Goal: Task Accomplishment & Management: Manage account settings

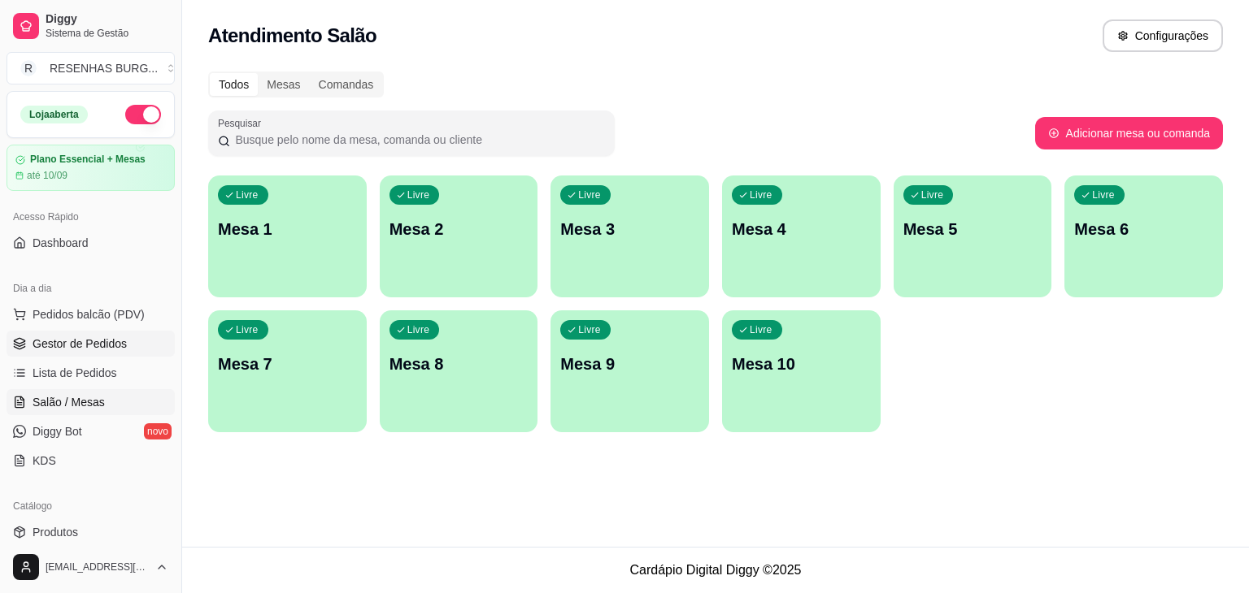
click at [68, 350] on span "Gestor de Pedidos" at bounding box center [80, 344] width 94 height 16
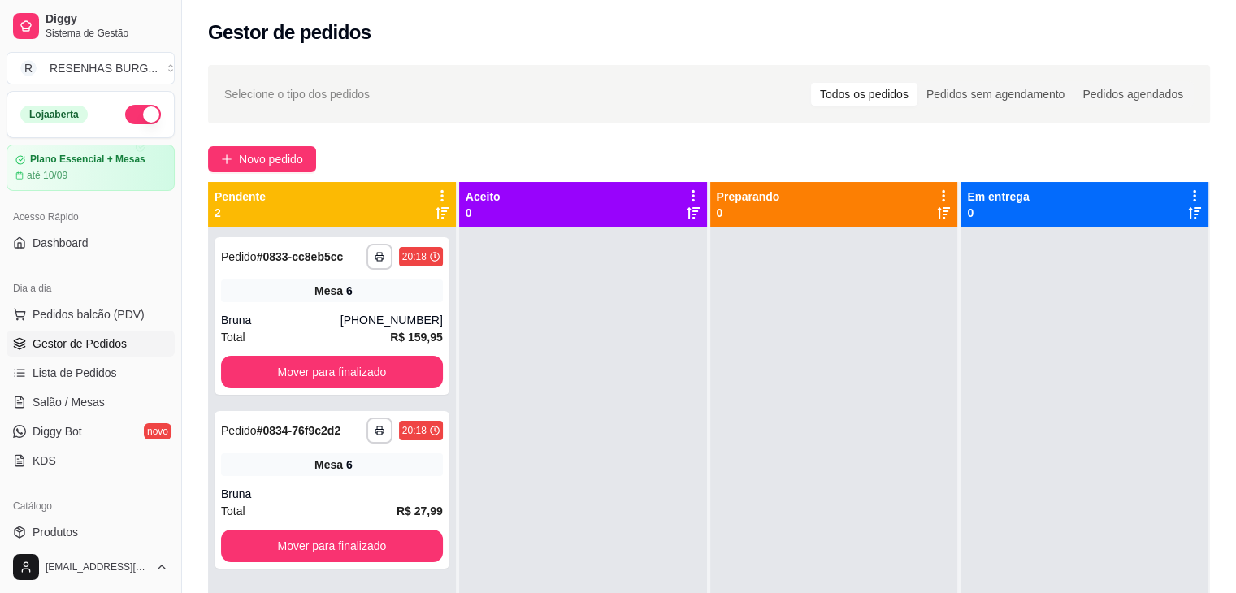
click at [582, 387] on div at bounding box center [583, 524] width 248 height 593
click at [312, 484] on div "**********" at bounding box center [332, 490] width 235 height 158
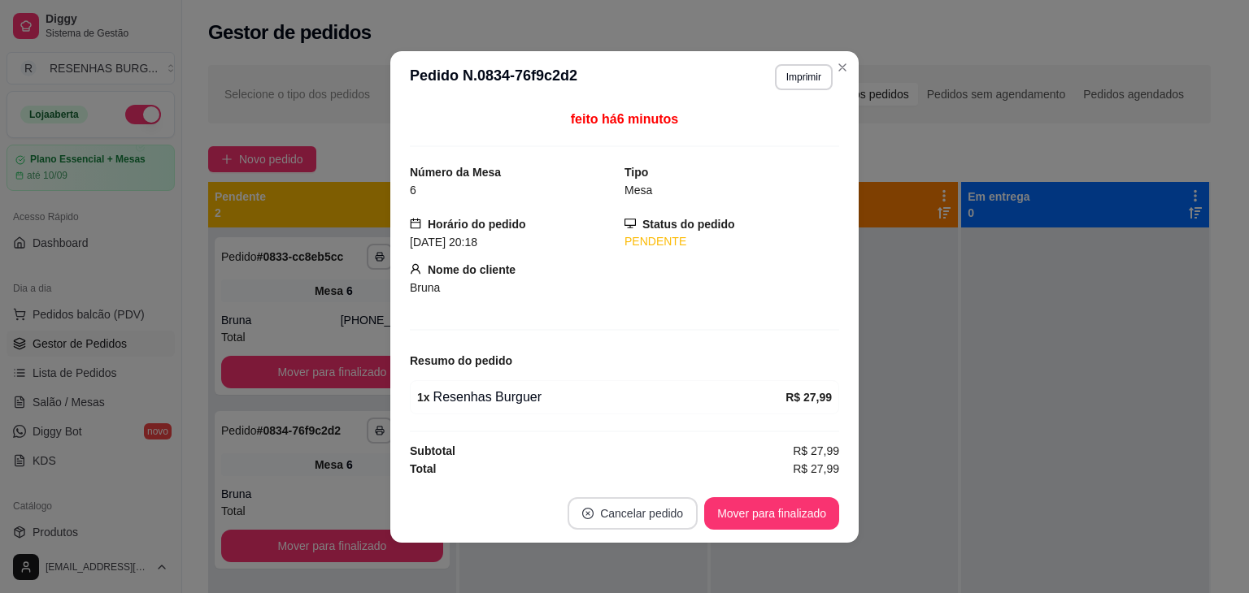
click at [641, 511] on button "Cancelar pedido" at bounding box center [632, 514] width 130 height 33
click at [667, 482] on button "Sim" at bounding box center [671, 471] width 65 height 33
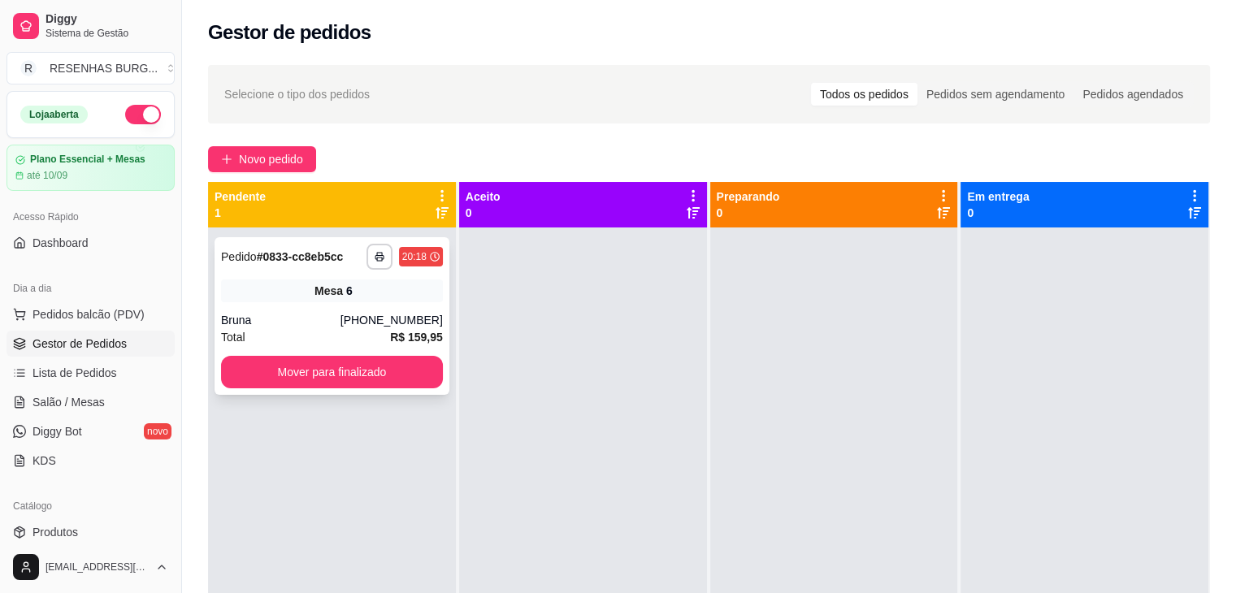
click at [331, 277] on div "**********" at bounding box center [332, 316] width 235 height 158
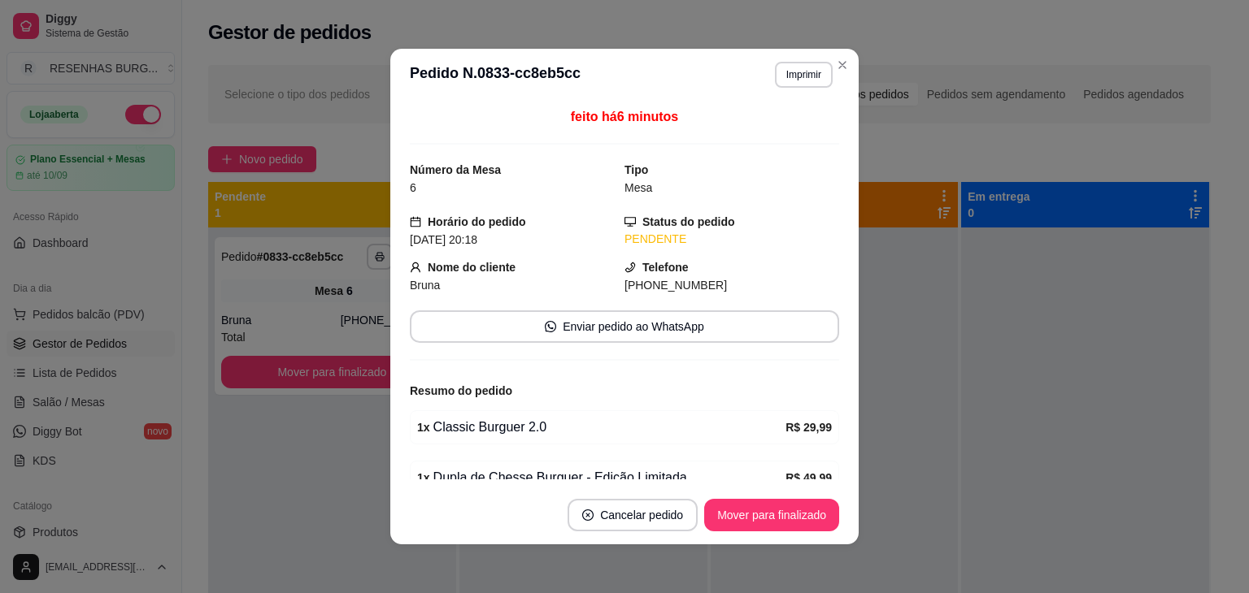
click at [851, 76] on header "**********" at bounding box center [624, 75] width 468 height 52
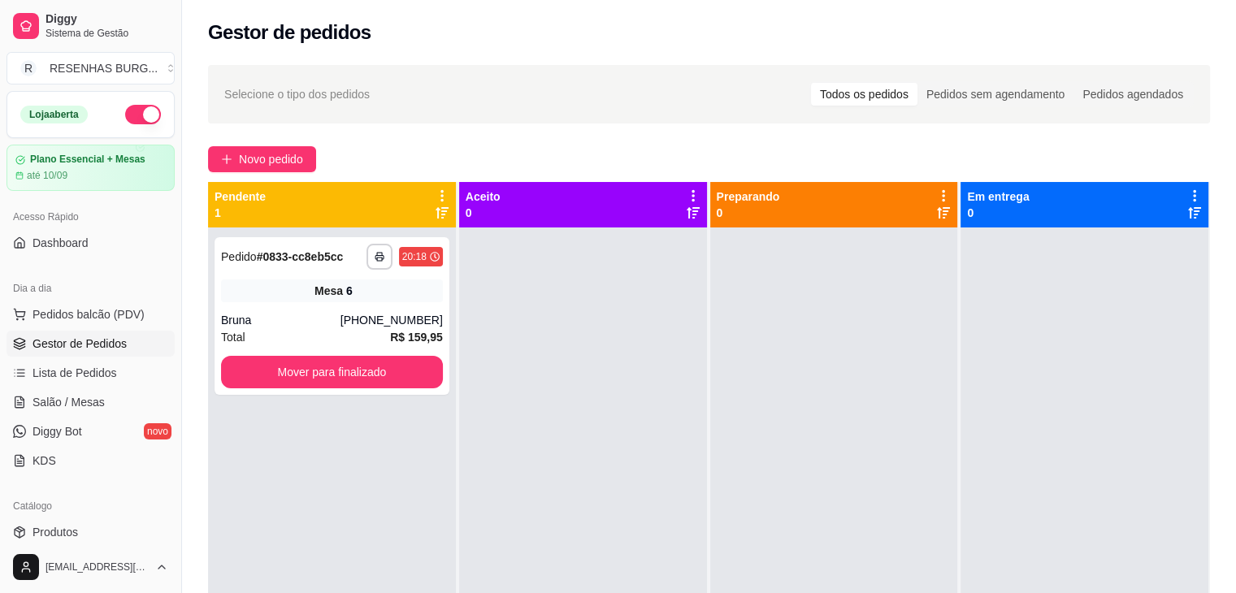
click at [933, 583] on div at bounding box center [835, 524] width 248 height 593
click at [108, 406] on link "Salão / Mesas" at bounding box center [91, 402] width 168 height 26
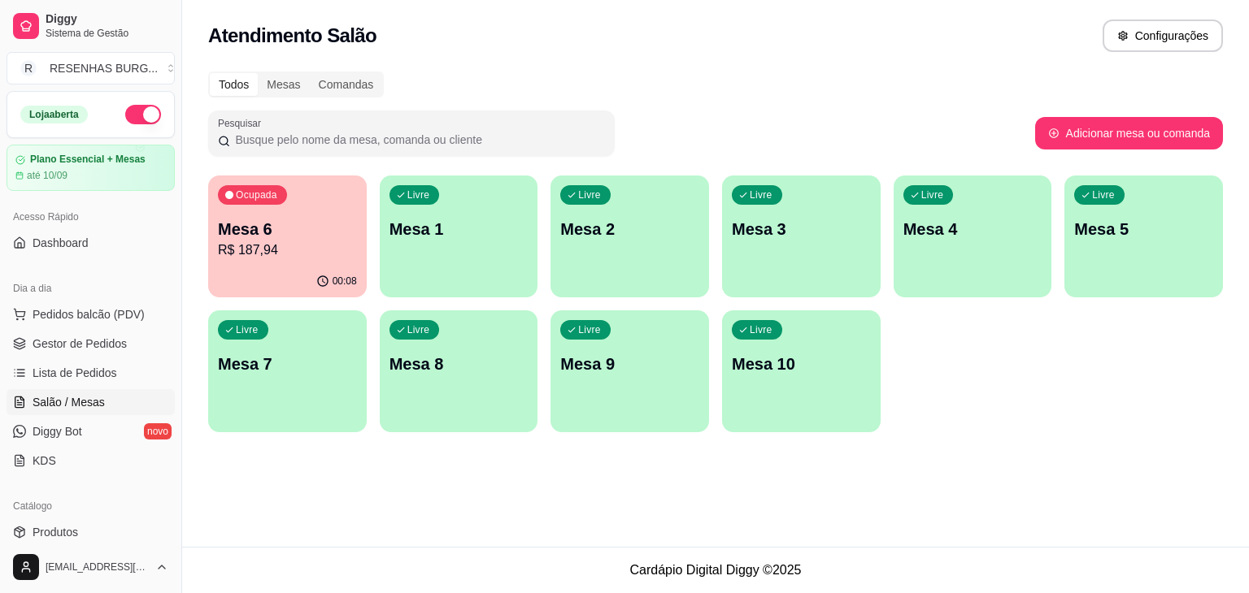
click at [430, 207] on div "Livre Mesa 1" at bounding box center [459, 227] width 159 height 102
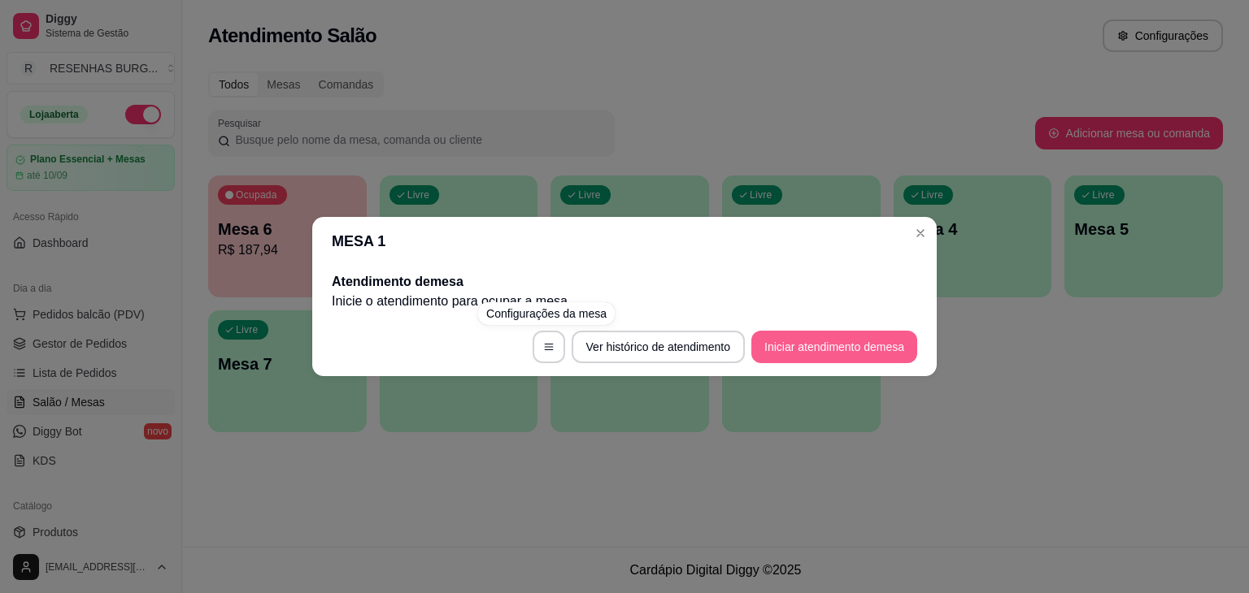
click at [815, 358] on button "Iniciar atendimento de mesa" at bounding box center [834, 347] width 166 height 33
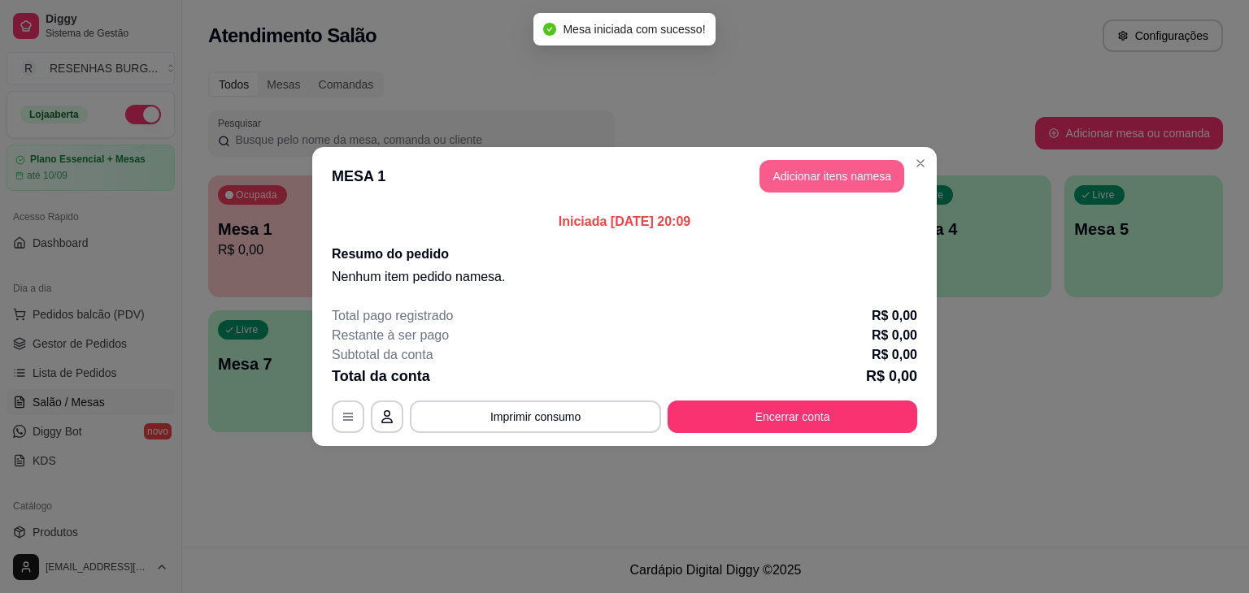
click at [810, 167] on button "Adicionar itens na mesa" at bounding box center [831, 176] width 145 height 33
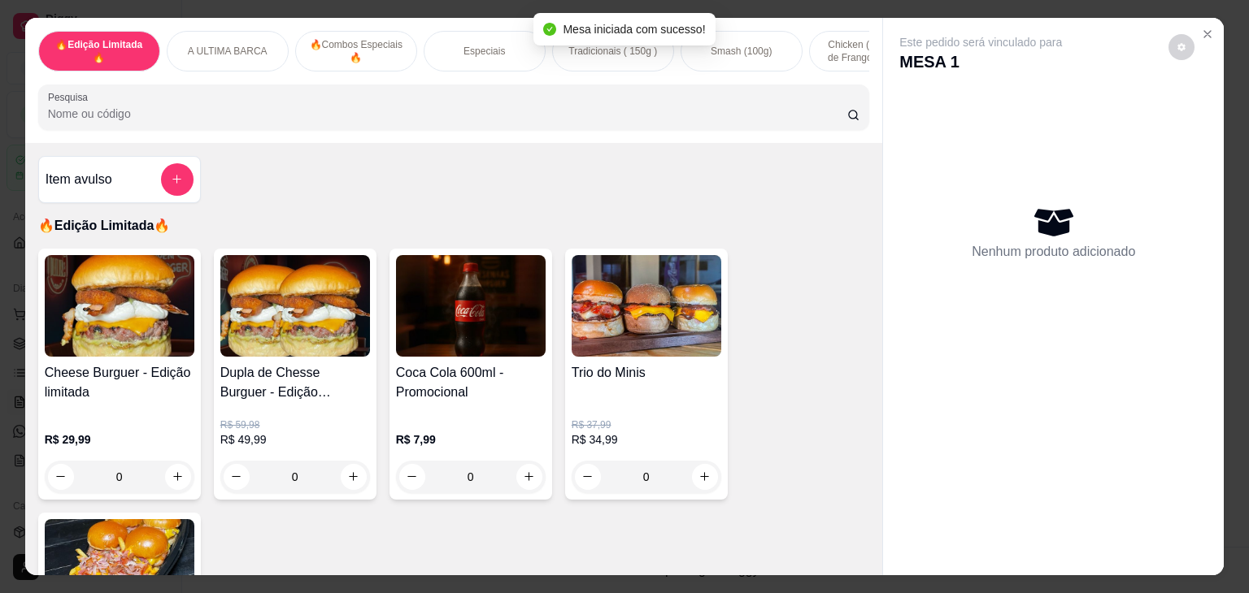
scroll to position [81, 0]
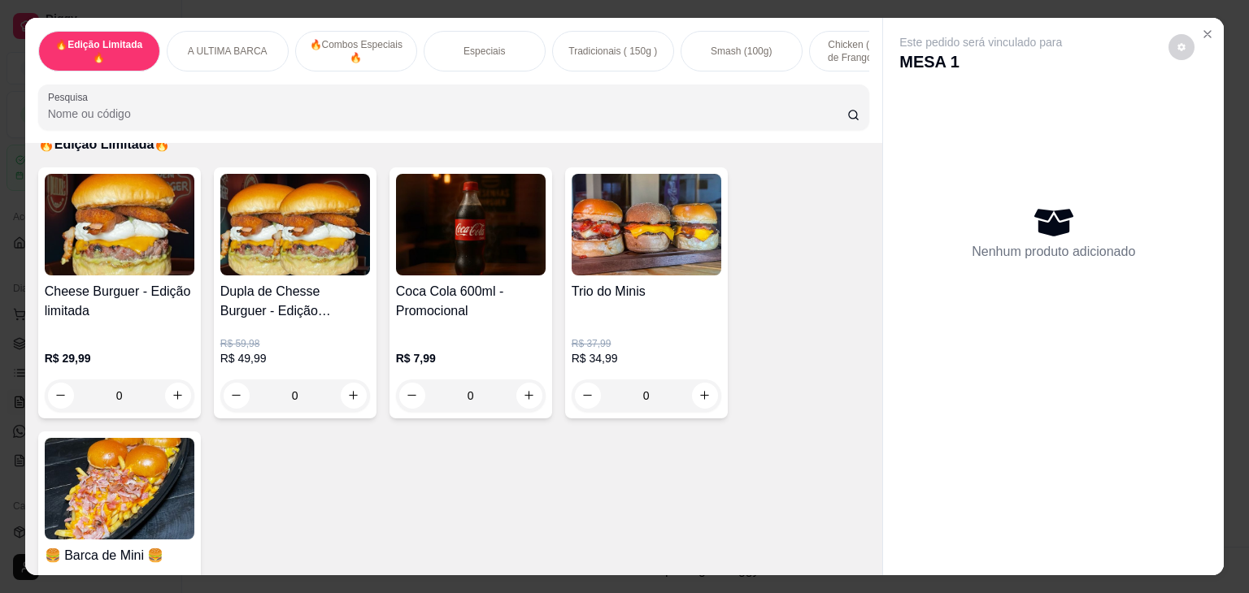
click at [608, 228] on img at bounding box center [646, 225] width 150 height 102
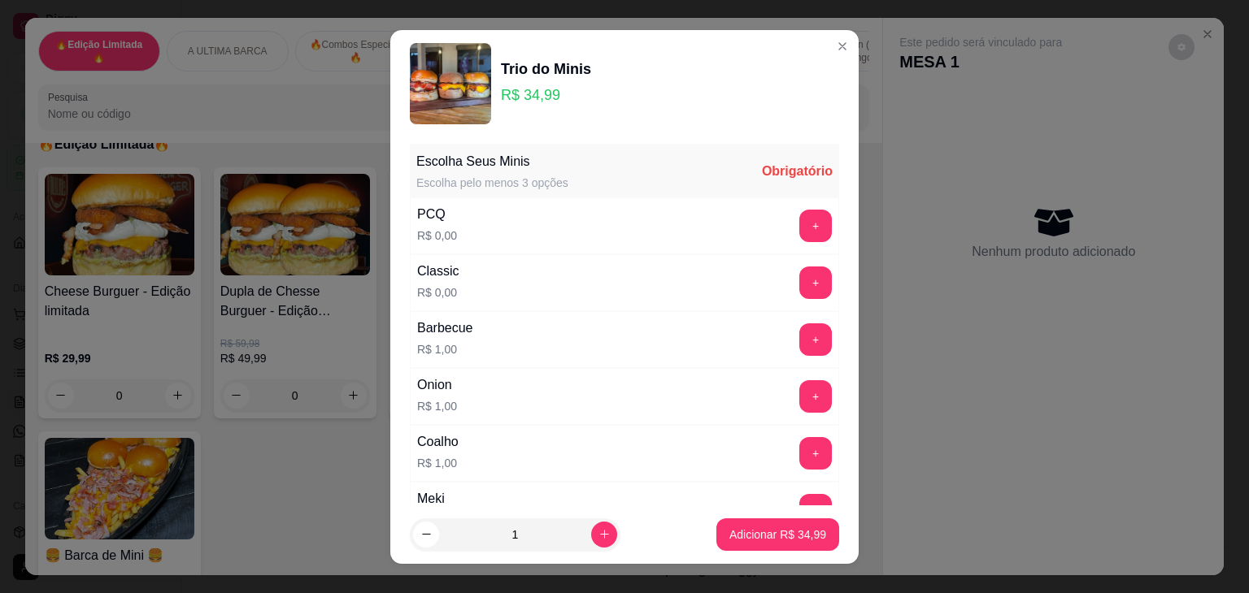
scroll to position [163, 0]
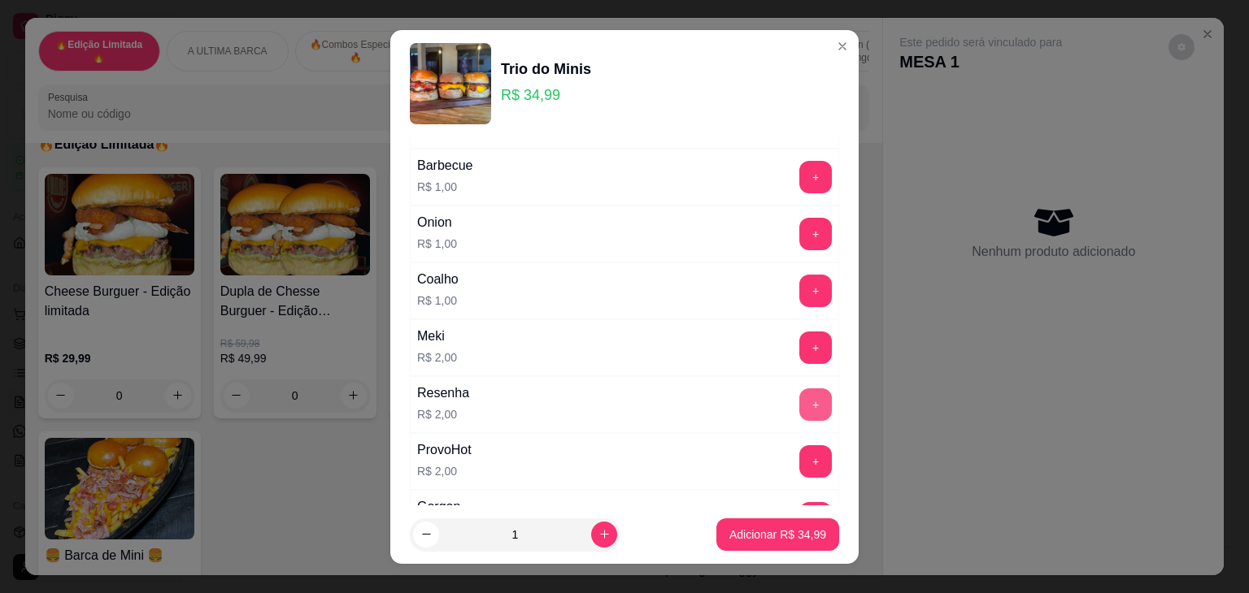
click at [799, 401] on button "+" at bounding box center [815, 405] width 33 height 33
click at [800, 459] on button "+" at bounding box center [816, 461] width 32 height 32
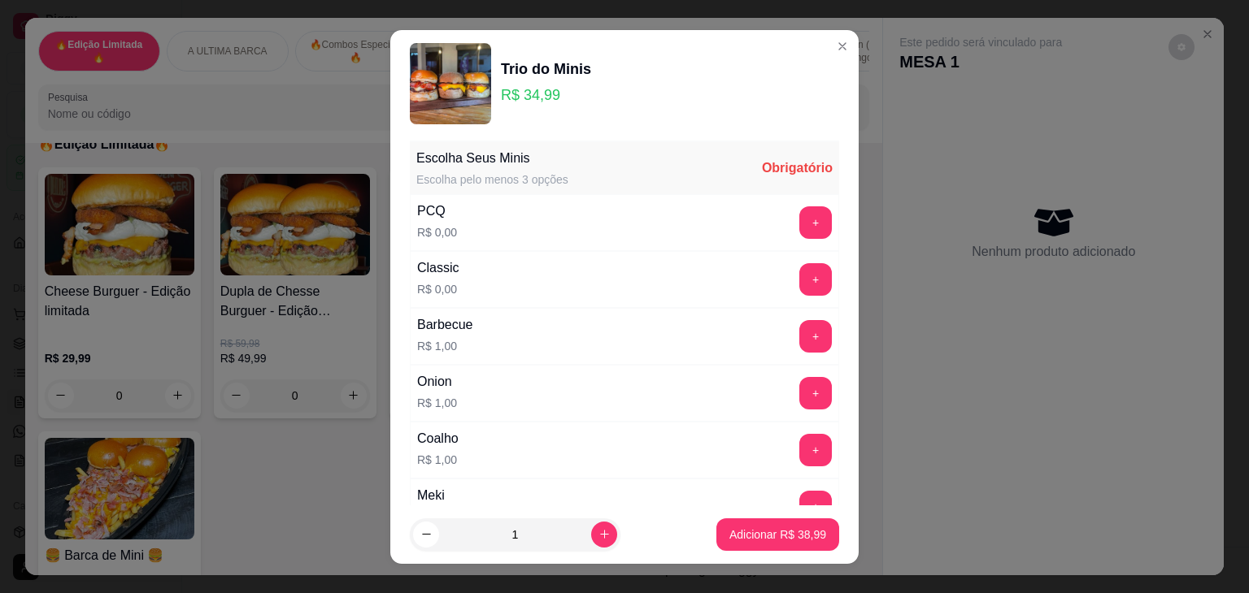
scroll to position [0, 0]
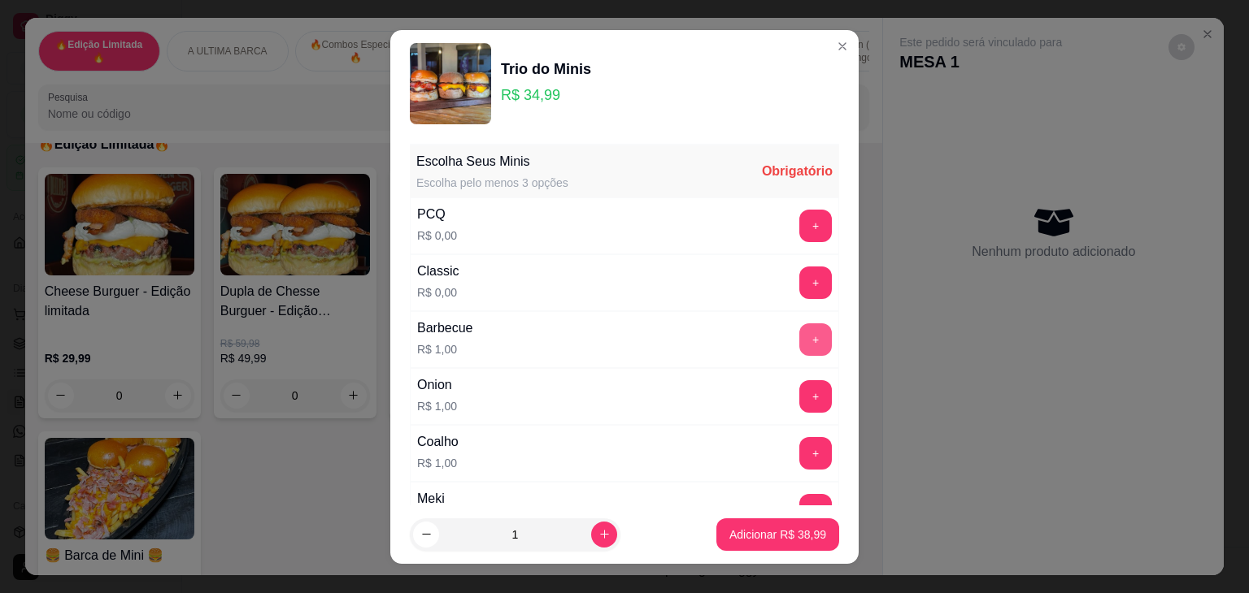
click at [799, 335] on button "+" at bounding box center [815, 340] width 33 height 33
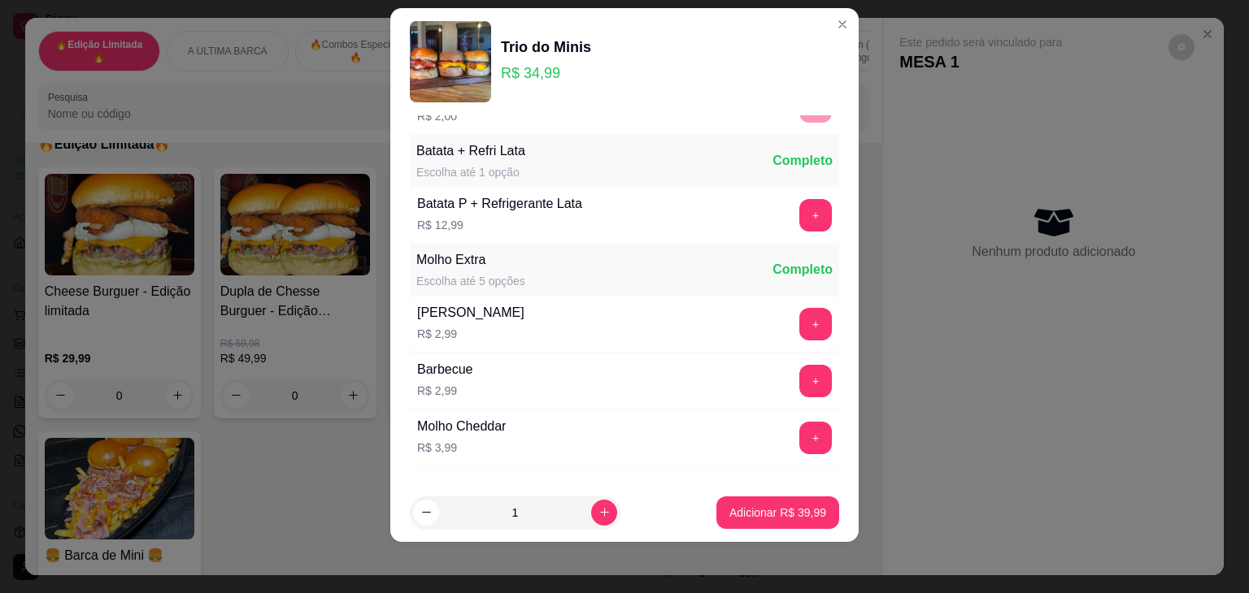
scroll to position [569, 0]
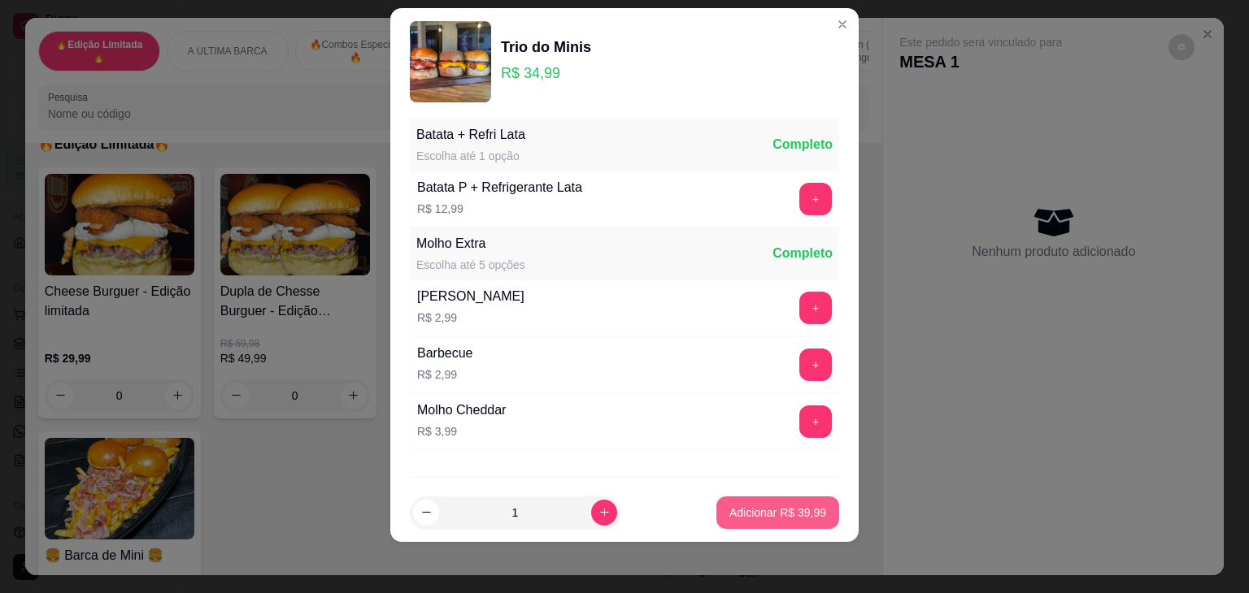
click at [735, 502] on button "Adicionar R$ 39,99" at bounding box center [777, 513] width 123 height 33
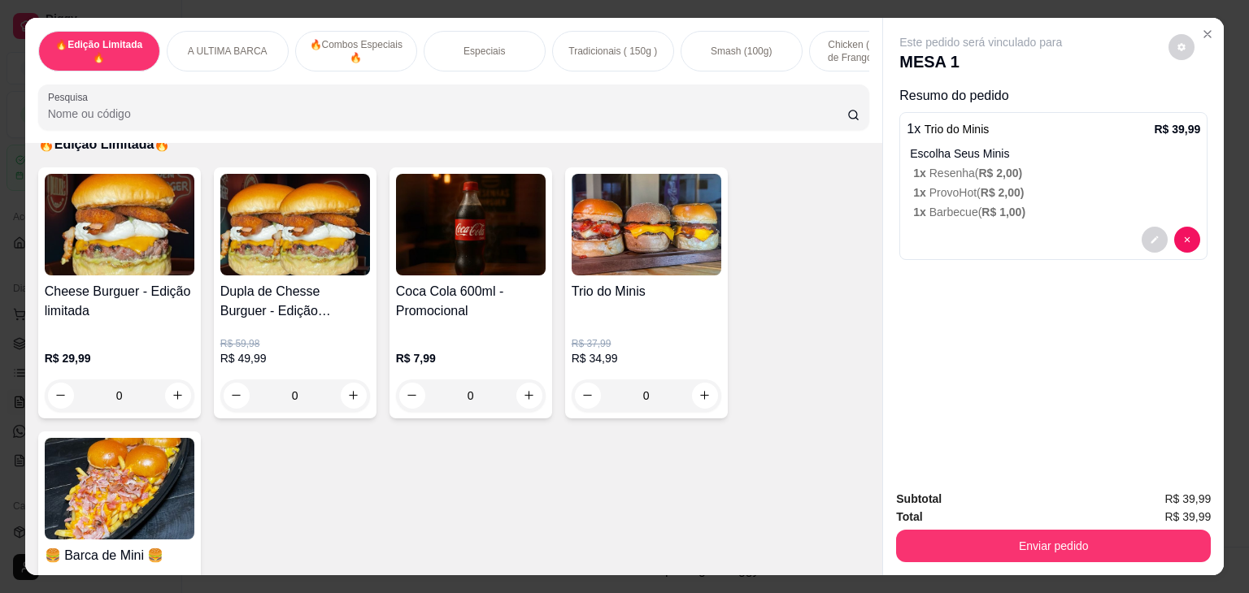
click at [990, 530] on button "Enviar pedido" at bounding box center [1053, 546] width 315 height 33
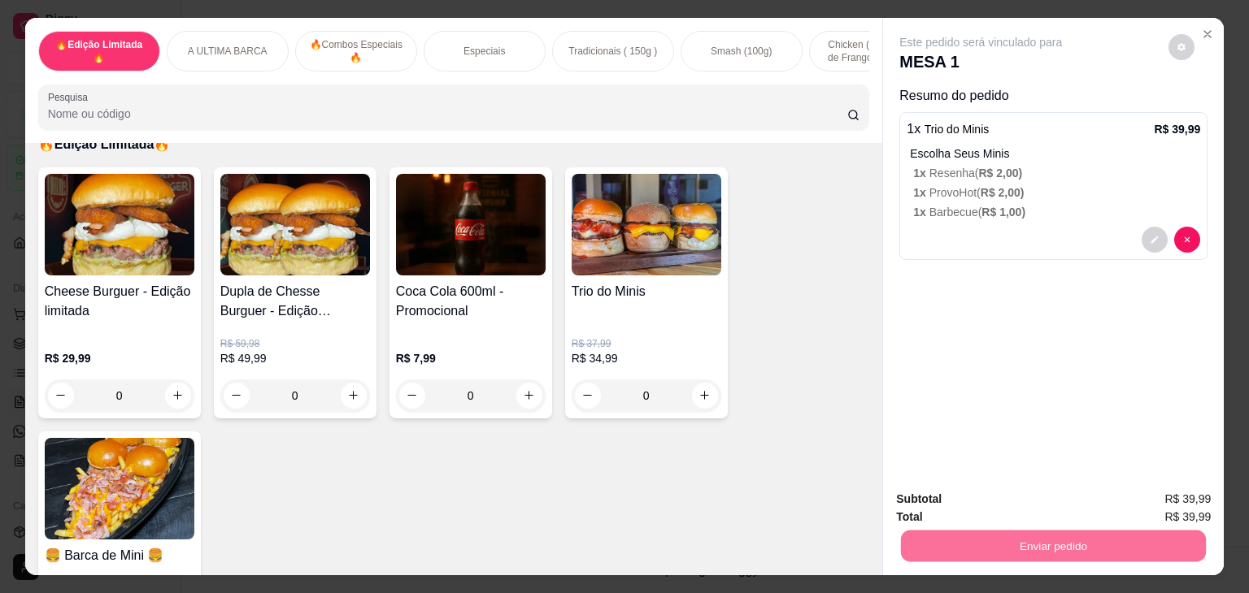
click at [1000, 500] on button "Não registrar e enviar pedido" at bounding box center [999, 500] width 164 height 30
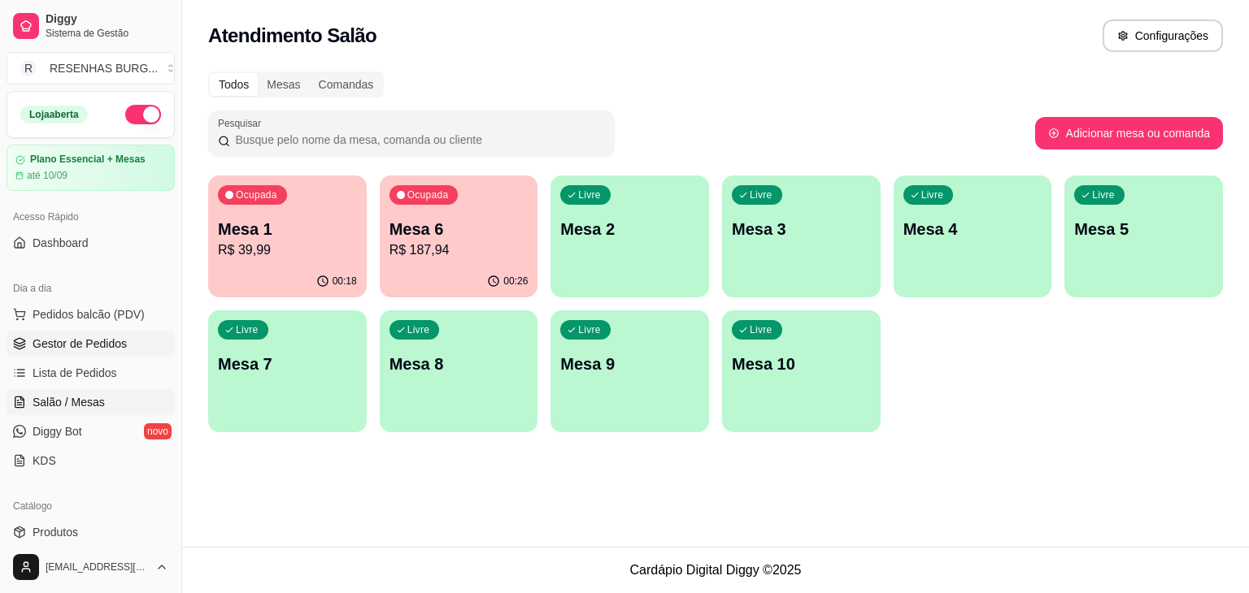
click at [82, 343] on span "Gestor de Pedidos" at bounding box center [80, 344] width 94 height 16
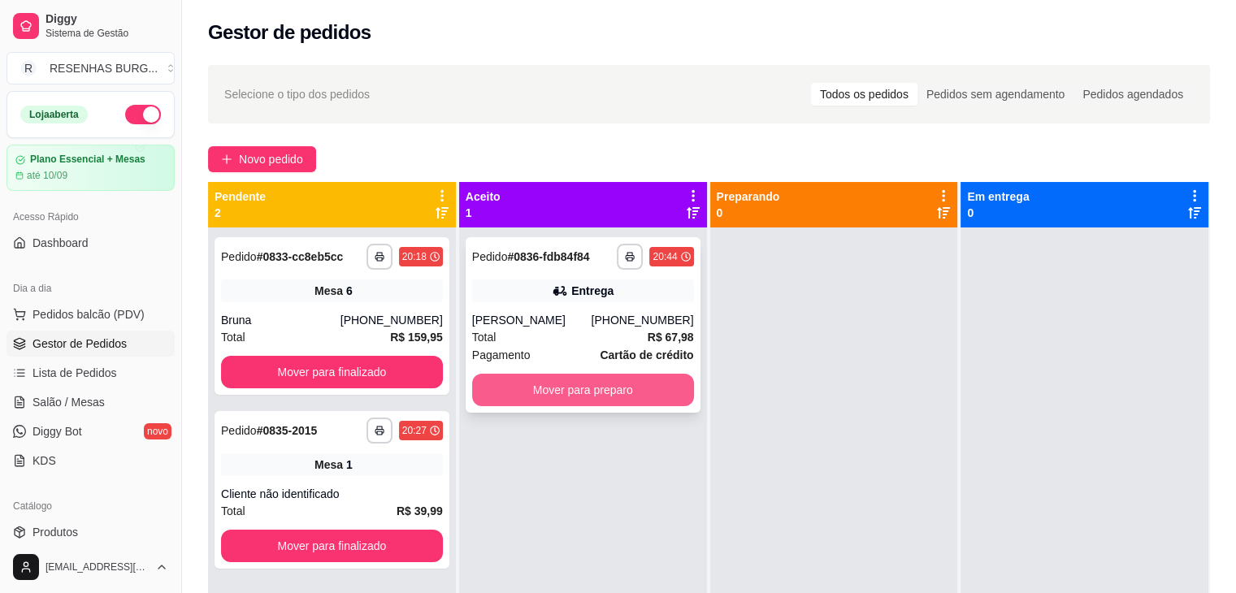
click at [574, 397] on button "Mover para preparo" at bounding box center [583, 390] width 222 height 33
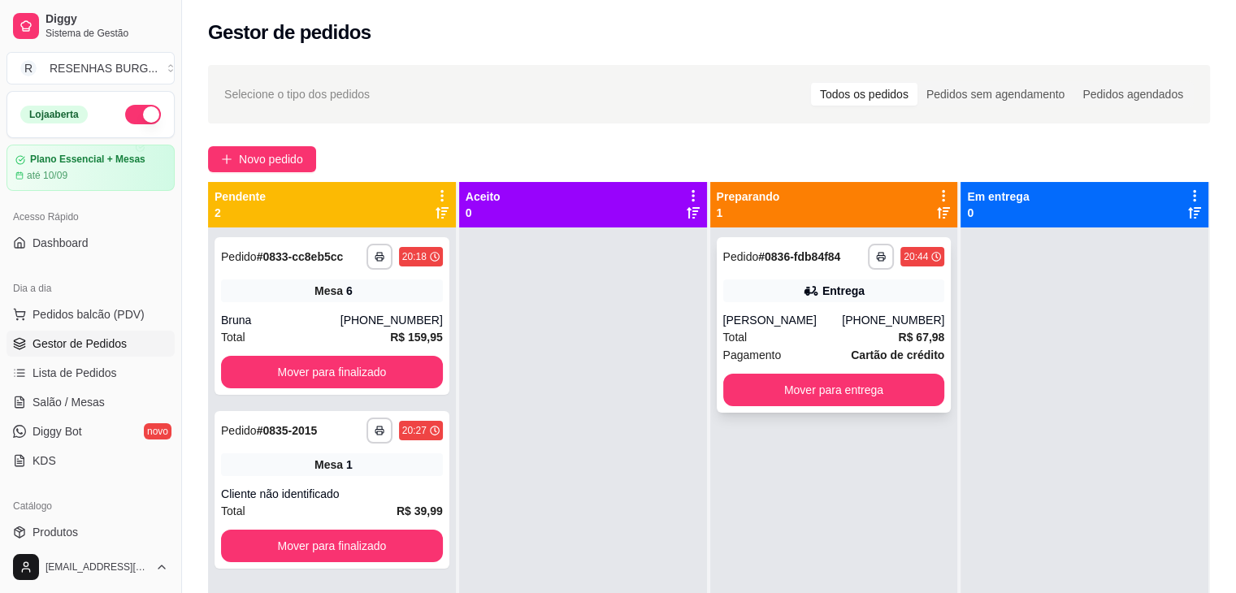
click at [805, 301] on div "Entrega" at bounding box center [835, 291] width 222 height 23
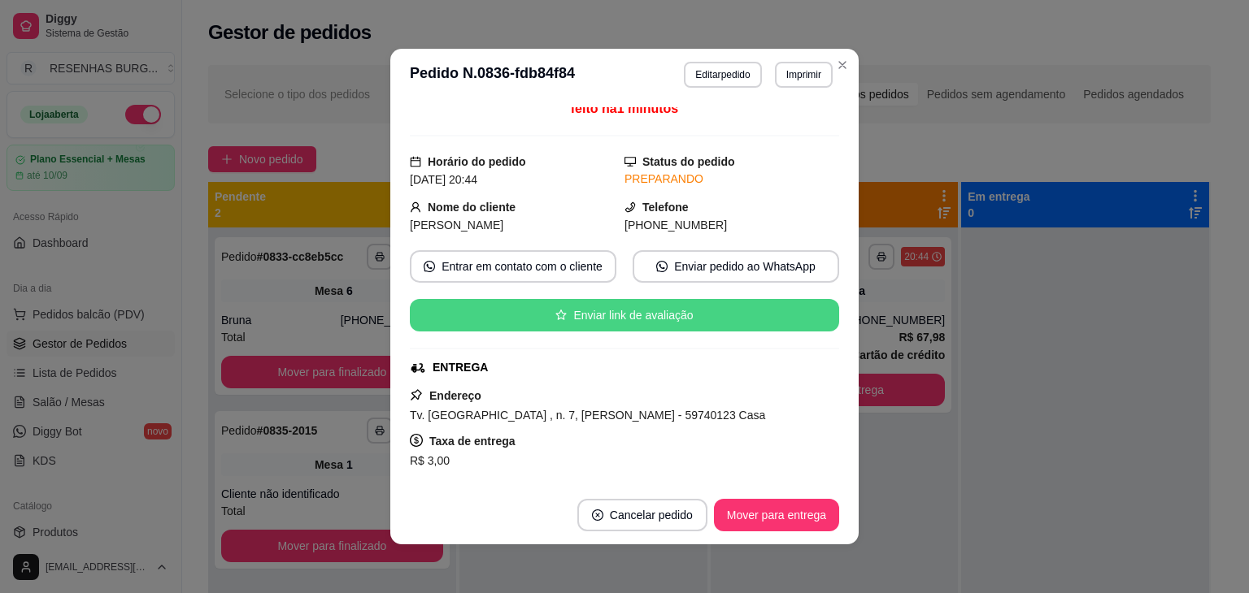
scroll to position [163, 0]
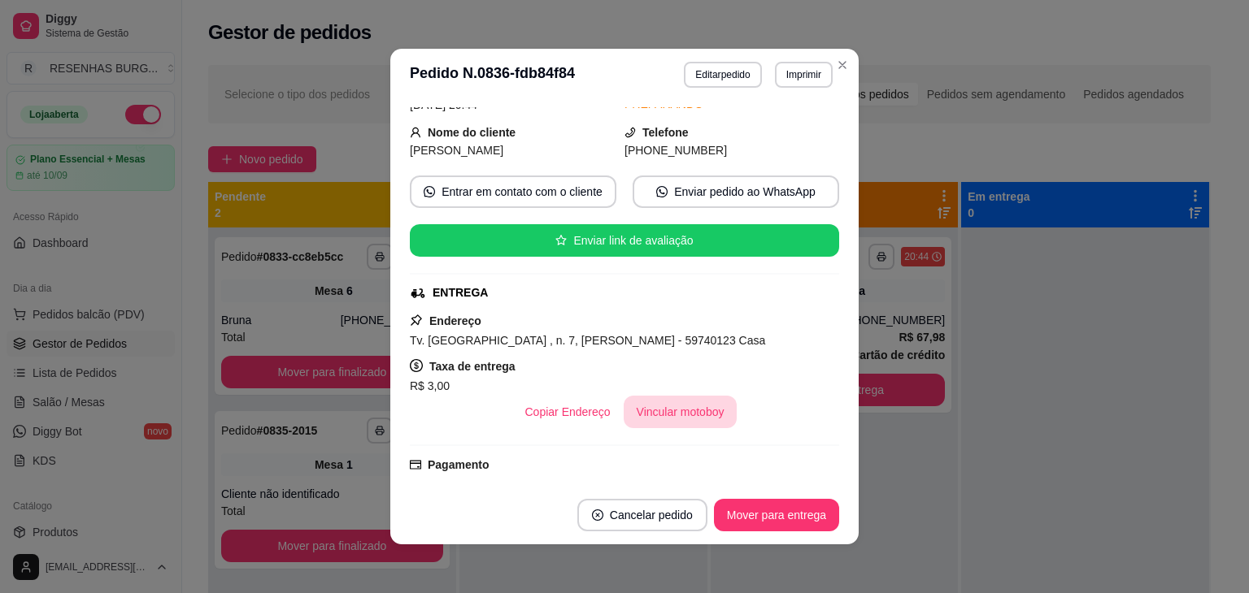
click at [668, 415] on button "Vincular motoboy" at bounding box center [681, 412] width 114 height 33
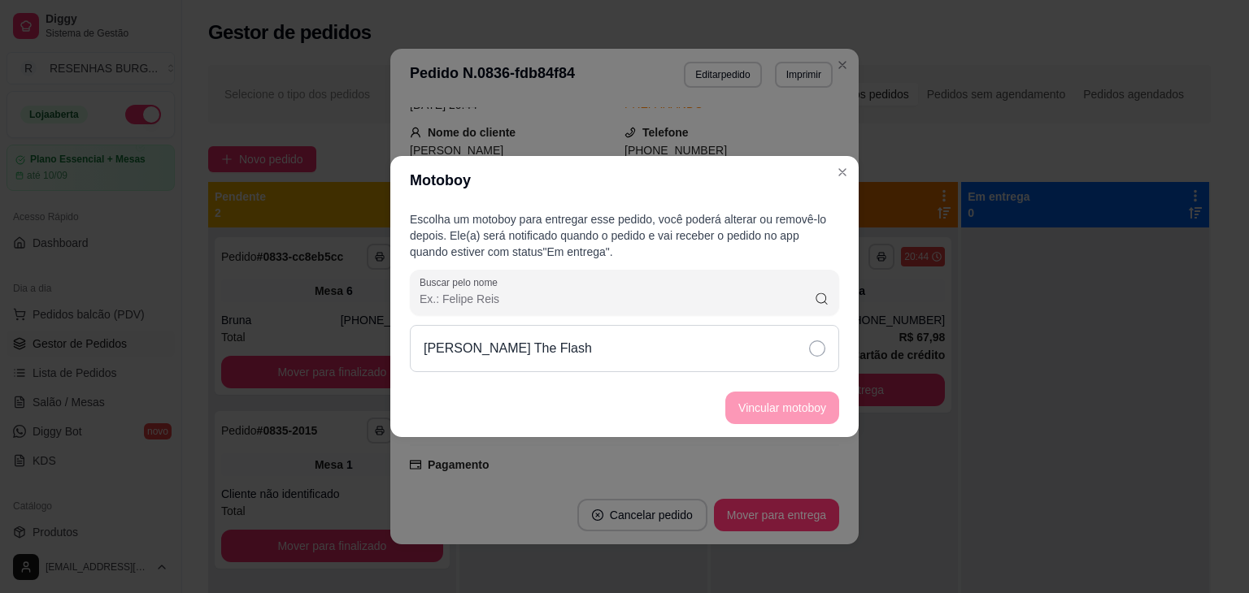
click at [815, 350] on icon at bounding box center [817, 349] width 16 height 16
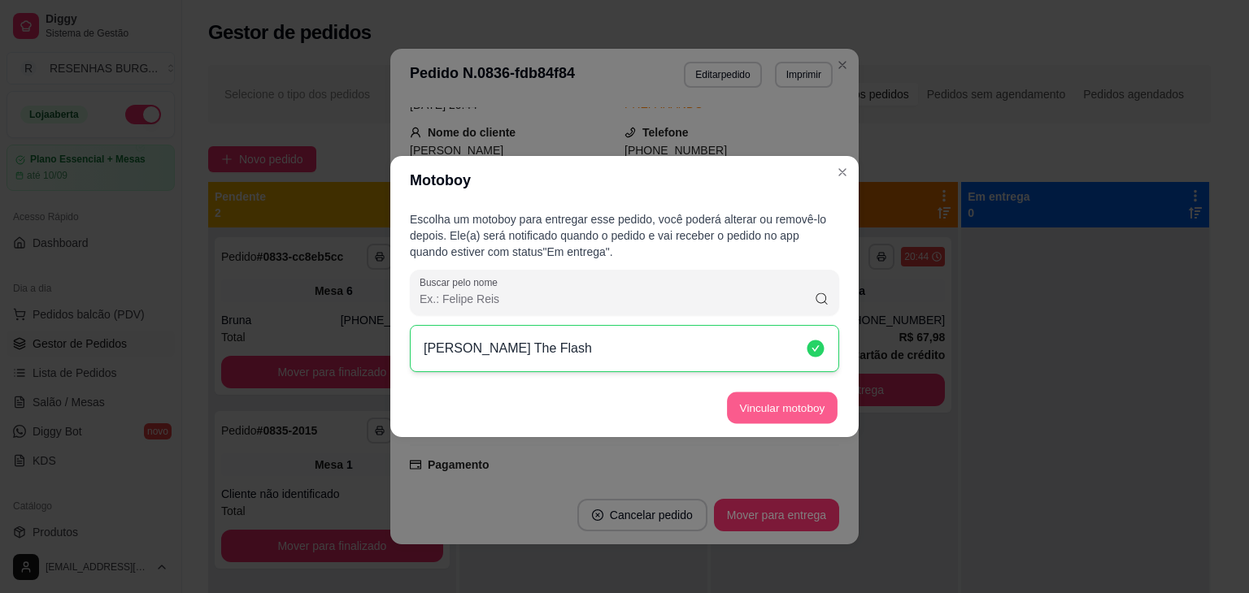
click at [816, 419] on button "Vincular motoboy" at bounding box center [782, 409] width 111 height 32
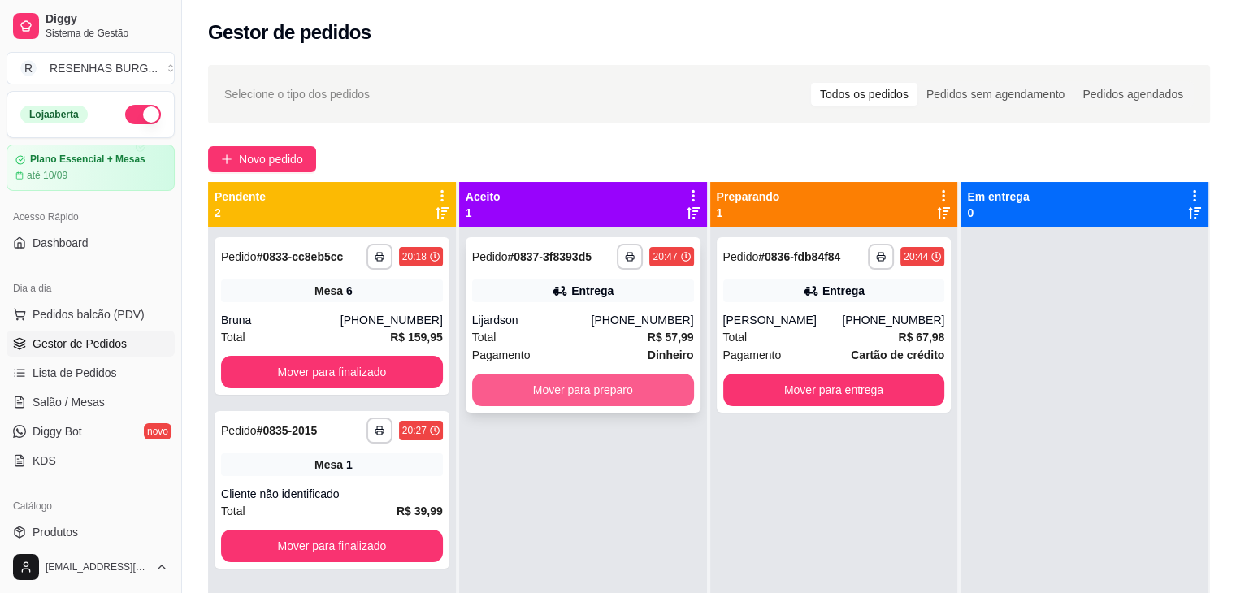
click at [650, 391] on button "Mover para preparo" at bounding box center [583, 390] width 222 height 33
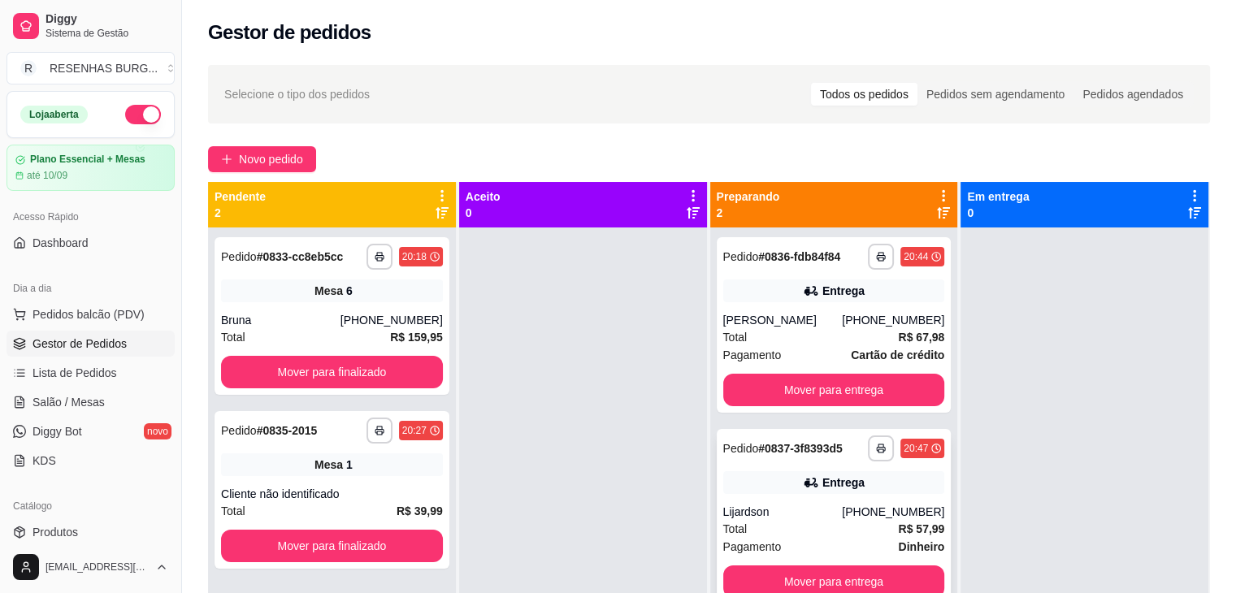
click at [806, 493] on div "Entrega" at bounding box center [835, 483] width 222 height 23
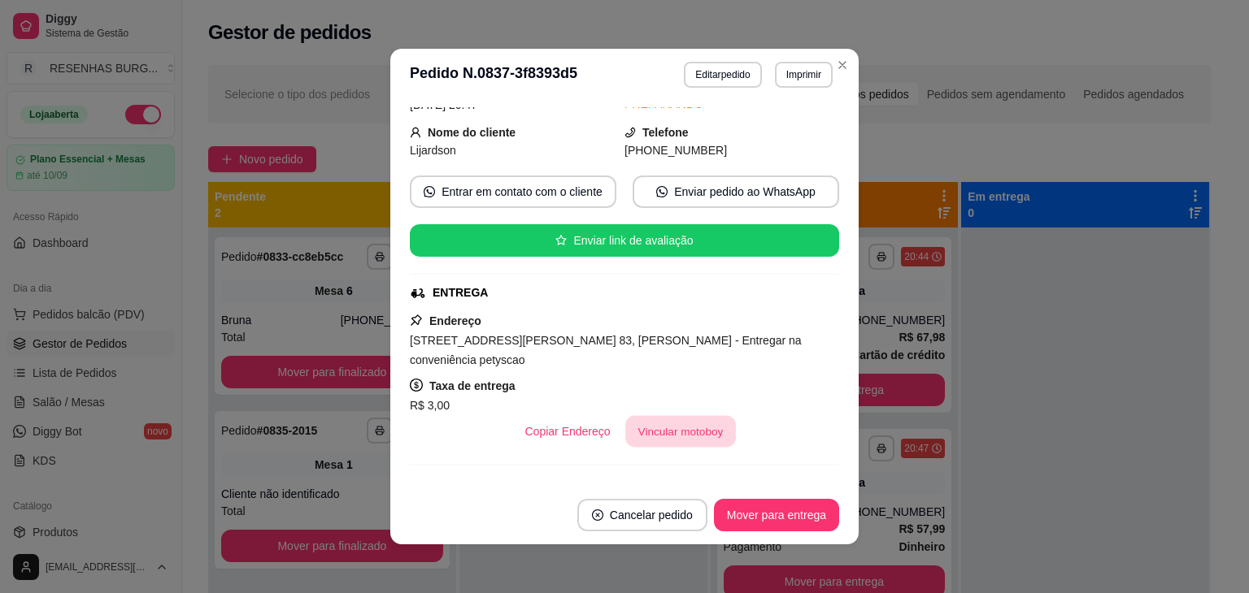
click at [641, 419] on button "Vincular motoboy" at bounding box center [680, 432] width 111 height 32
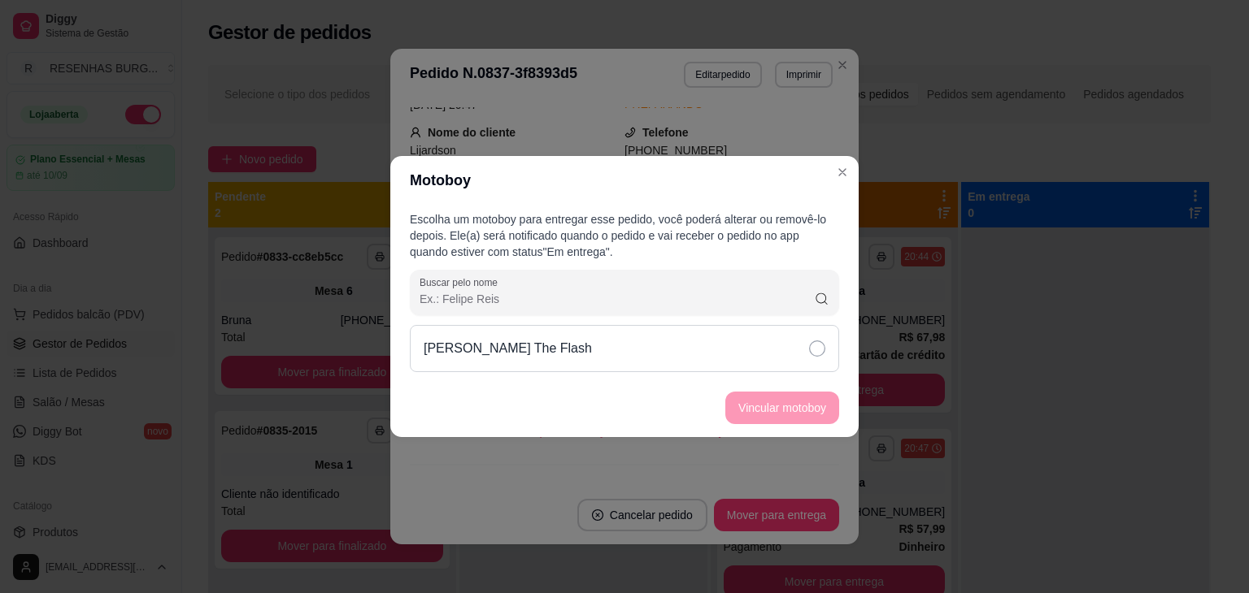
click at [784, 352] on div "[PERSON_NAME] The Flash" at bounding box center [624, 348] width 429 height 47
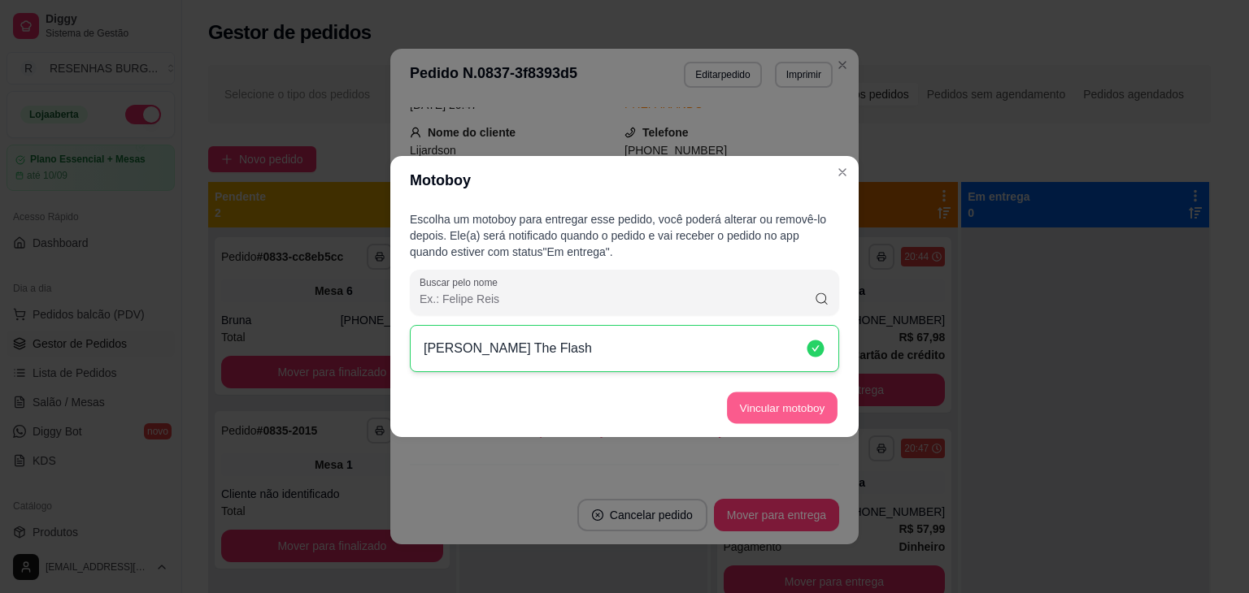
click at [789, 417] on button "Vincular motoboy" at bounding box center [782, 409] width 111 height 32
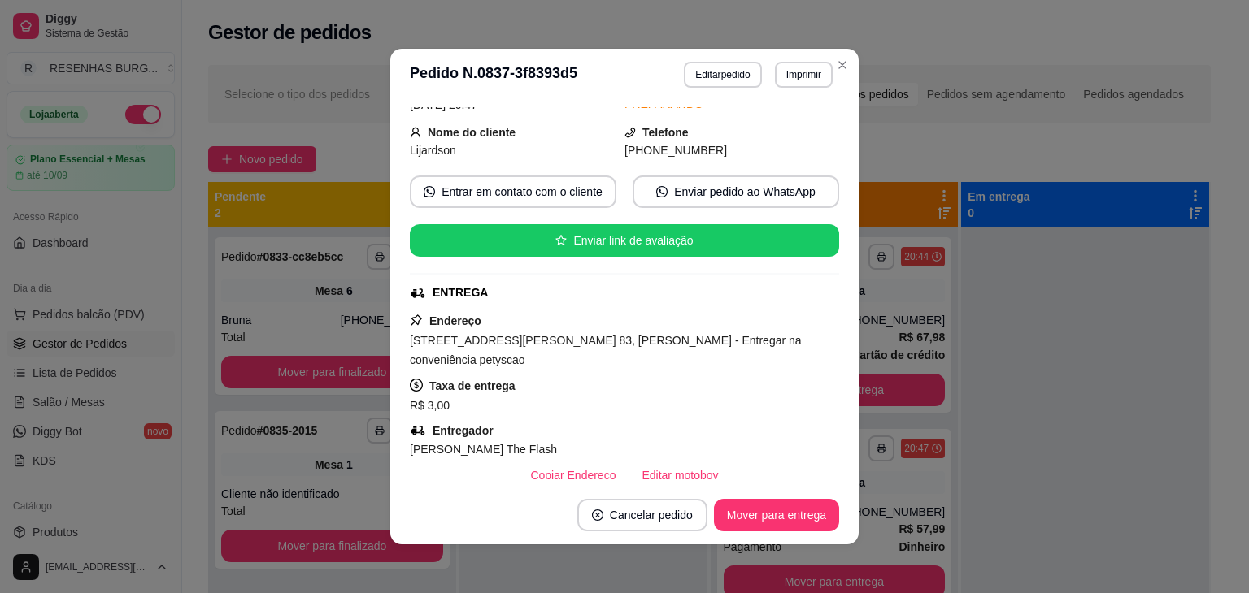
click at [850, 63] on header "**********" at bounding box center [624, 75] width 468 height 52
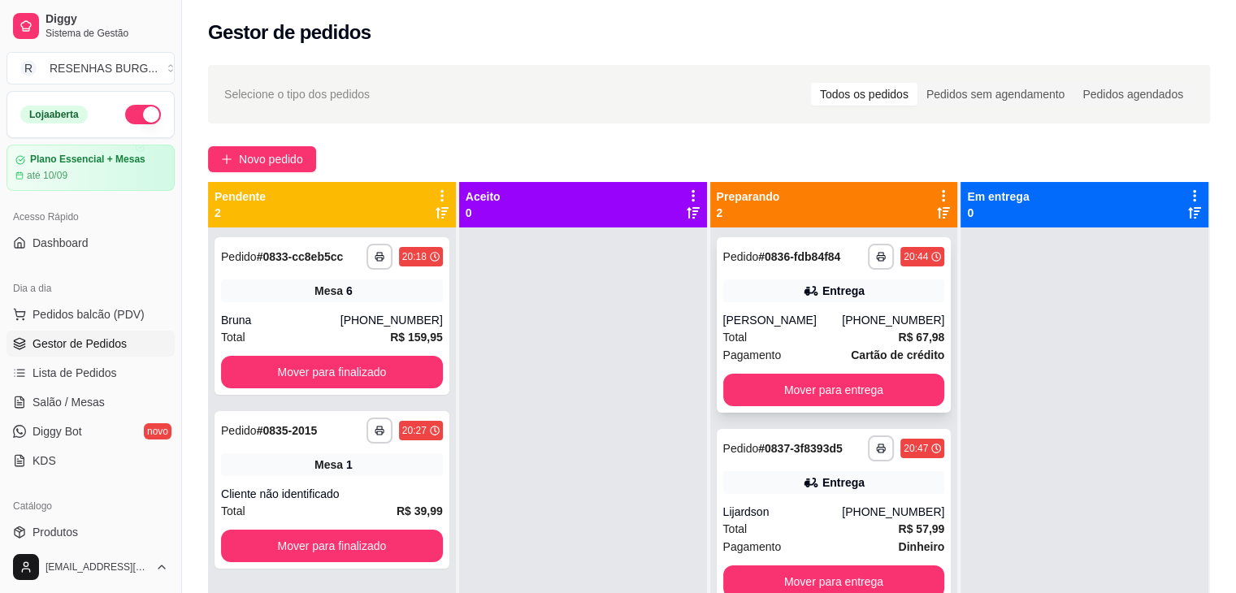
click at [772, 332] on div "Total R$ 67,98" at bounding box center [835, 337] width 222 height 18
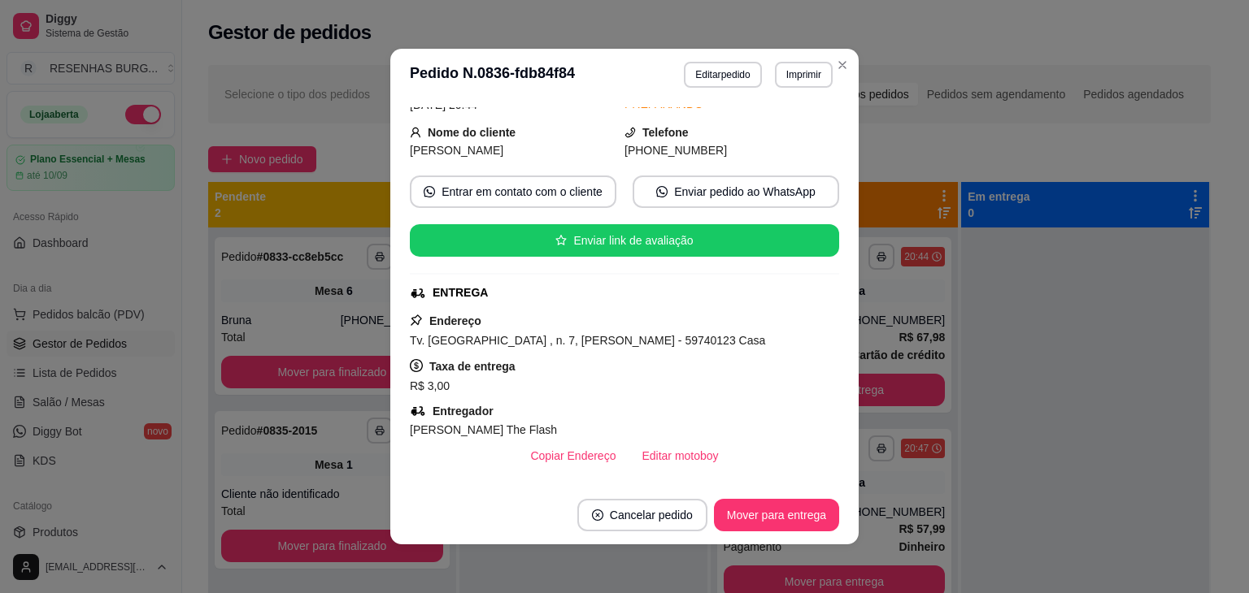
click at [845, 74] on header "**********" at bounding box center [624, 75] width 468 height 52
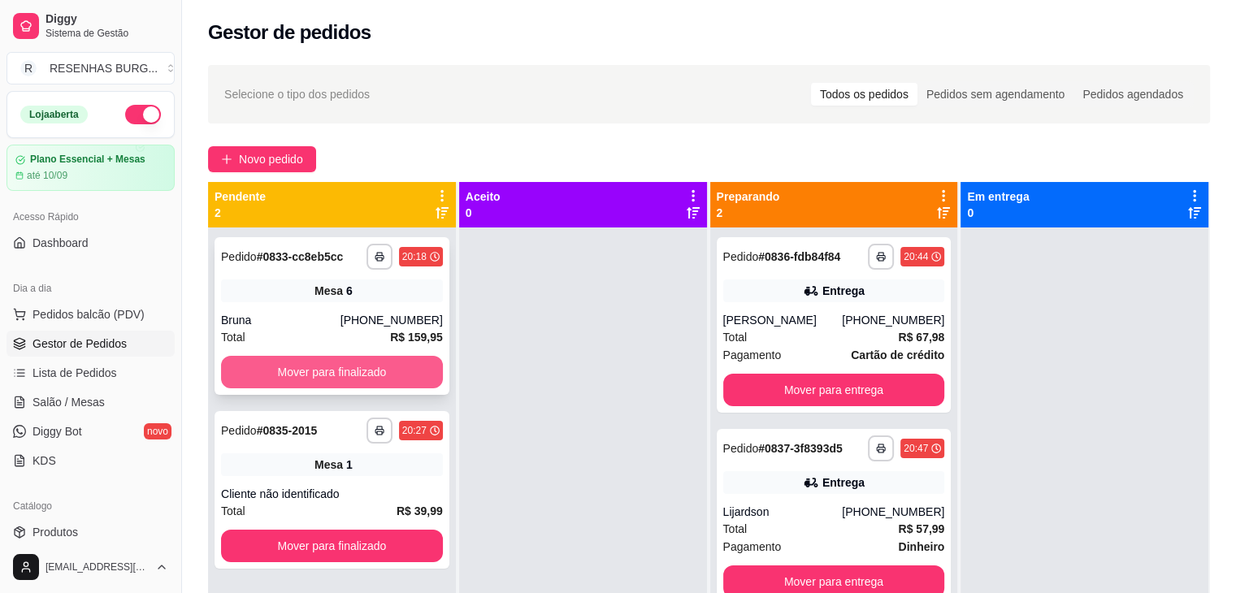
click at [380, 378] on button "Mover para finalizado" at bounding box center [332, 372] width 222 height 33
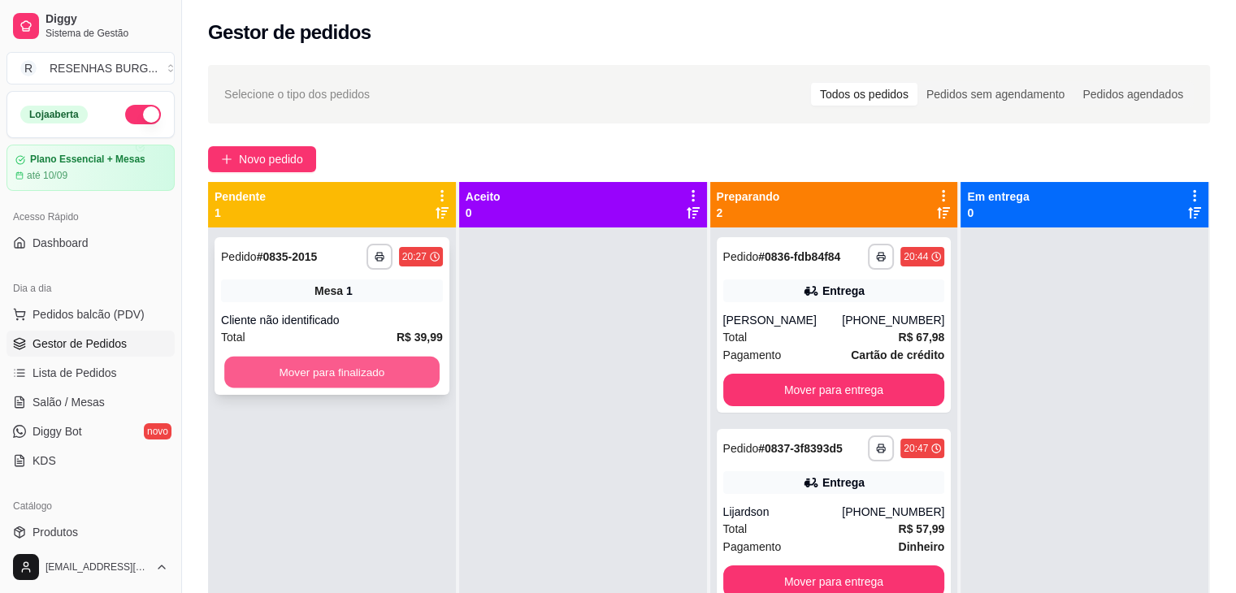
click at [380, 375] on button "Mover para finalizado" at bounding box center [331, 373] width 215 height 32
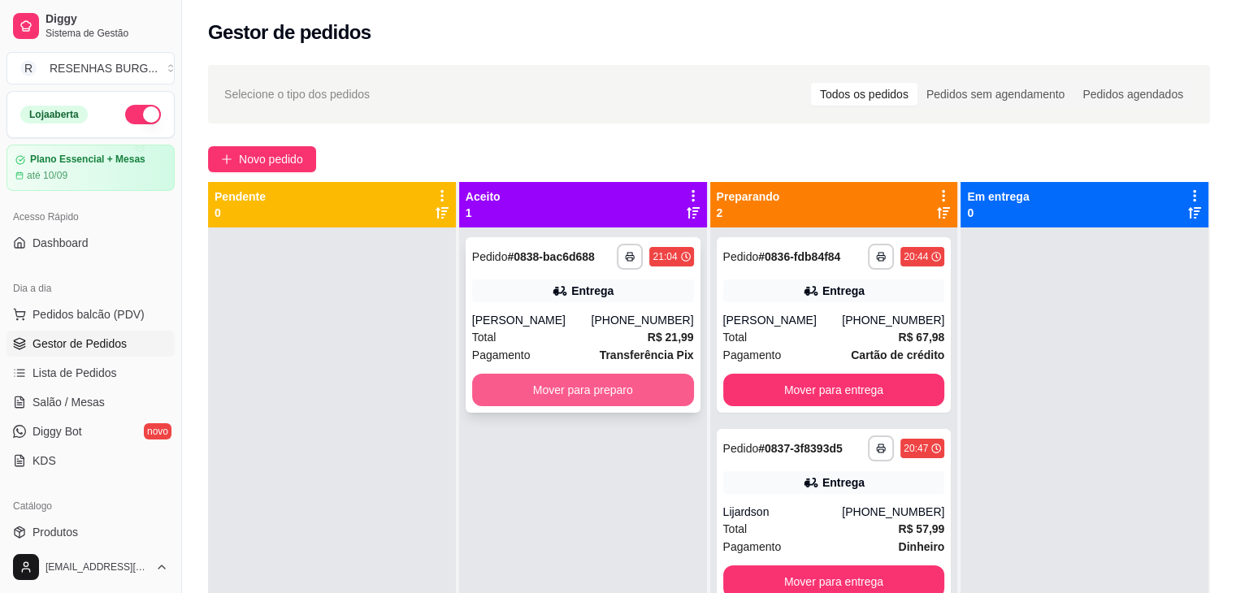
click at [576, 402] on button "Mover para preparo" at bounding box center [583, 390] width 222 height 33
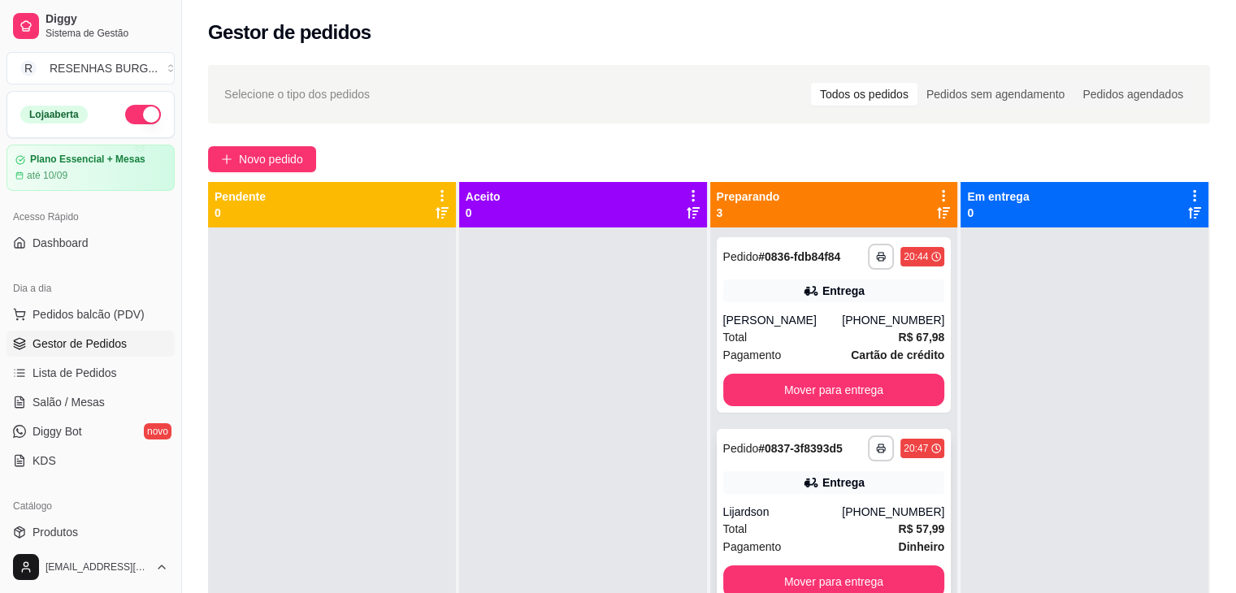
click at [897, 495] on div "**********" at bounding box center [834, 517] width 235 height 176
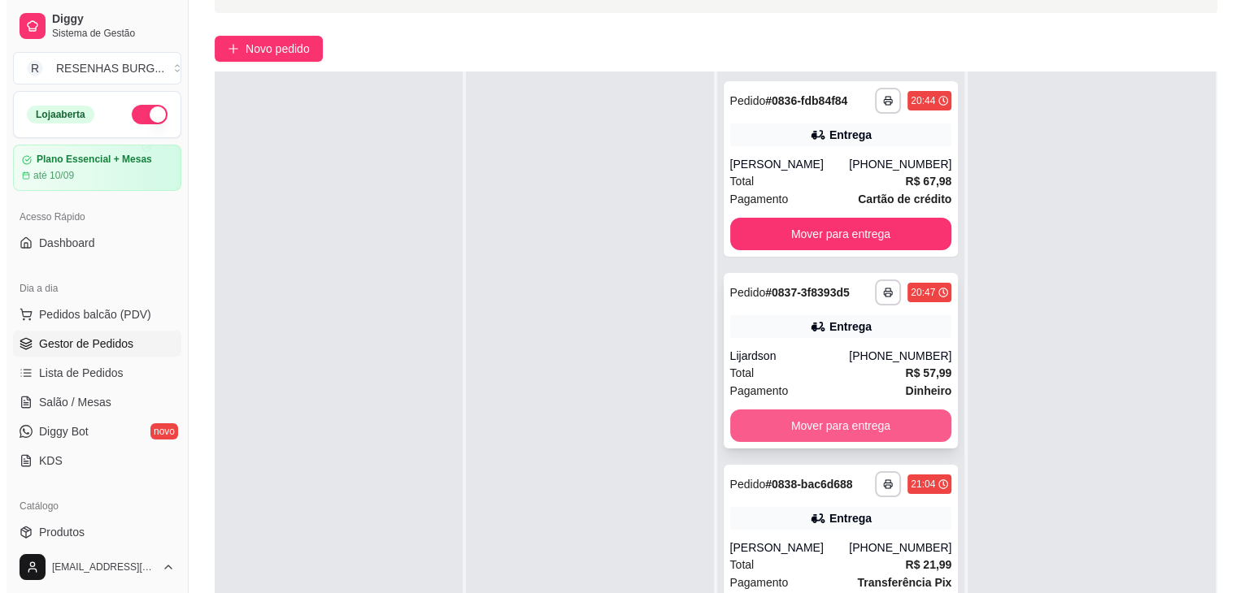
scroll to position [244, 0]
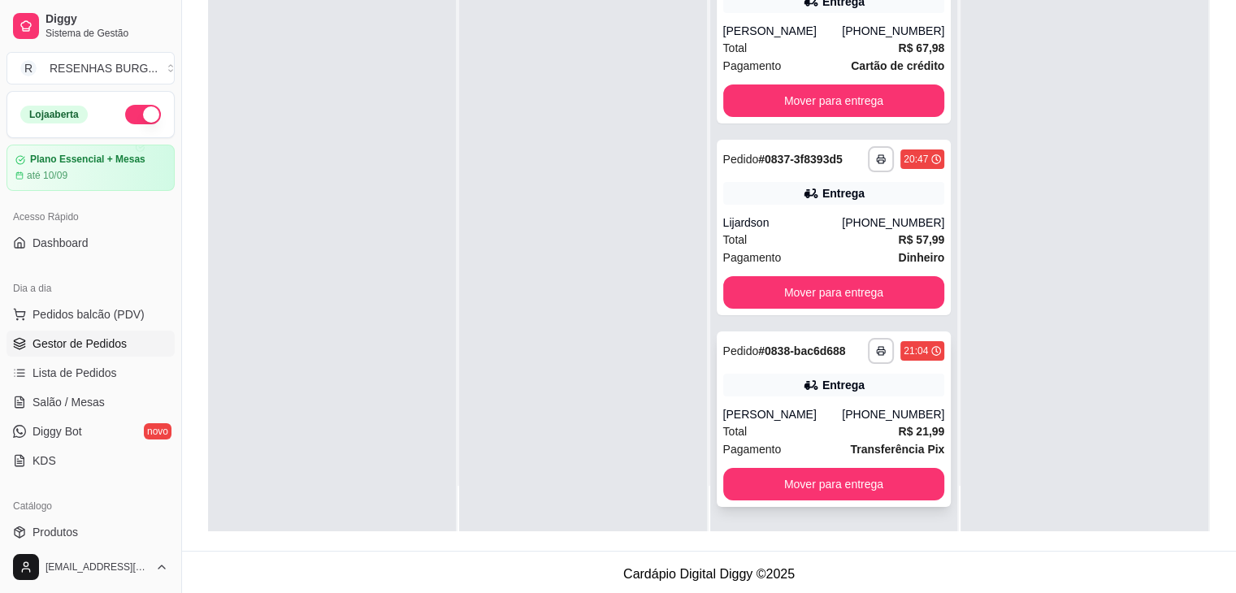
click at [858, 408] on div "[PHONE_NUMBER]" at bounding box center [893, 414] width 102 height 16
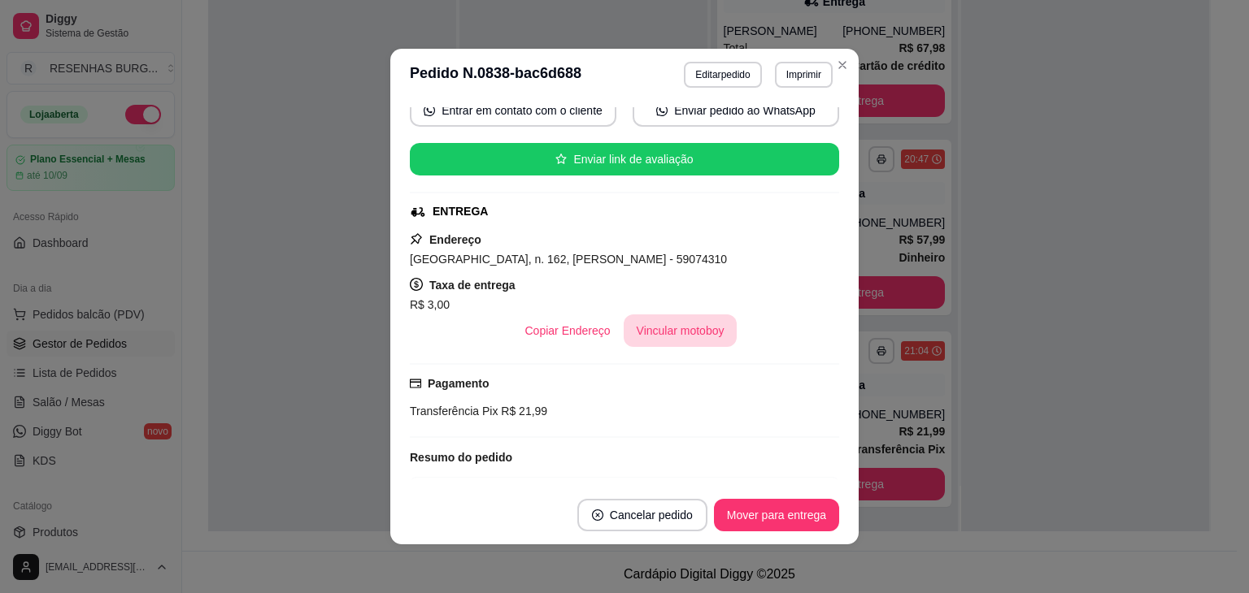
click at [686, 324] on button "Vincular motoboy" at bounding box center [681, 331] width 114 height 33
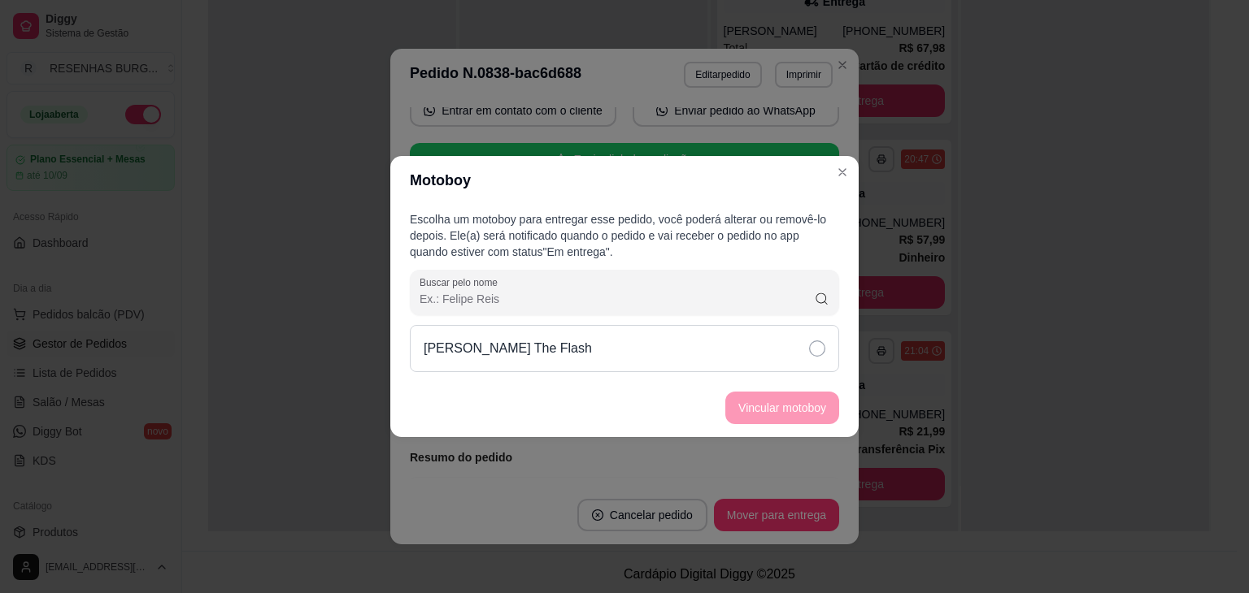
click at [813, 352] on icon at bounding box center [817, 349] width 16 height 16
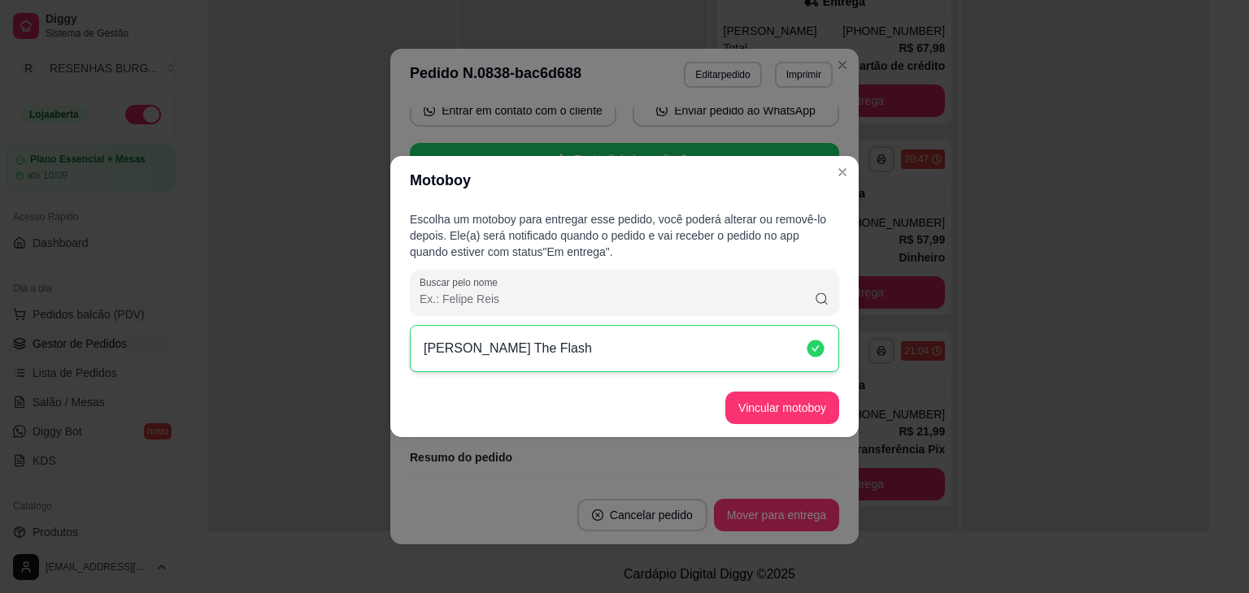
click at [789, 411] on button "Vincular motoboy" at bounding box center [782, 408] width 114 height 33
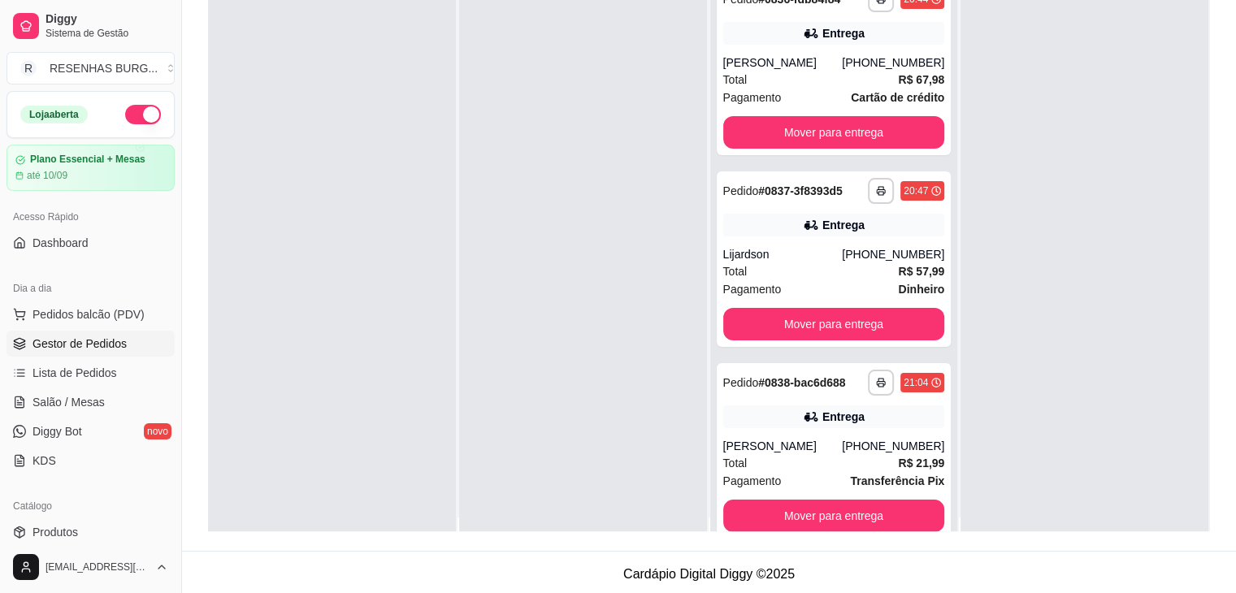
scroll to position [0, 0]
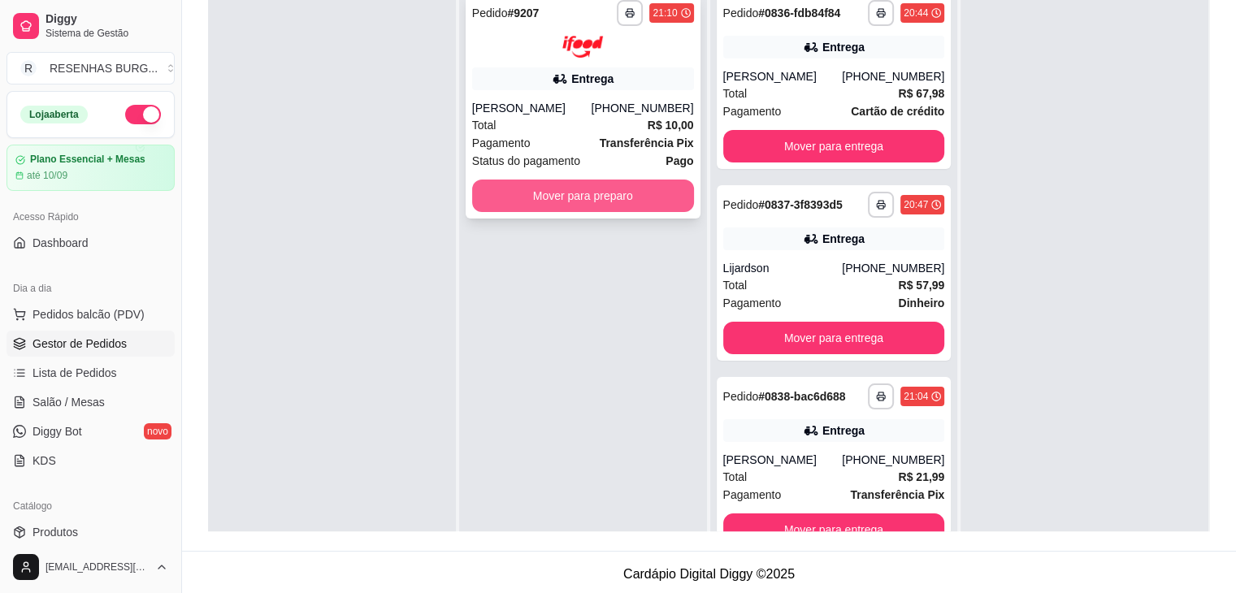
click at [518, 210] on button "Mover para preparo" at bounding box center [583, 196] width 222 height 33
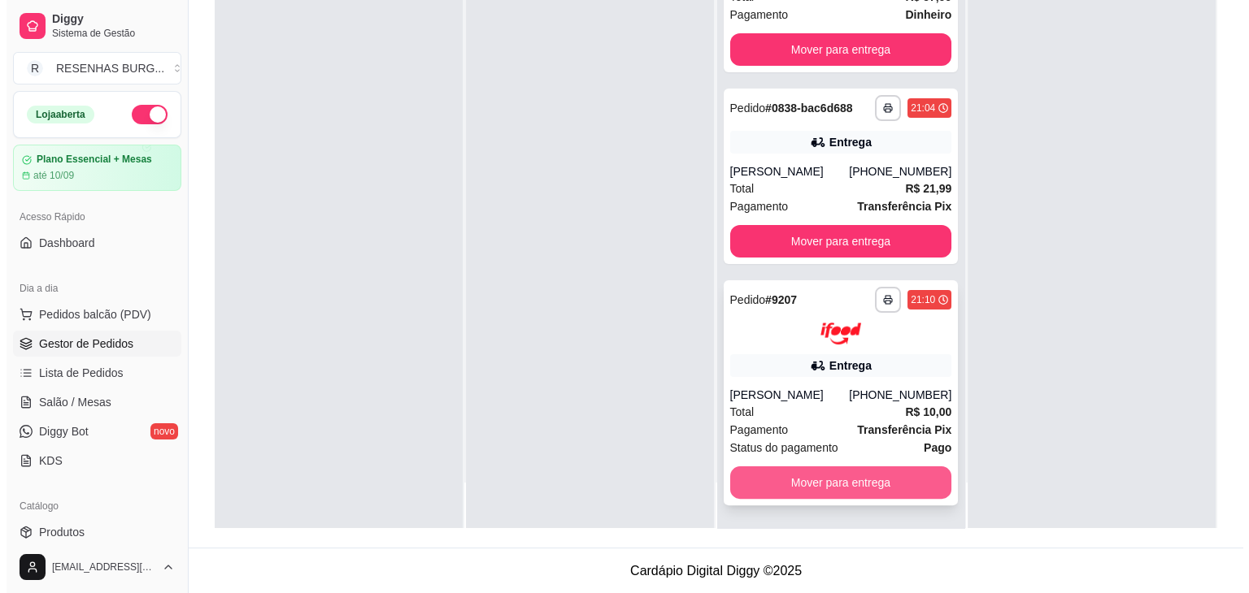
scroll to position [247, 0]
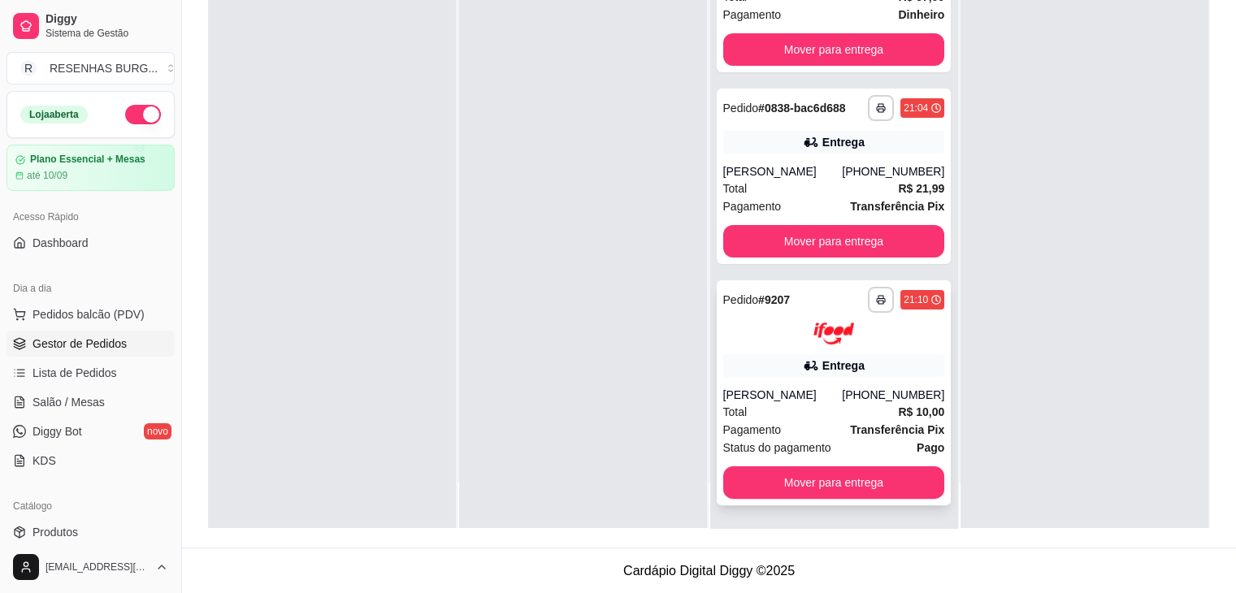
click at [826, 362] on div "Entrega" at bounding box center [844, 366] width 42 height 16
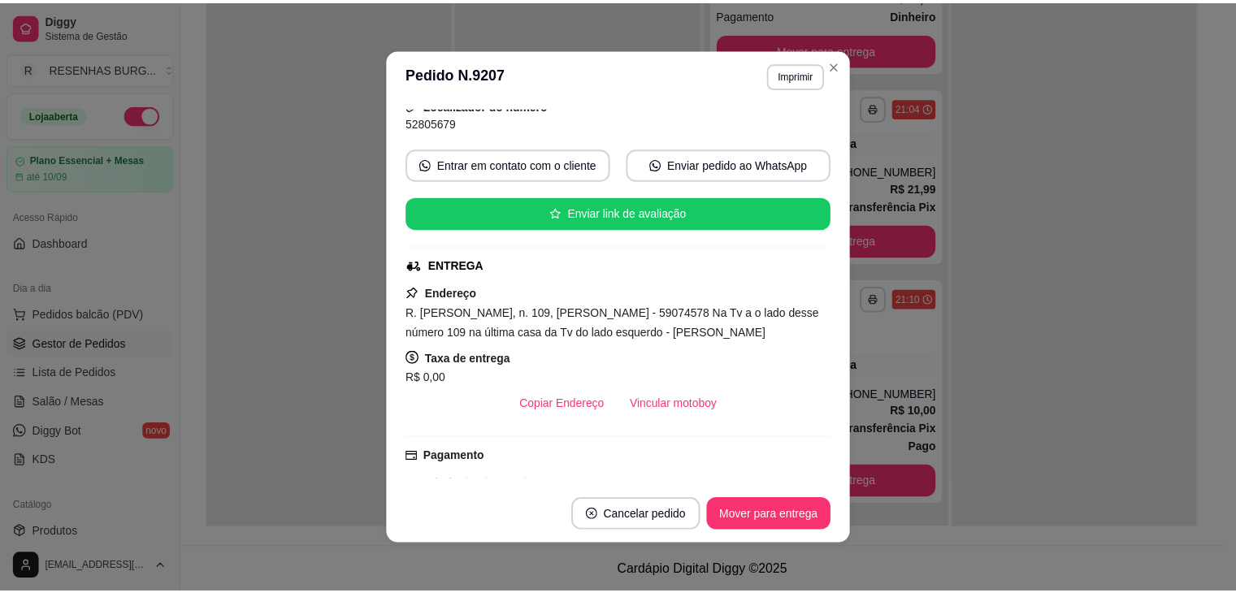
scroll to position [244, 0]
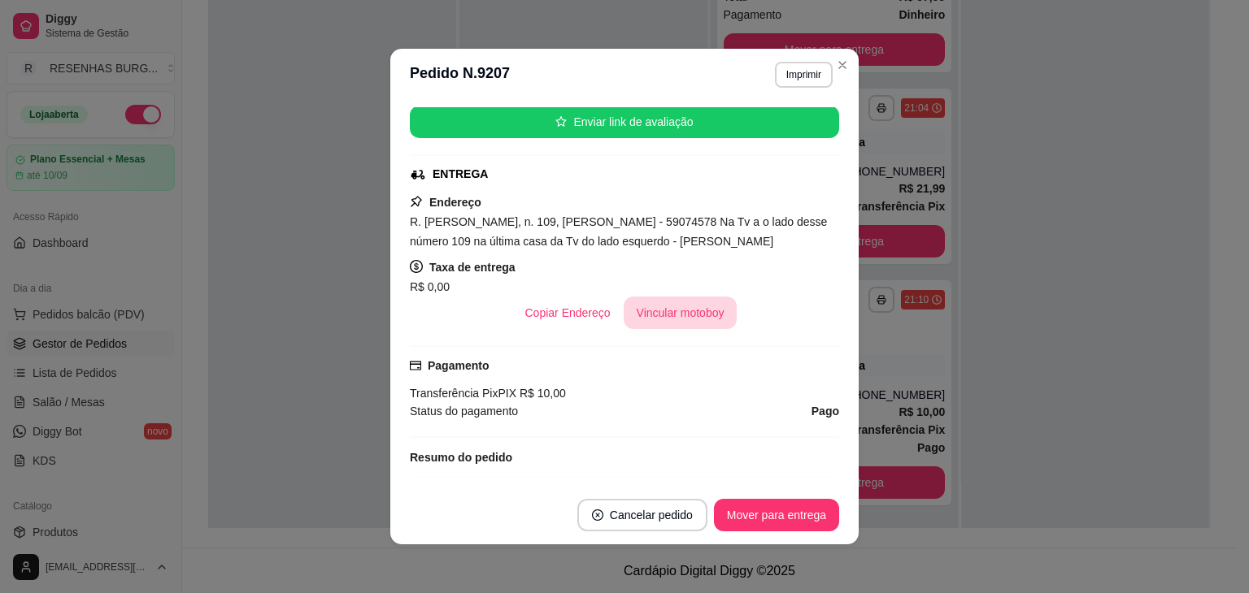
click at [689, 319] on button "Vincular motoboy" at bounding box center [681, 313] width 114 height 33
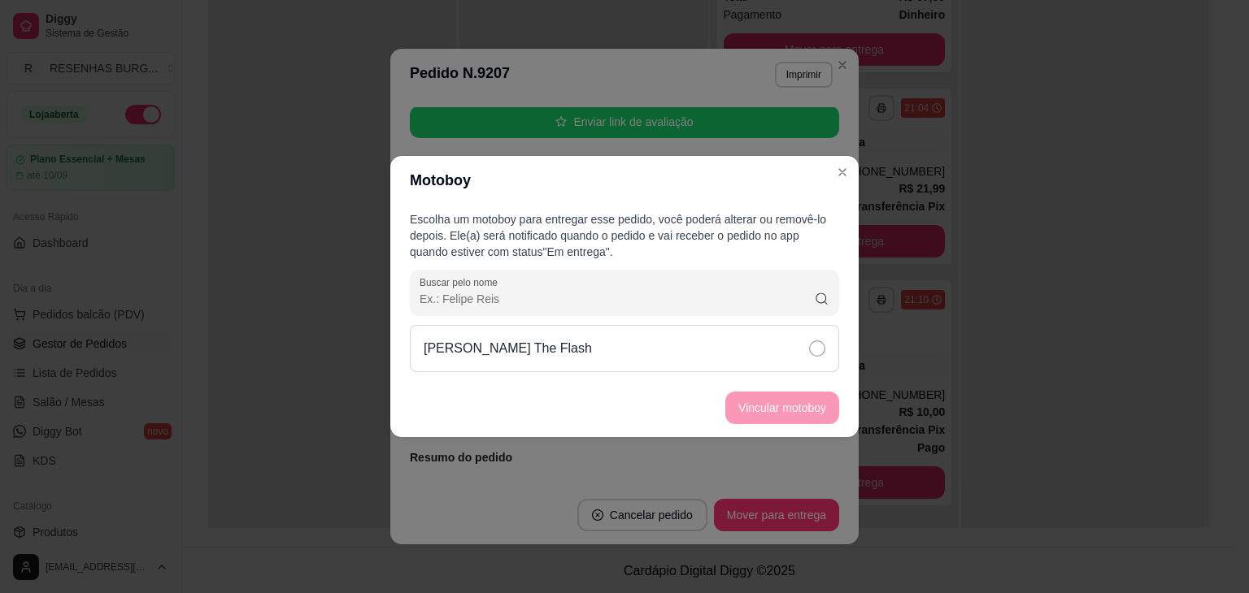
click at [812, 351] on icon at bounding box center [817, 349] width 16 height 16
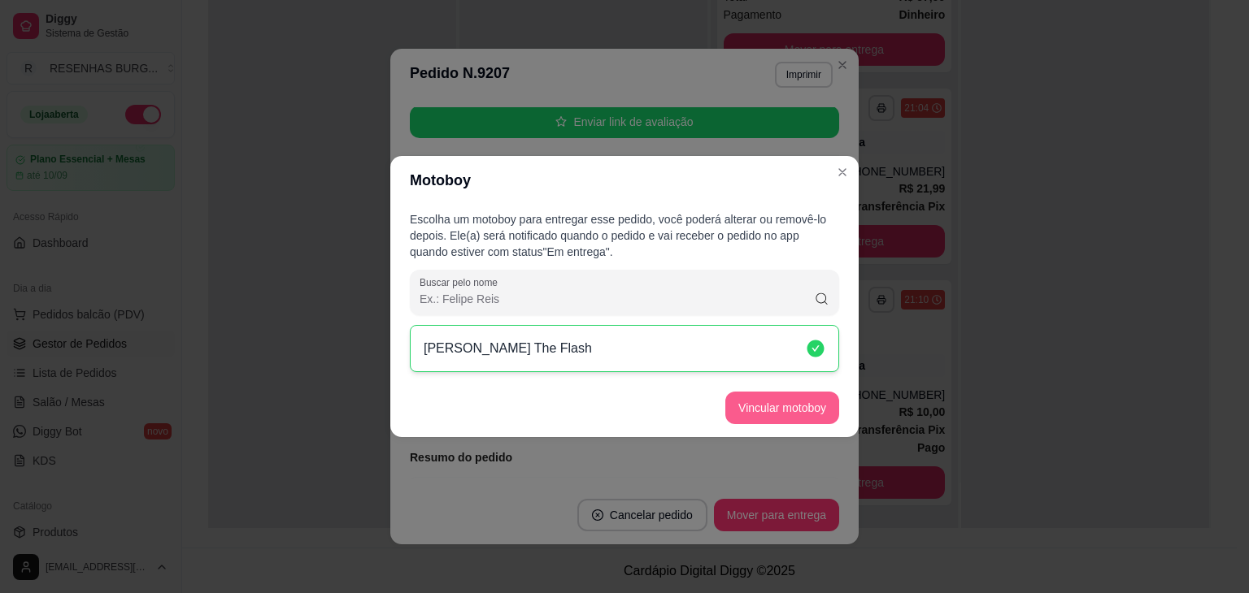
click at [812, 412] on button "Vincular motoboy" at bounding box center [782, 408] width 114 height 33
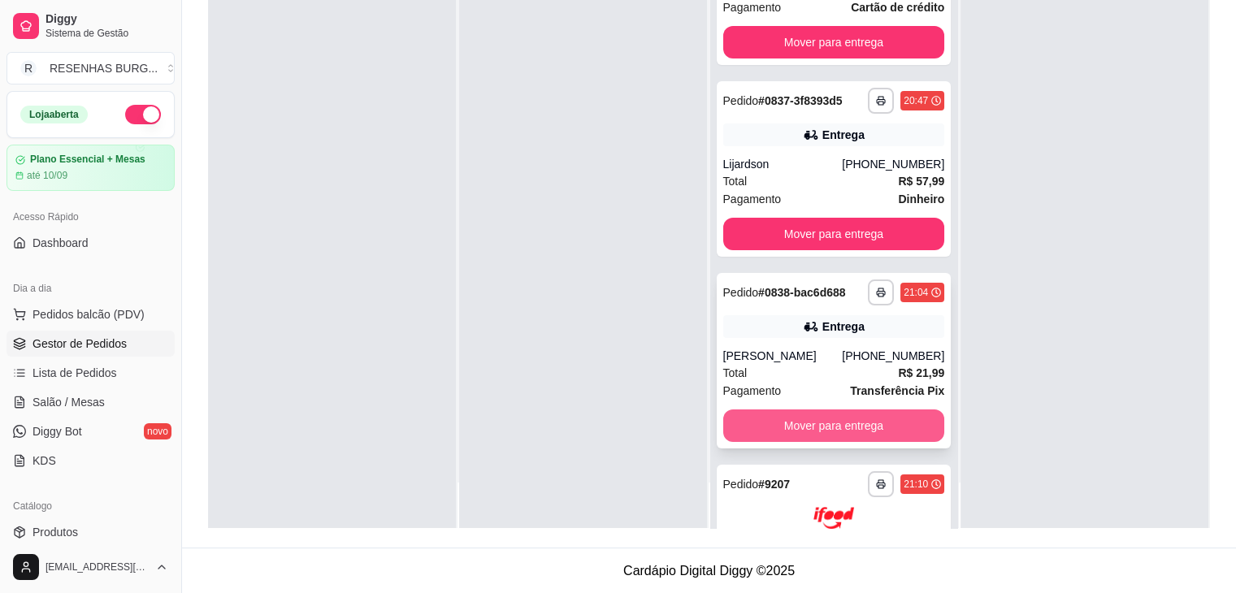
scroll to position [0, 0]
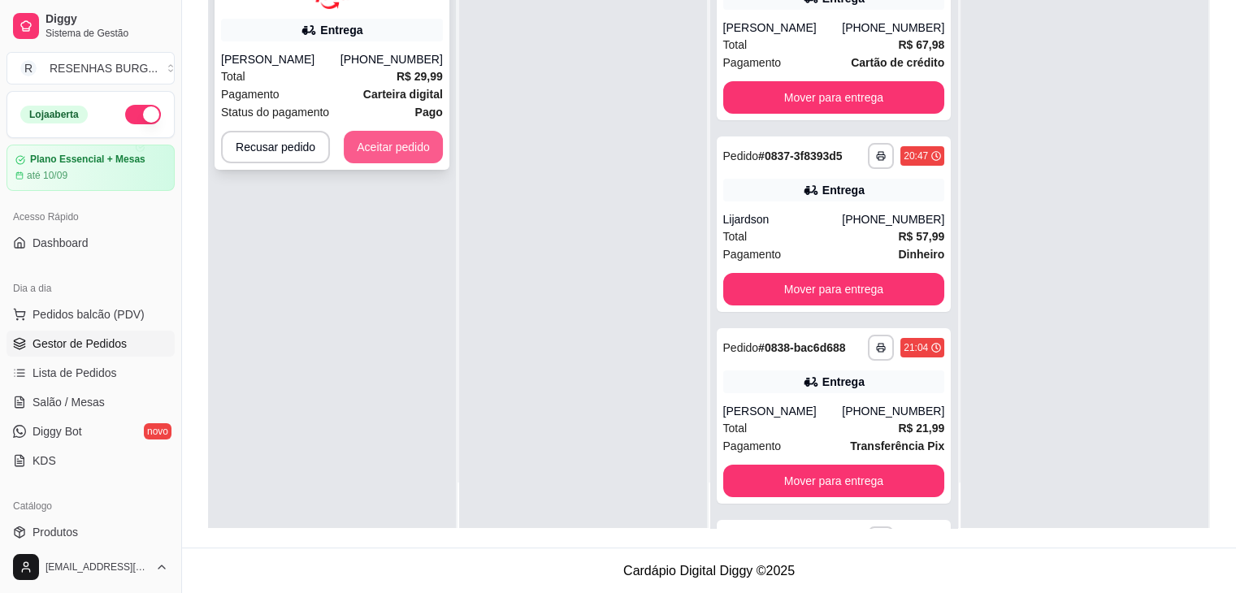
click at [419, 141] on button "Aceitar pedido" at bounding box center [393, 147] width 99 height 33
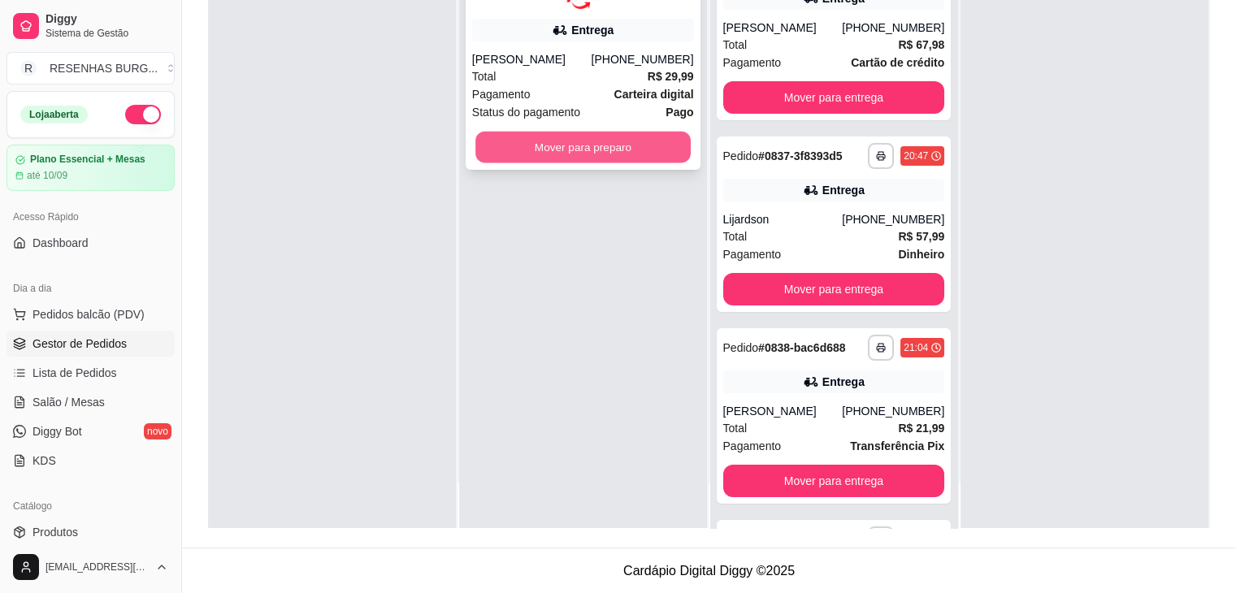
click at [637, 152] on button "Mover para preparo" at bounding box center [583, 147] width 215 height 32
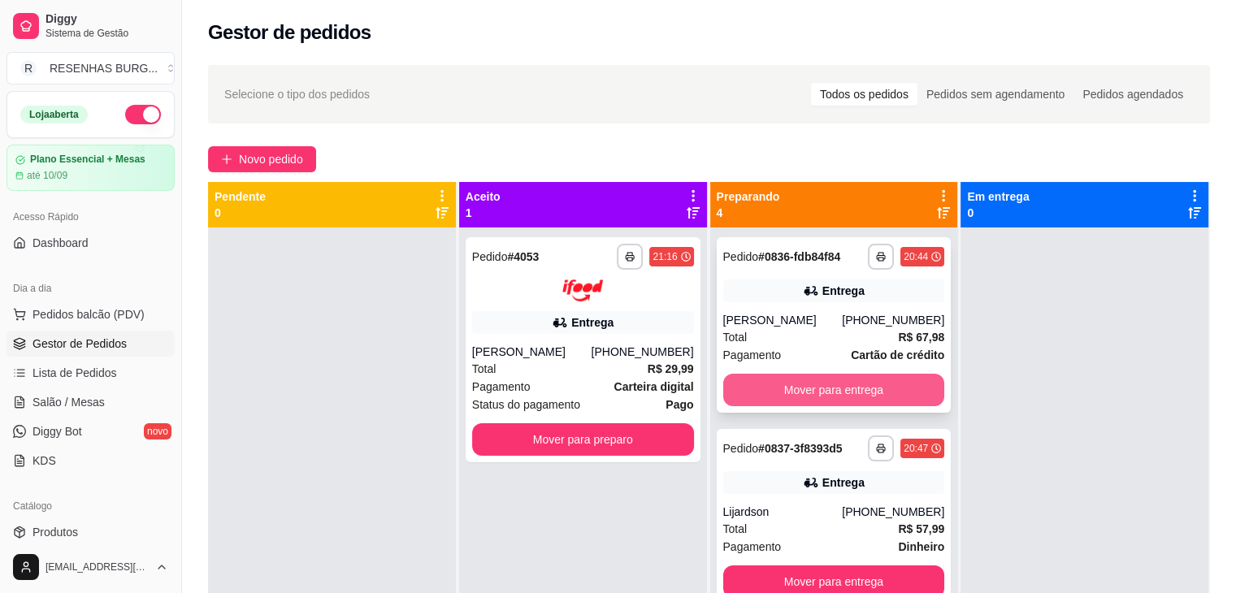
click at [828, 388] on button "Mover para entrega" at bounding box center [835, 390] width 222 height 33
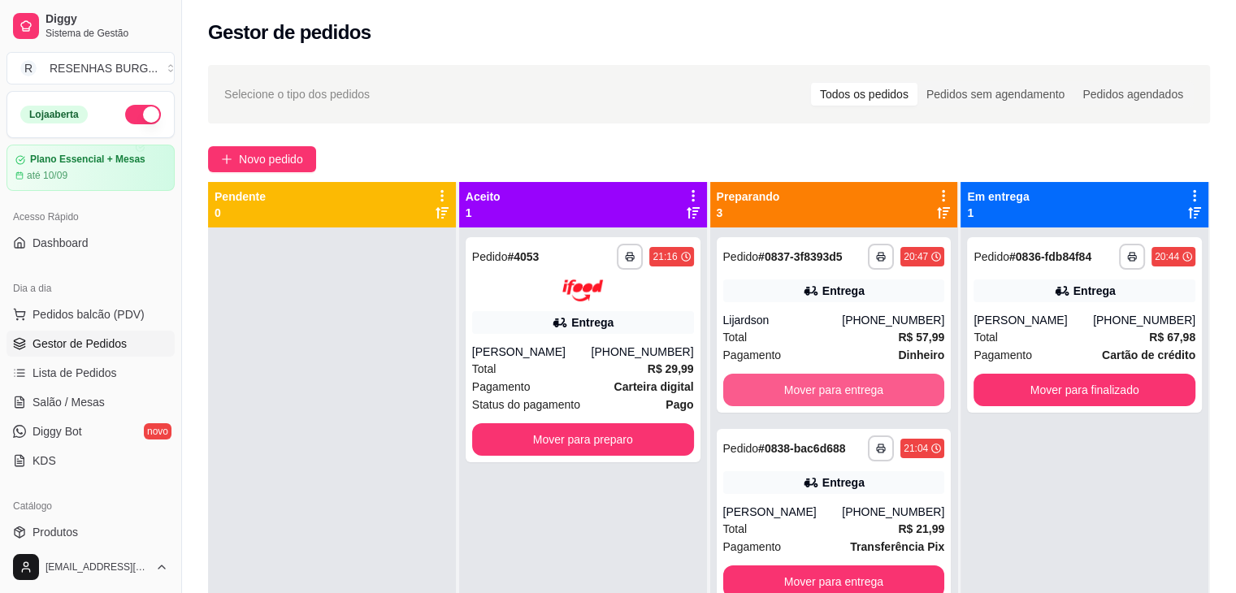
click at [828, 388] on button "Mover para entrega" at bounding box center [835, 390] width 222 height 33
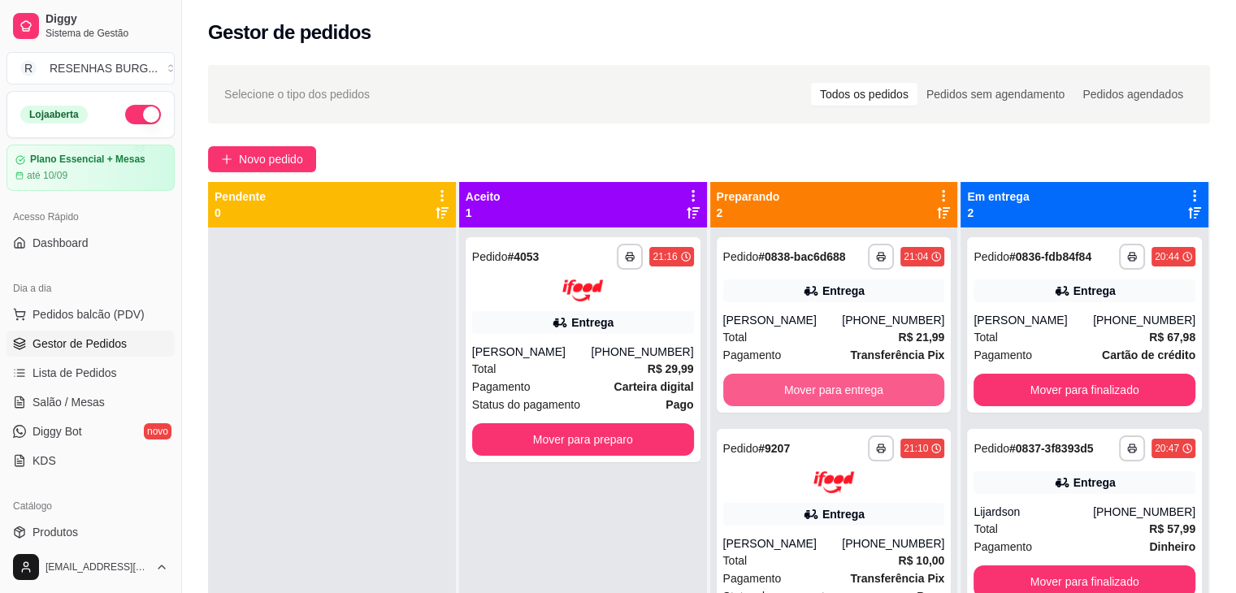
click at [828, 388] on button "Mover para entrega" at bounding box center [835, 390] width 222 height 33
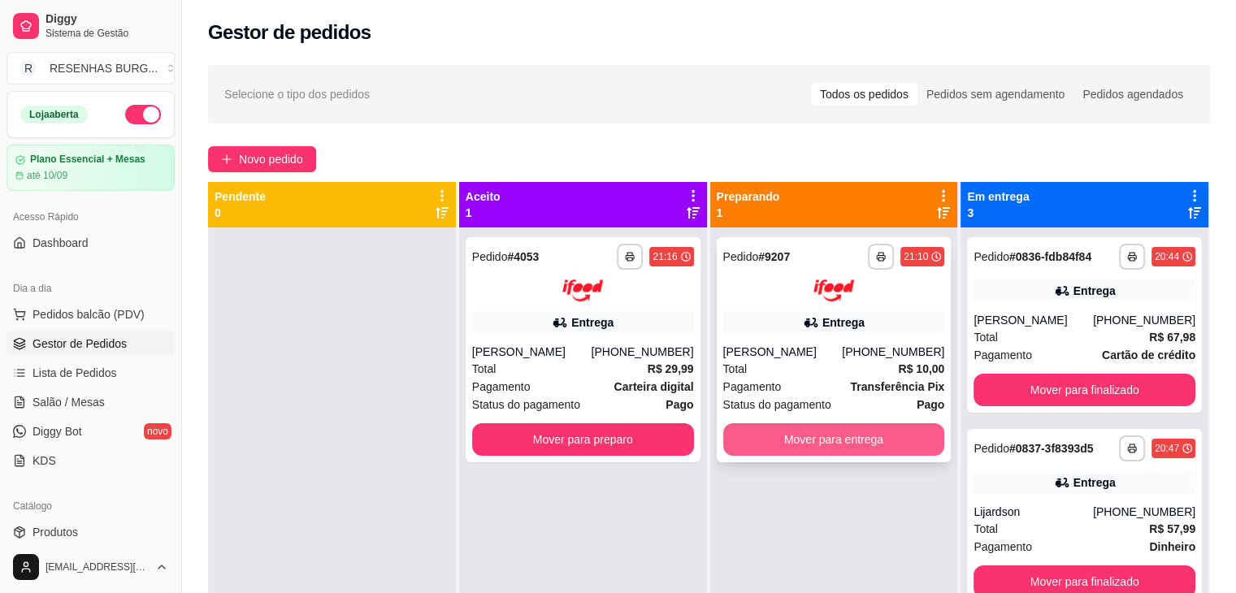
click at [819, 443] on button "Mover para entrega" at bounding box center [835, 440] width 222 height 33
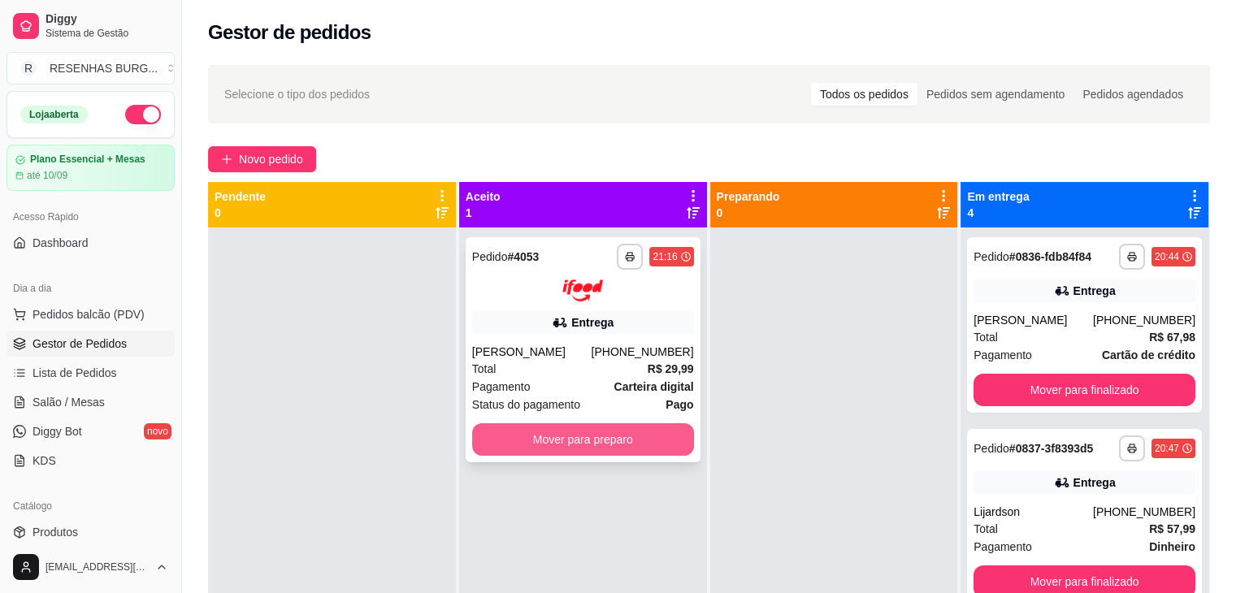
click at [611, 439] on button "Mover para preparo" at bounding box center [583, 440] width 222 height 33
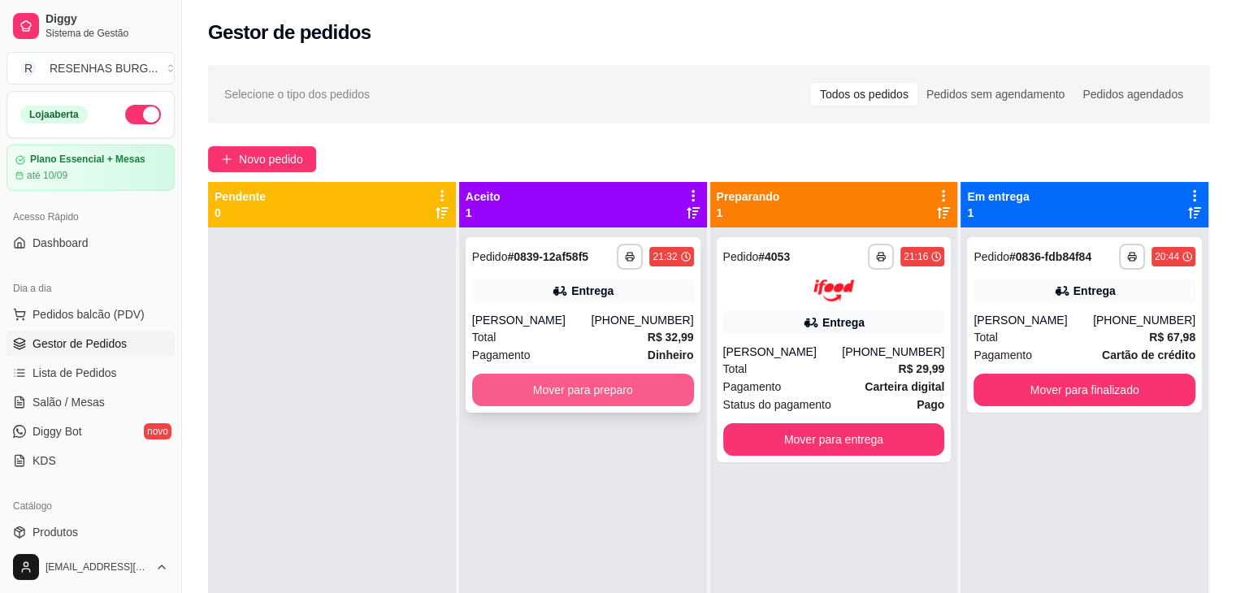
click at [565, 382] on button "Mover para preparo" at bounding box center [583, 390] width 222 height 33
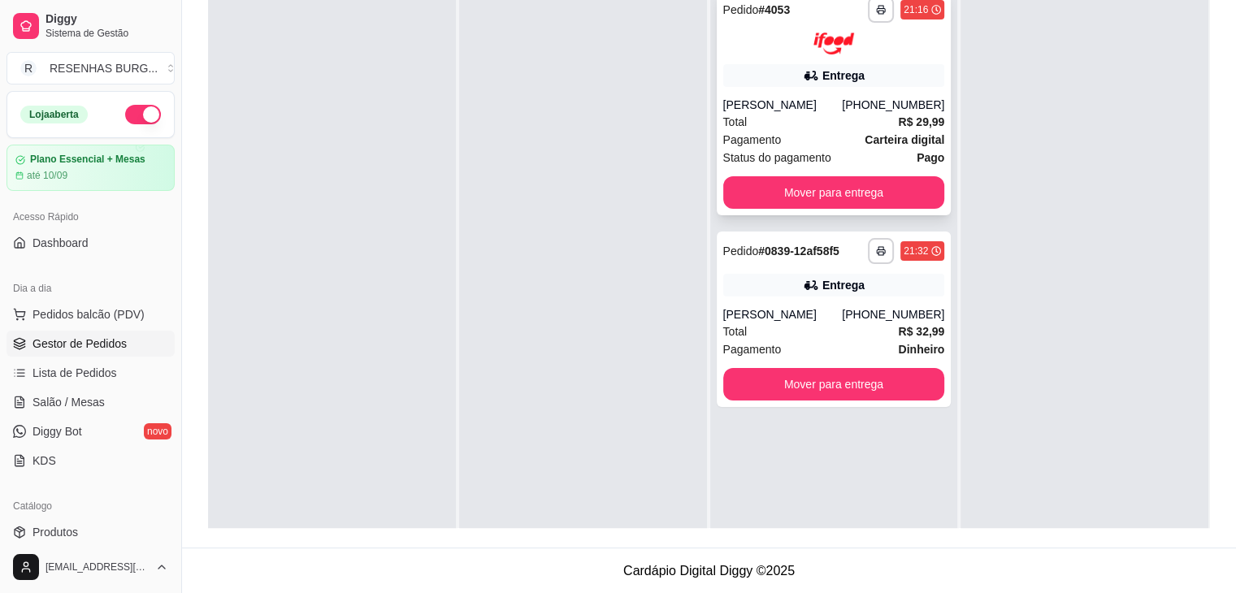
click at [827, 97] on div "[PERSON_NAME]" at bounding box center [784, 105] width 120 height 16
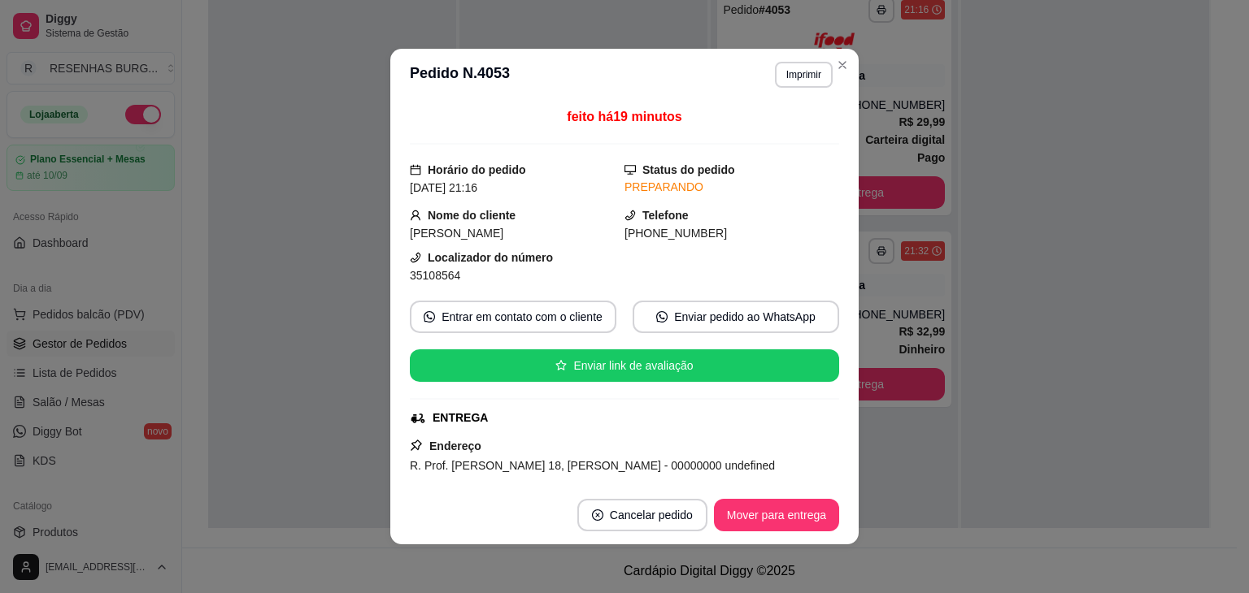
scroll to position [81, 0]
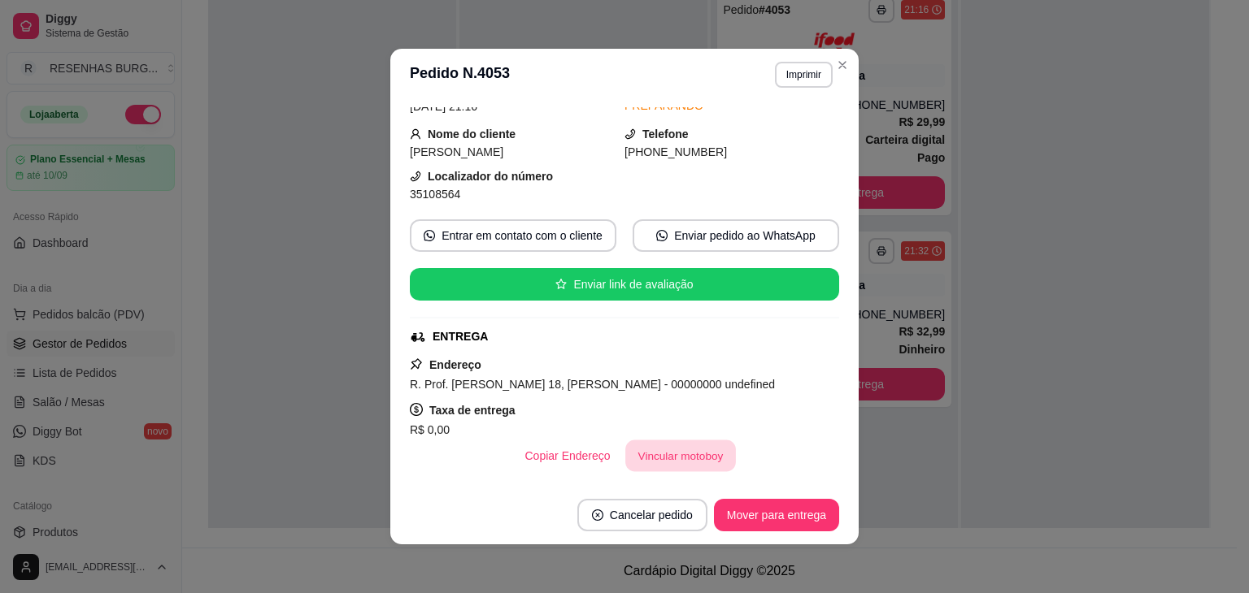
click at [652, 458] on button "Vincular motoboy" at bounding box center [680, 457] width 111 height 32
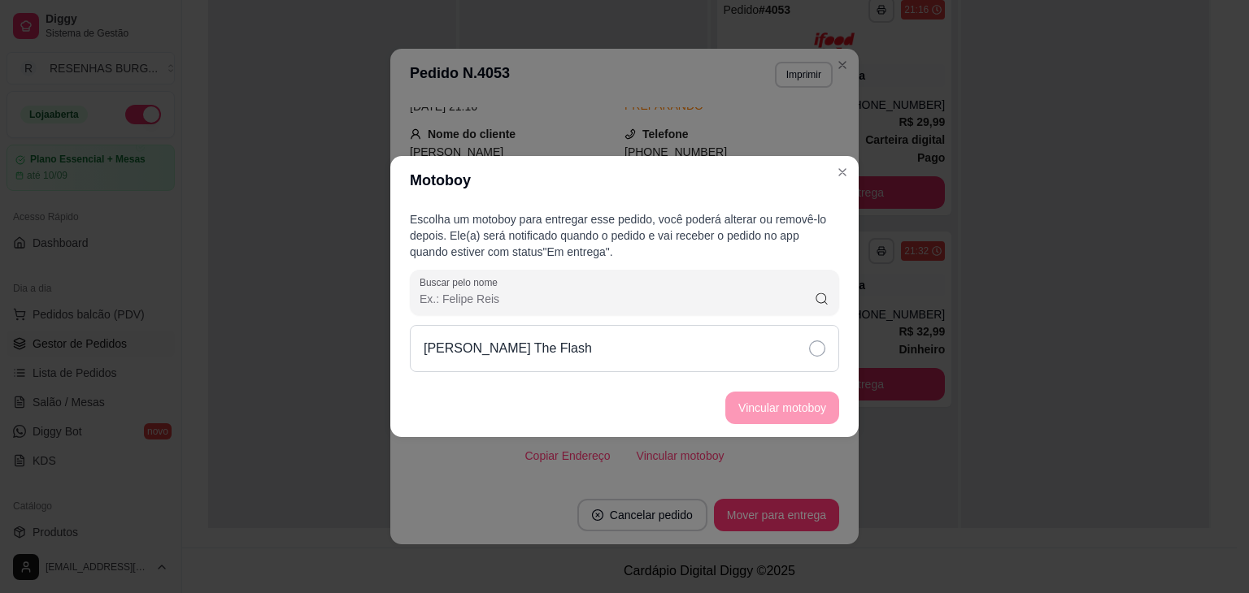
click at [812, 342] on icon at bounding box center [817, 349] width 16 height 16
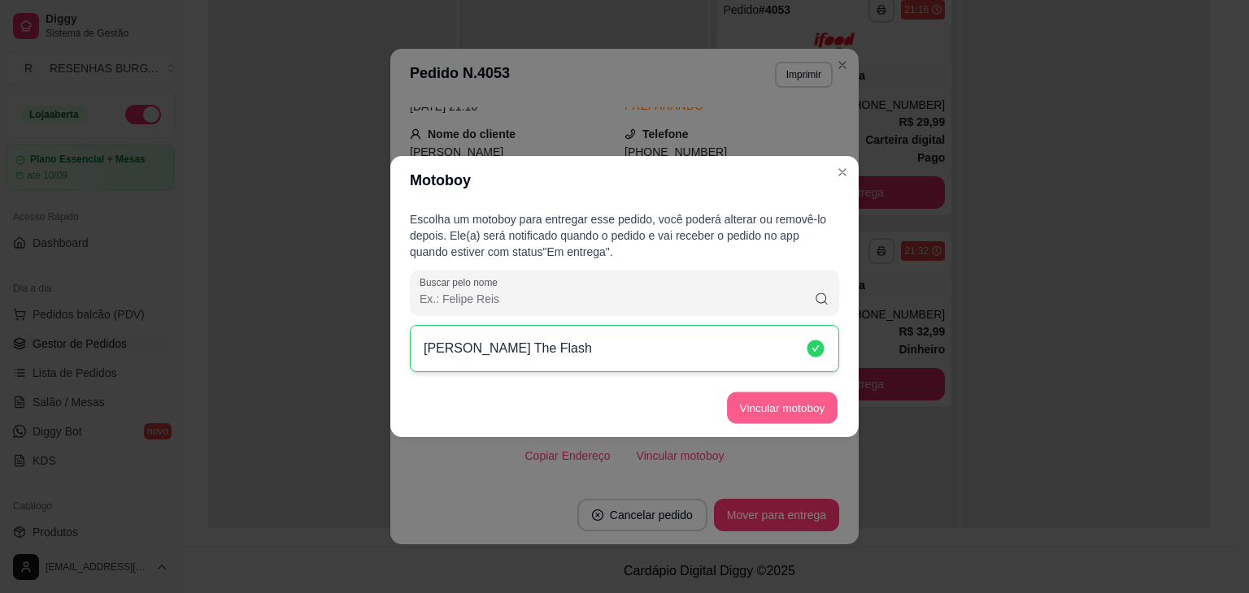
click at [795, 407] on button "Vincular motoboy" at bounding box center [782, 409] width 111 height 32
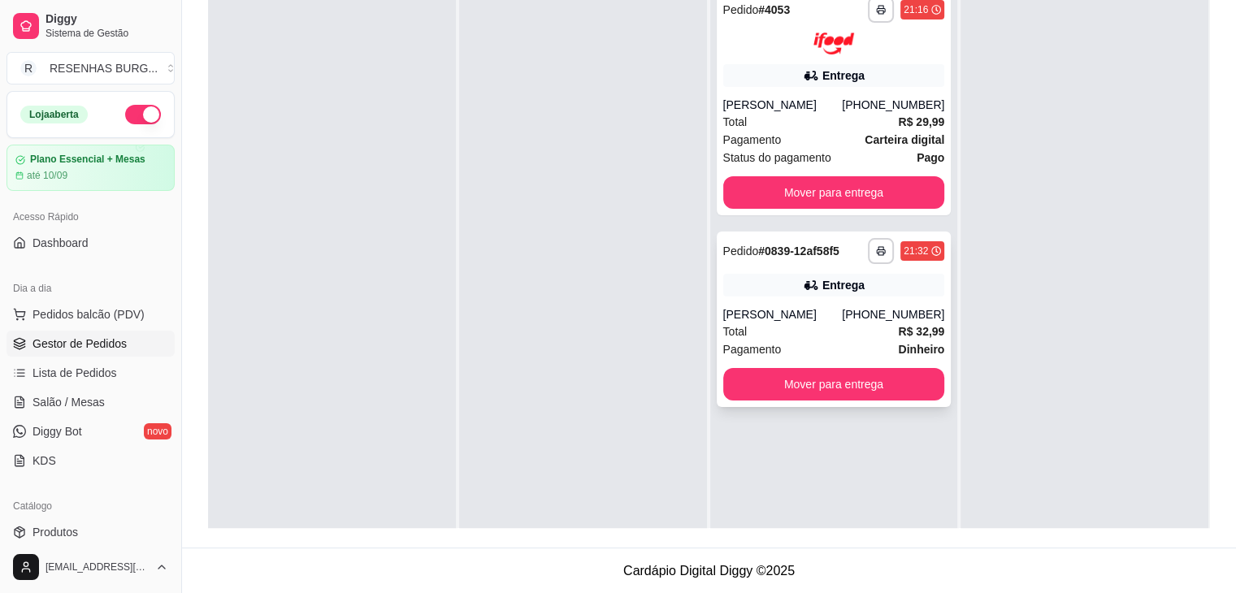
click at [805, 323] on div "Total R$ 32,99" at bounding box center [835, 332] width 222 height 18
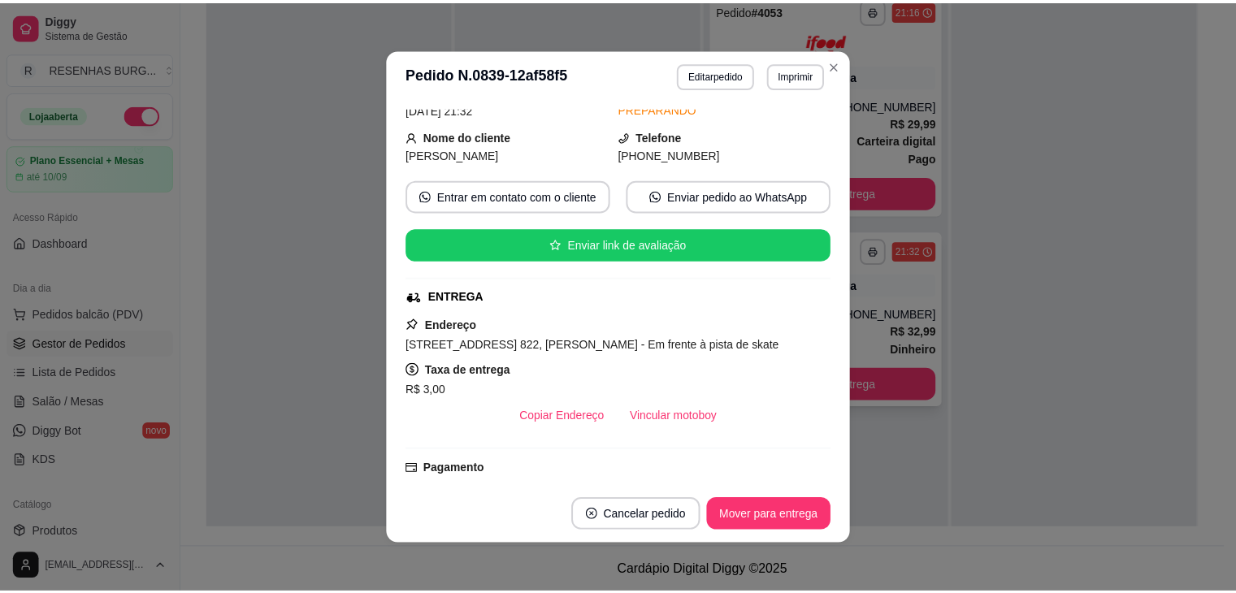
scroll to position [163, 0]
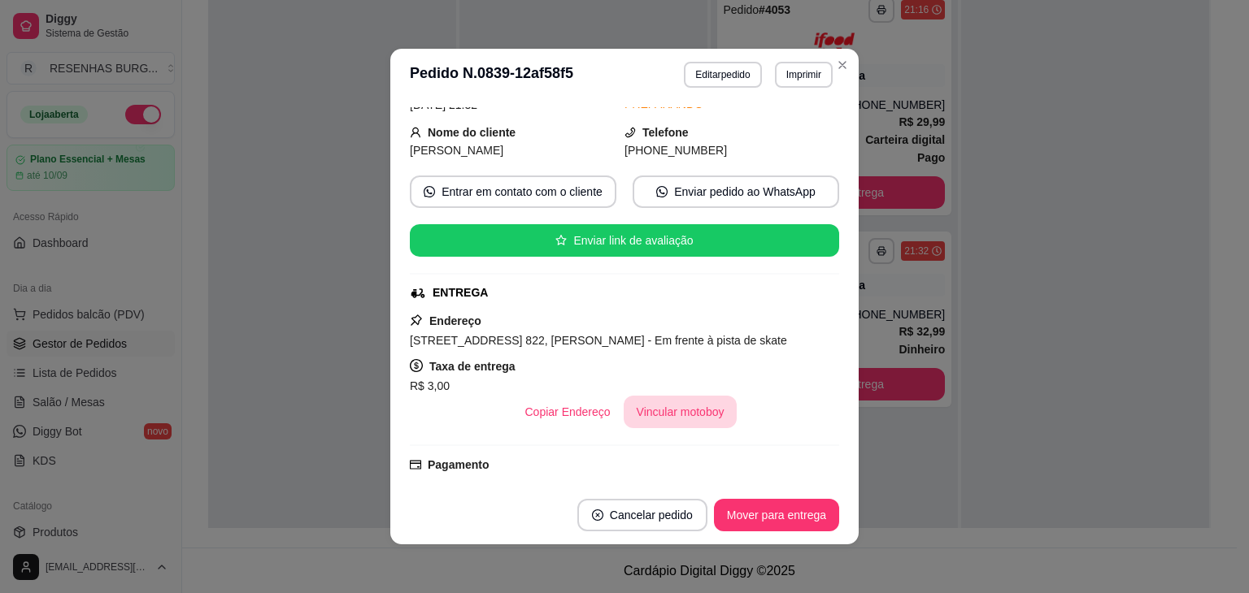
click at [691, 406] on button "Vincular motoboy" at bounding box center [681, 412] width 114 height 33
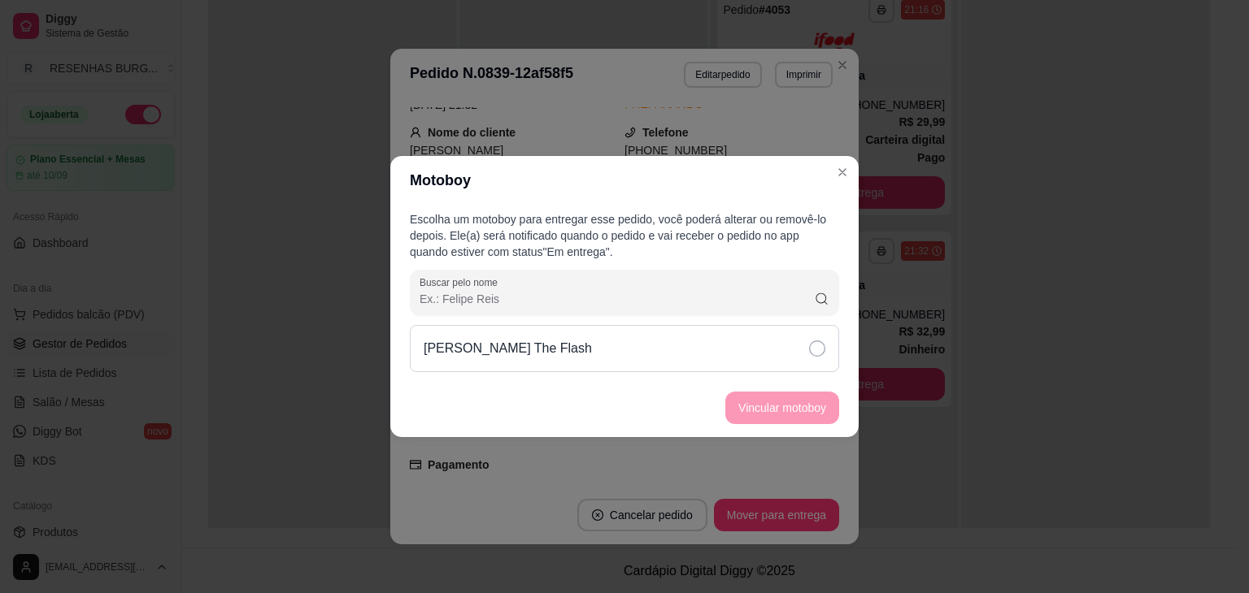
click at [787, 349] on div "[PERSON_NAME] The Flash" at bounding box center [624, 348] width 429 height 47
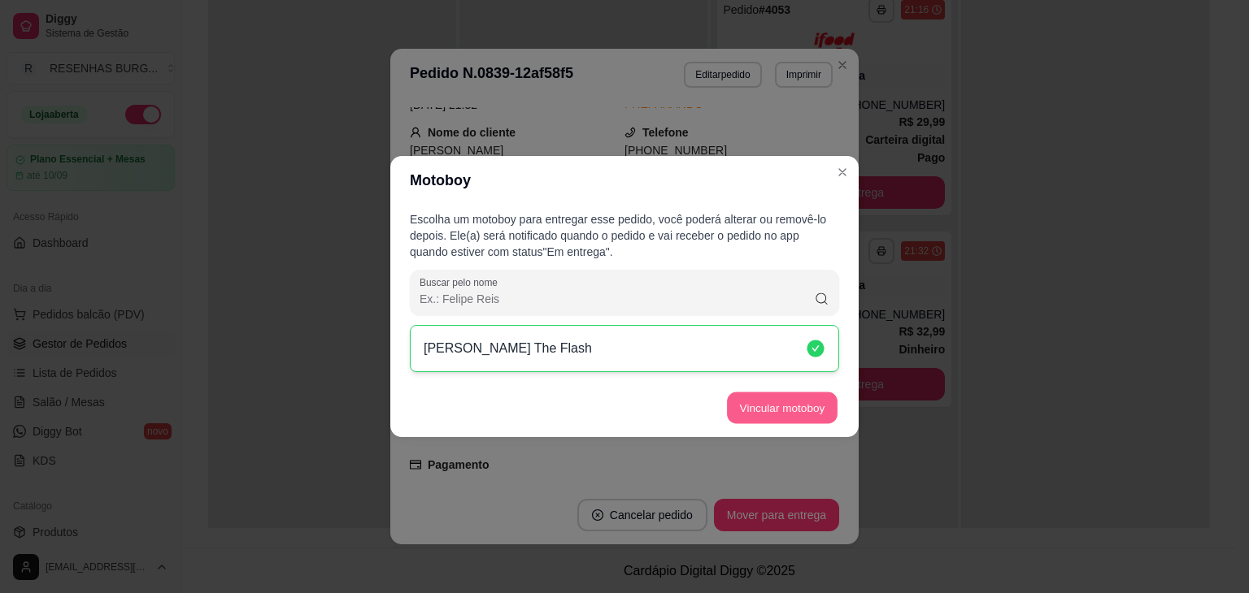
click at [789, 393] on button "Vincular motoboy" at bounding box center [782, 409] width 111 height 32
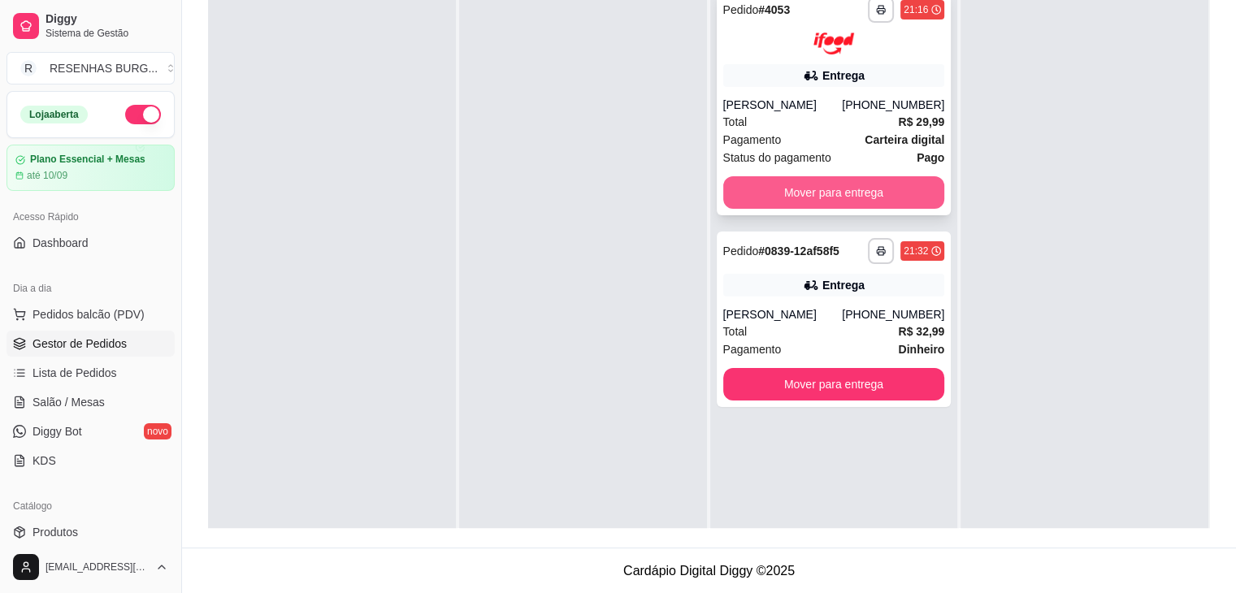
click at [772, 189] on button "Mover para entrega" at bounding box center [835, 192] width 222 height 33
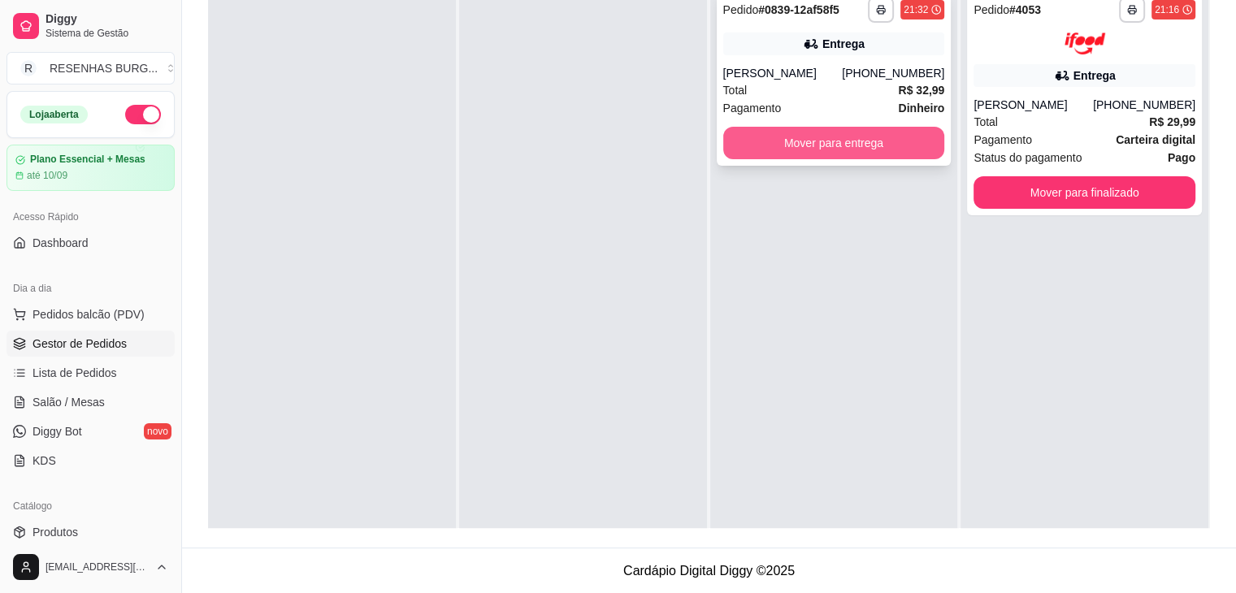
click at [869, 149] on button "Mover para entrega" at bounding box center [835, 143] width 222 height 33
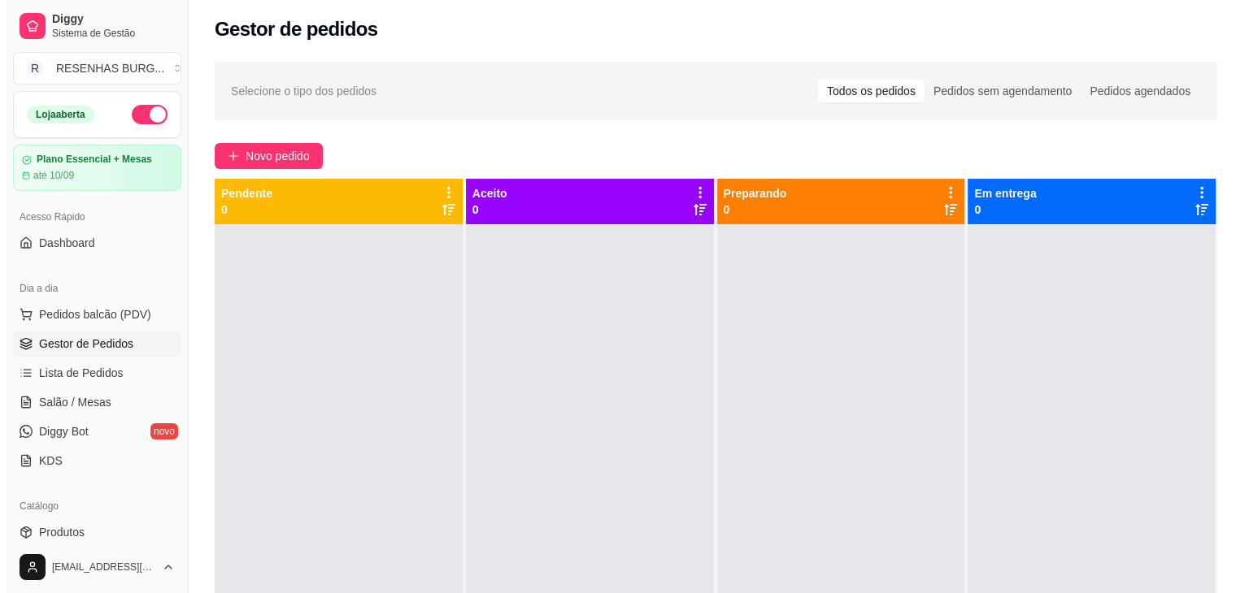
scroll to position [0, 0]
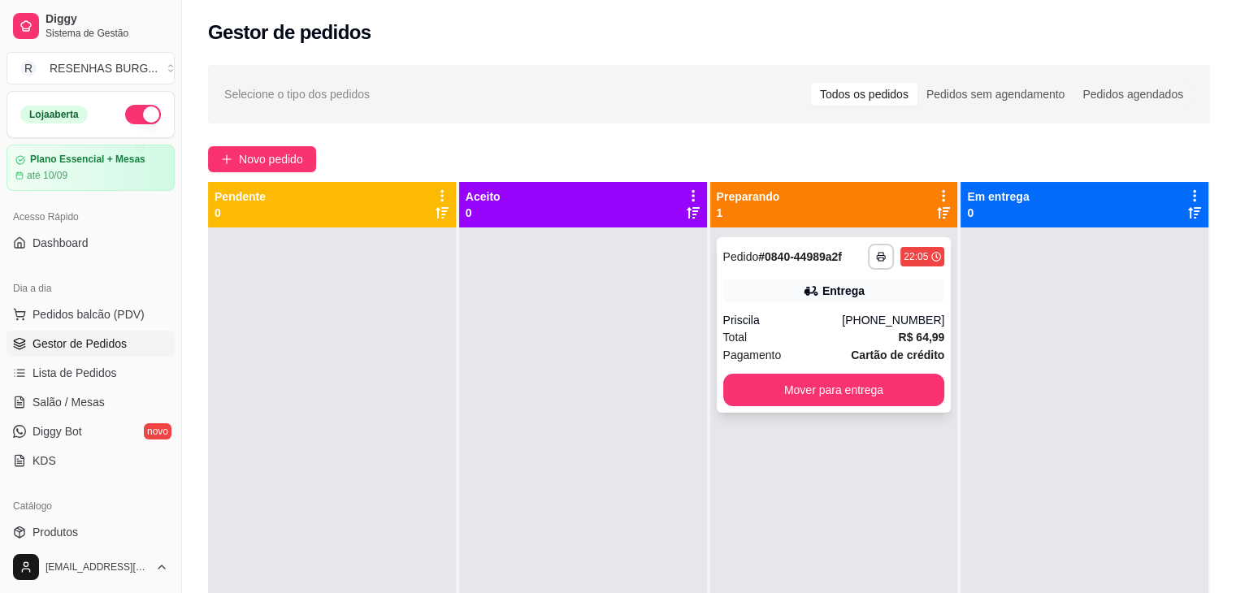
click at [828, 310] on div "**********" at bounding box center [834, 325] width 235 height 176
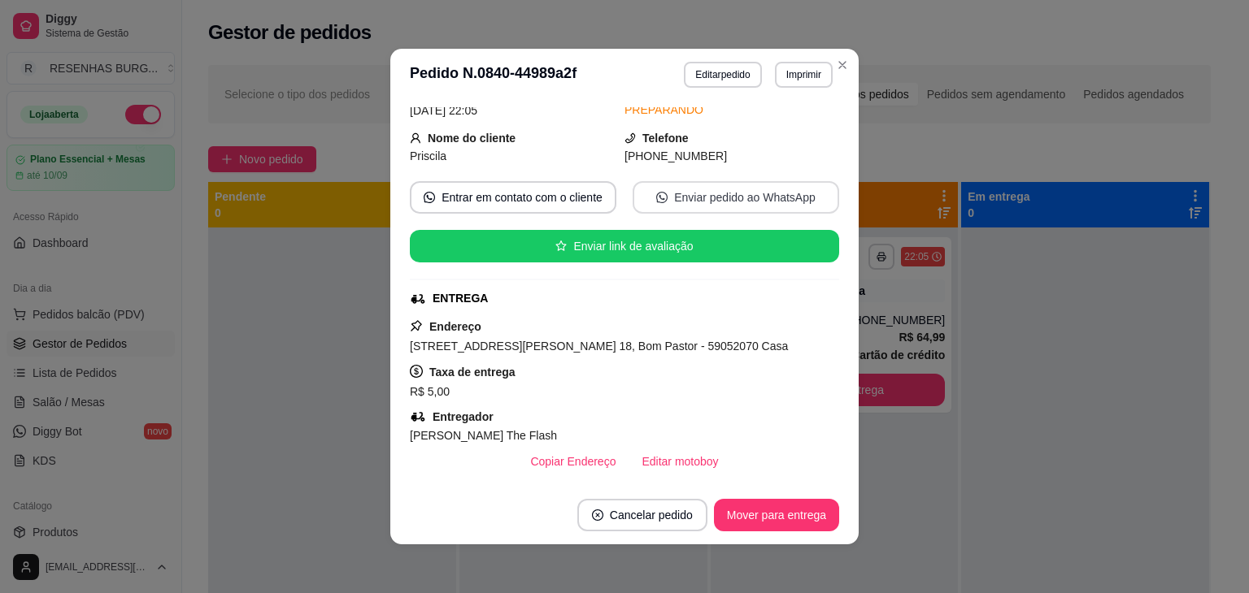
scroll to position [163, 0]
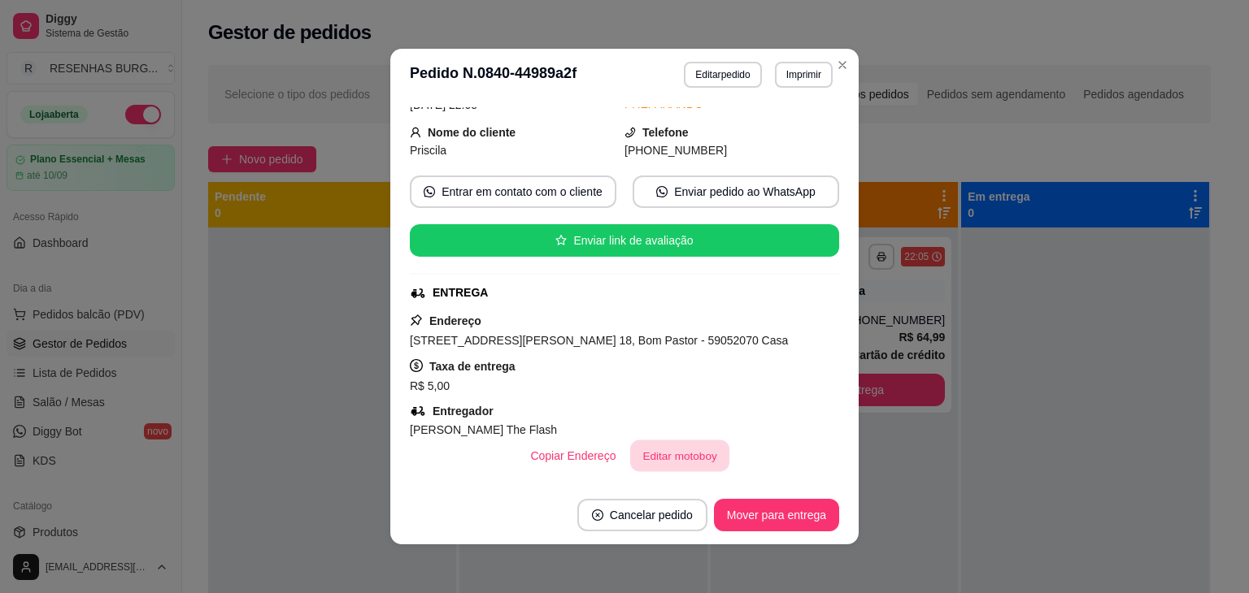
click at [650, 454] on button "Editar motoboy" at bounding box center [679, 457] width 99 height 32
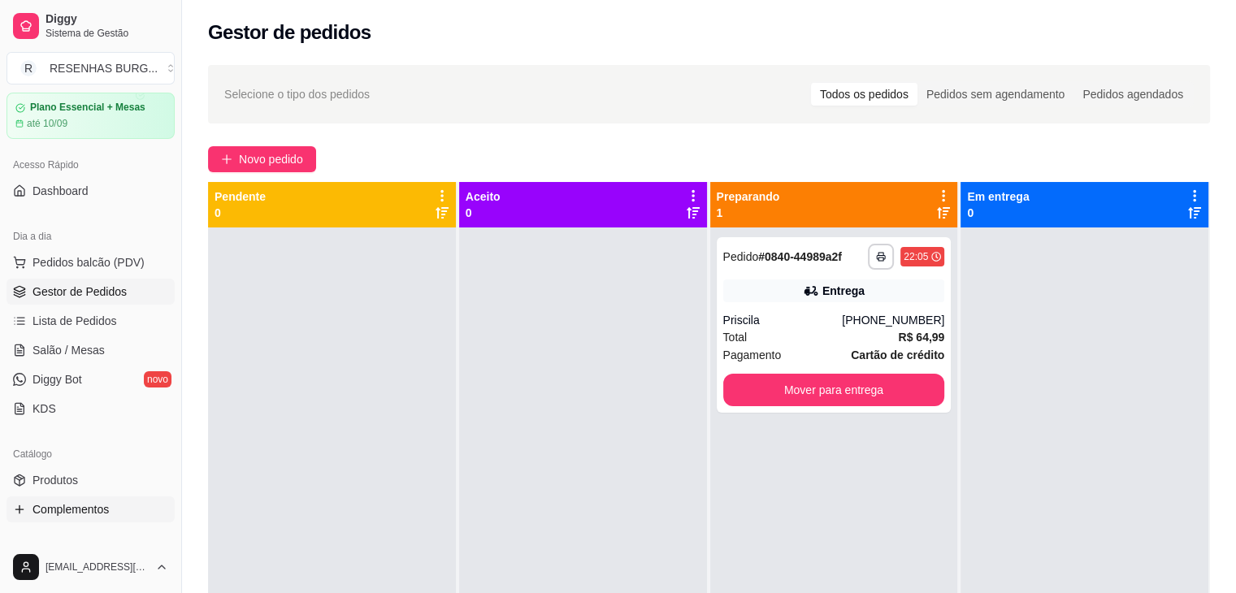
scroll to position [81, 0]
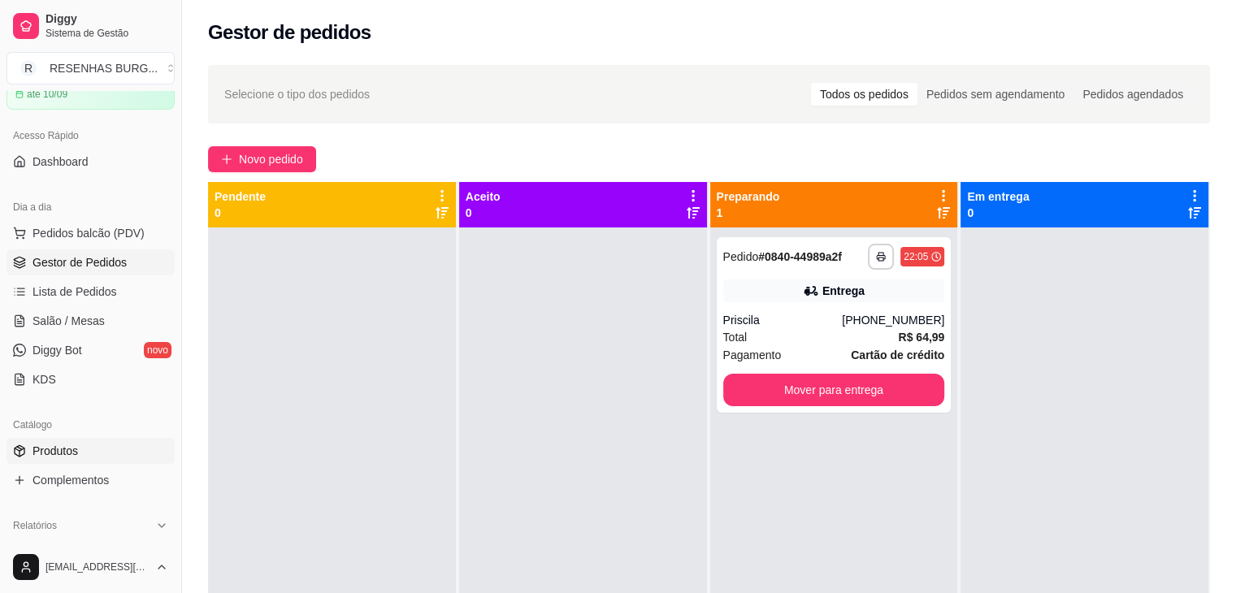
click at [68, 451] on span "Produtos" at bounding box center [56, 451] width 46 height 16
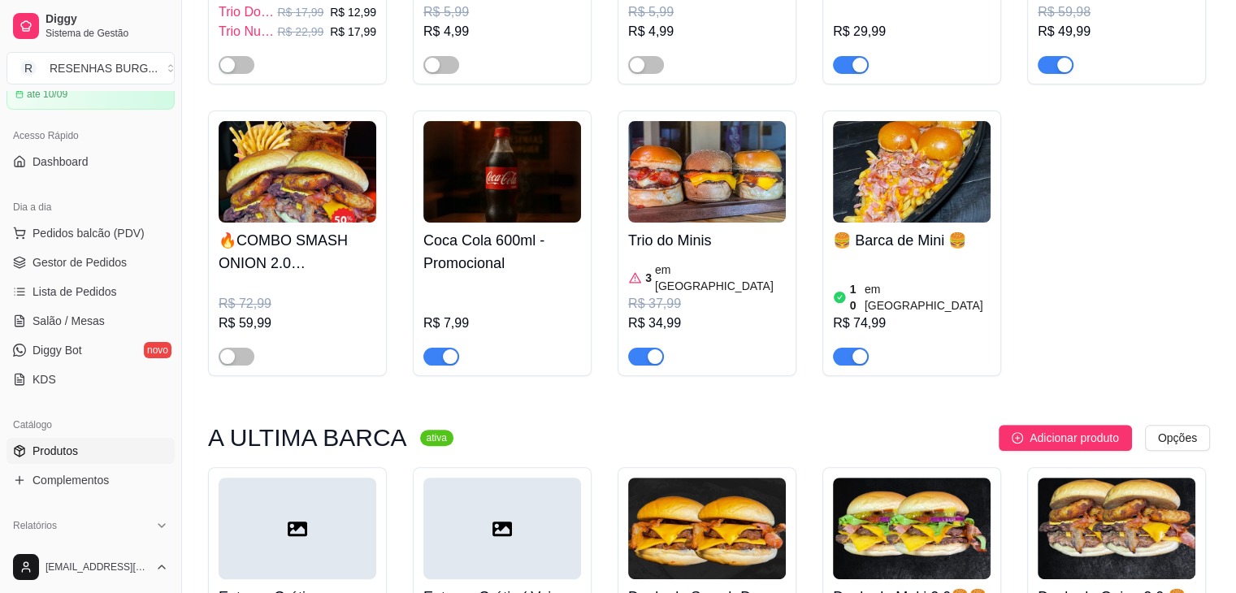
scroll to position [406, 0]
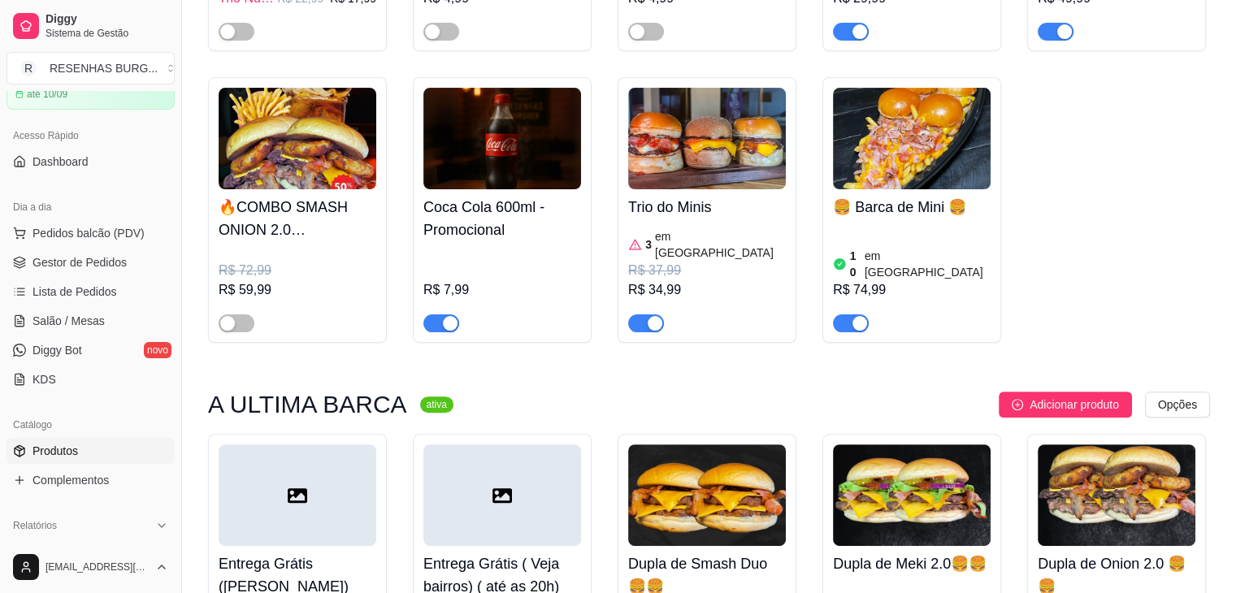
click at [915, 245] on div "10 em estoque R$ 74,99" at bounding box center [912, 278] width 158 height 107
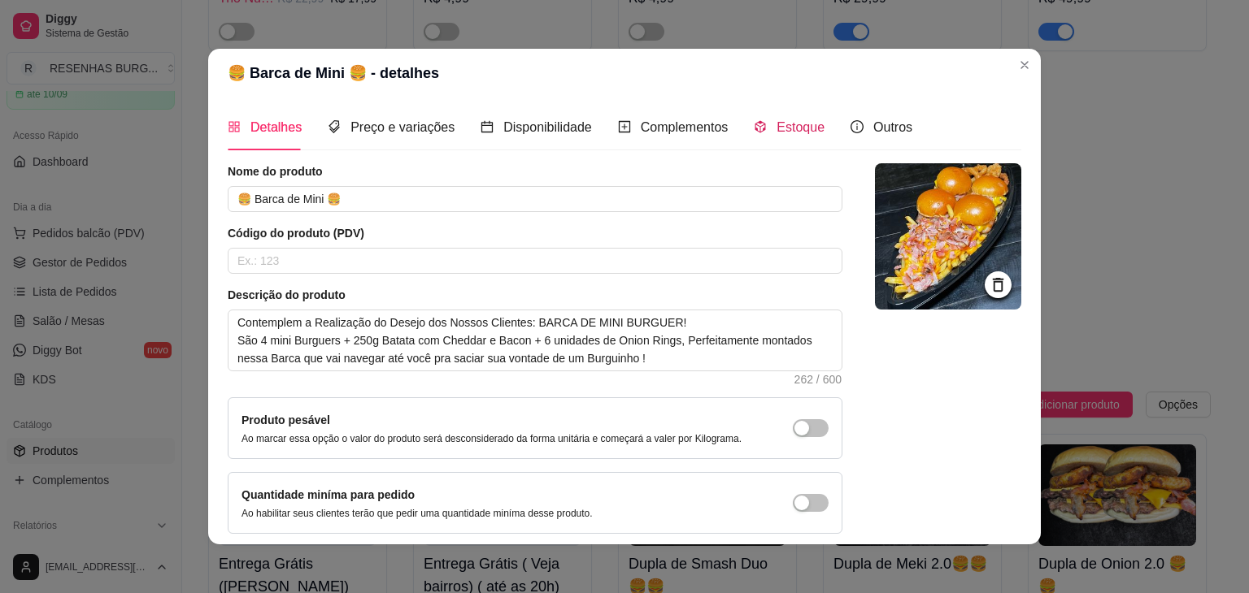
click at [754, 120] on span at bounding box center [760, 127] width 13 height 14
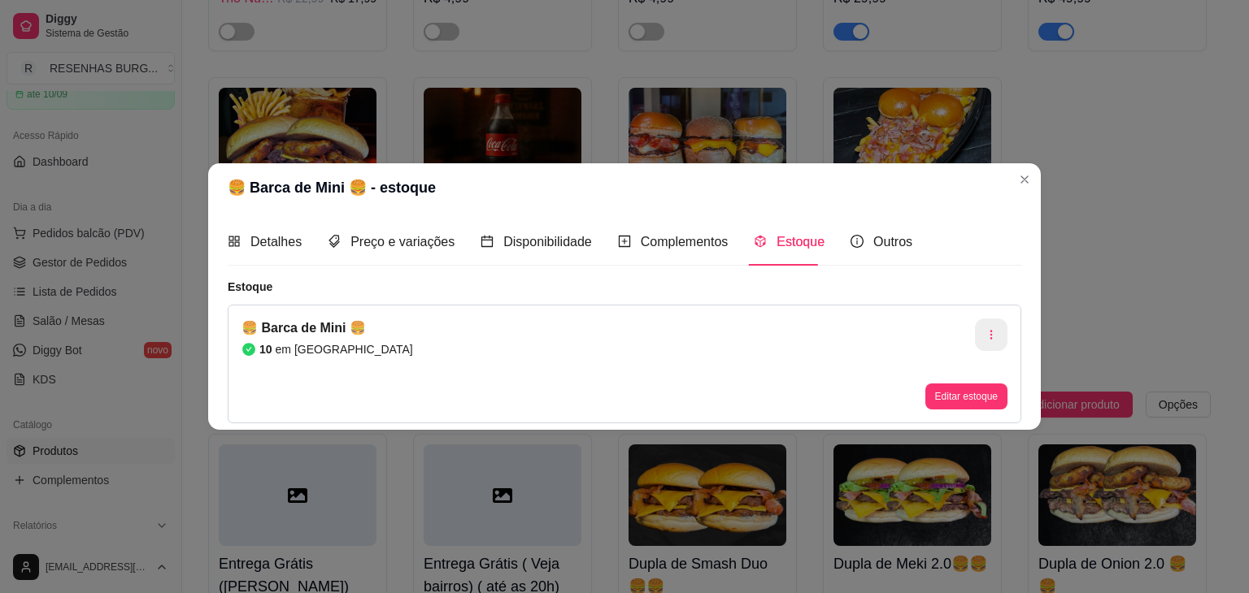
click at [995, 330] on icon "button" at bounding box center [990, 334] width 11 height 11
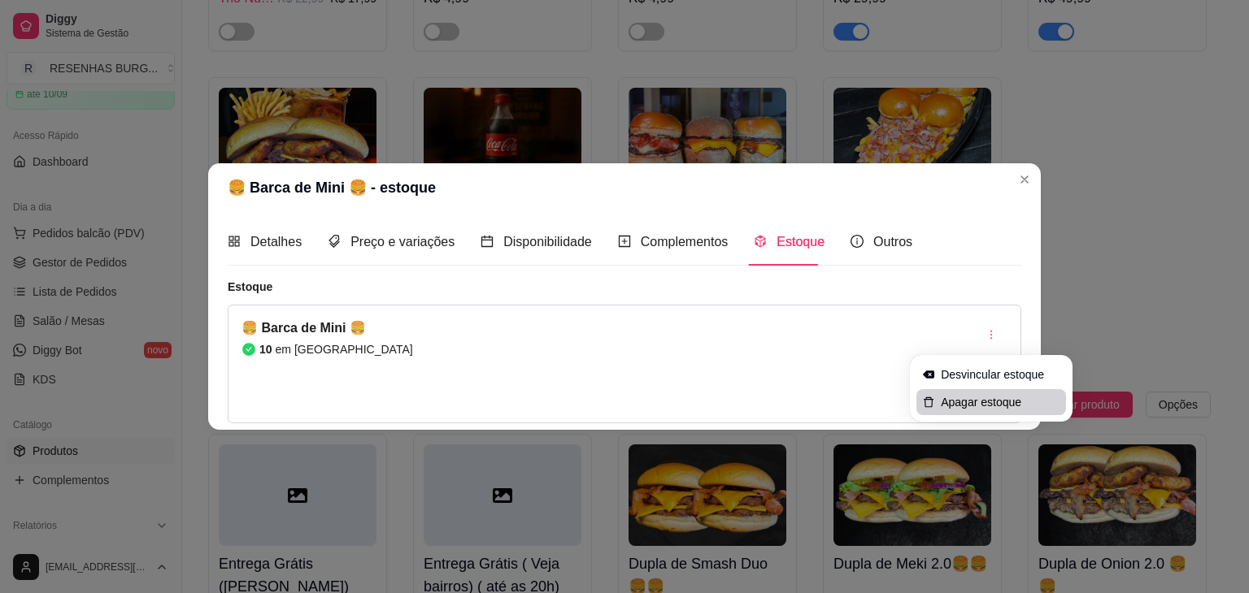
click at [980, 404] on span "Apagar estoque" at bounding box center [1000, 402] width 119 height 16
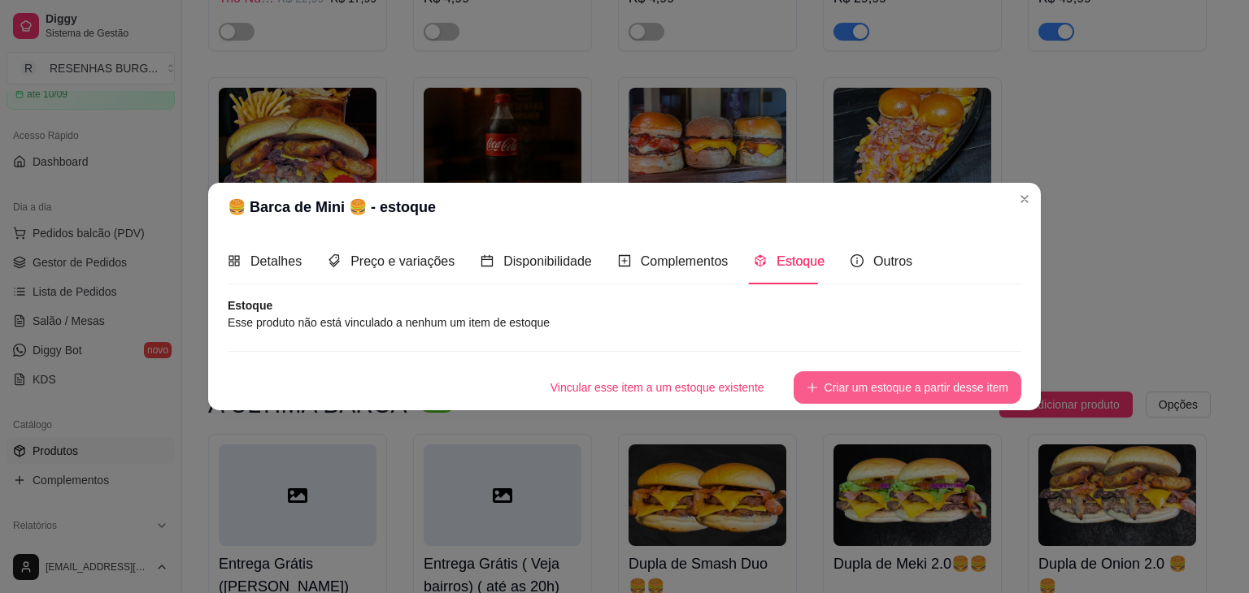
click at [913, 387] on button "Criar um estoque a partir desse item" at bounding box center [907, 388] width 228 height 33
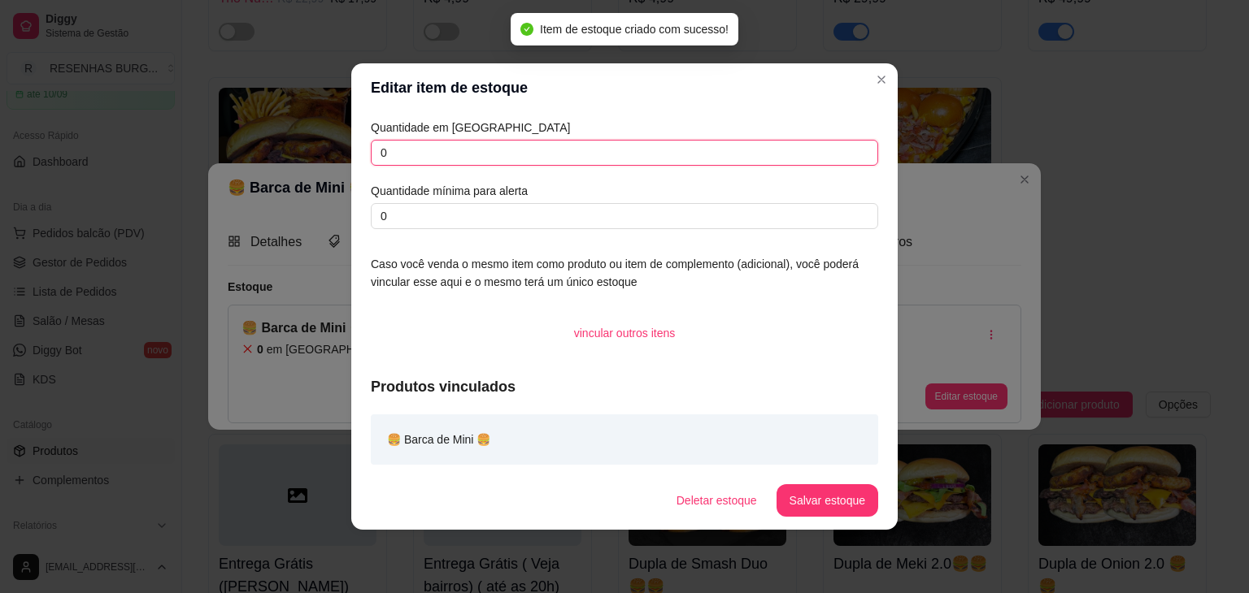
click at [421, 154] on input "0" at bounding box center [624, 153] width 507 height 26
click at [413, 212] on input "0" at bounding box center [624, 216] width 507 height 26
click at [796, 500] on button "Salvar estoque" at bounding box center [827, 501] width 102 height 33
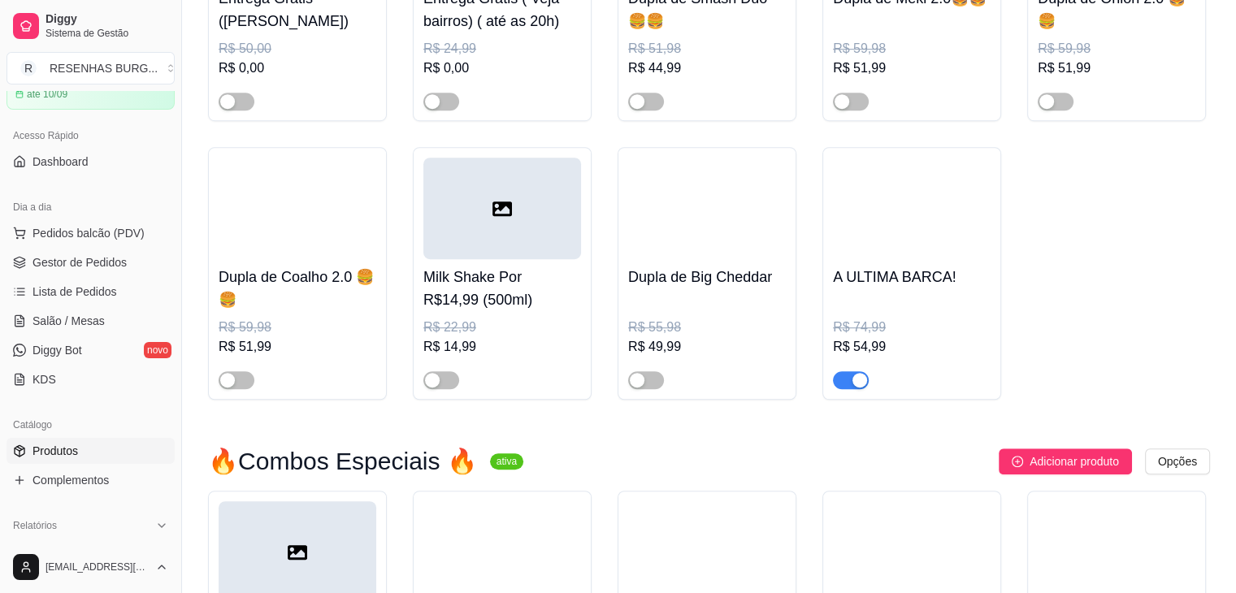
scroll to position [976, 0]
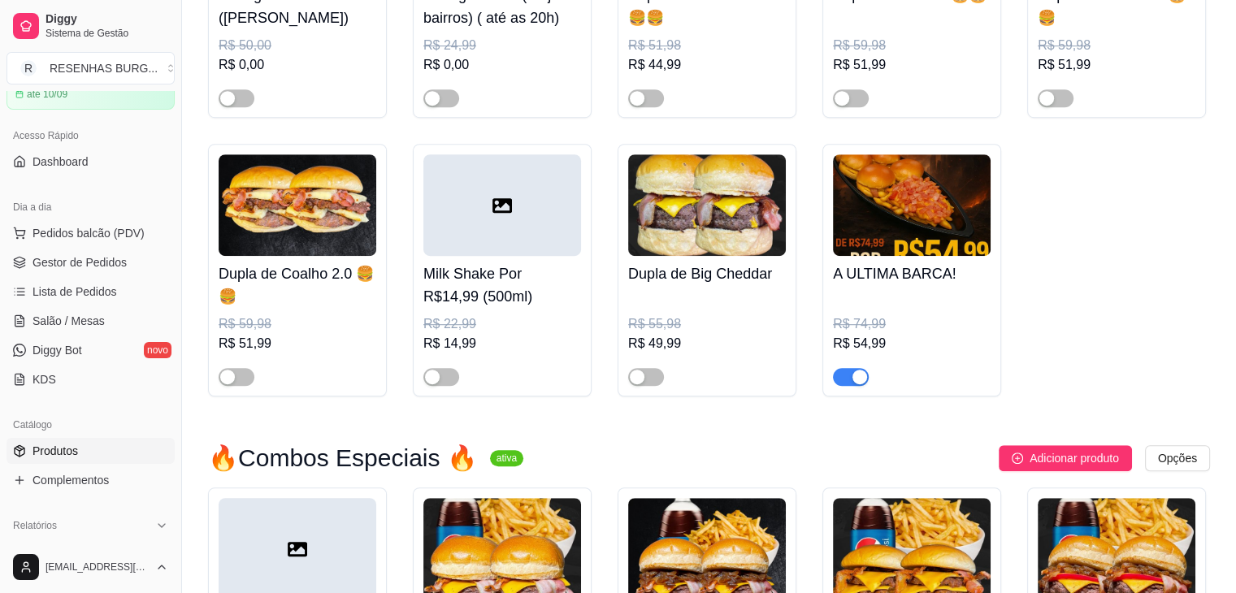
click at [936, 315] on div "R$ 74,99" at bounding box center [912, 325] width 158 height 20
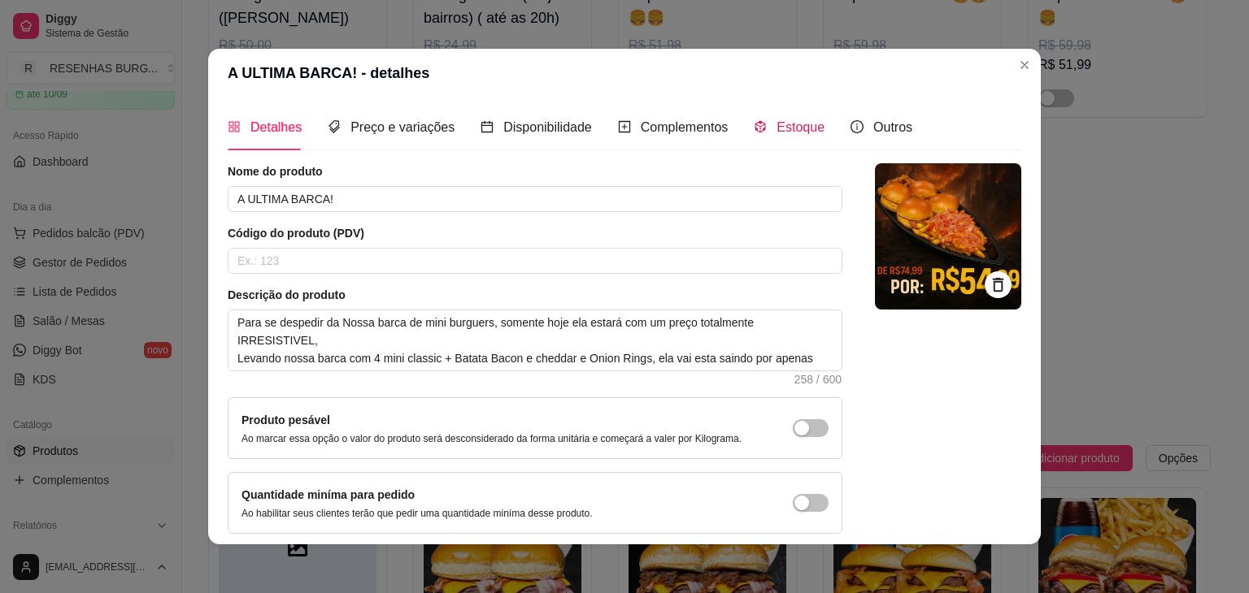
click at [803, 123] on span "Estoque" at bounding box center [800, 127] width 48 height 14
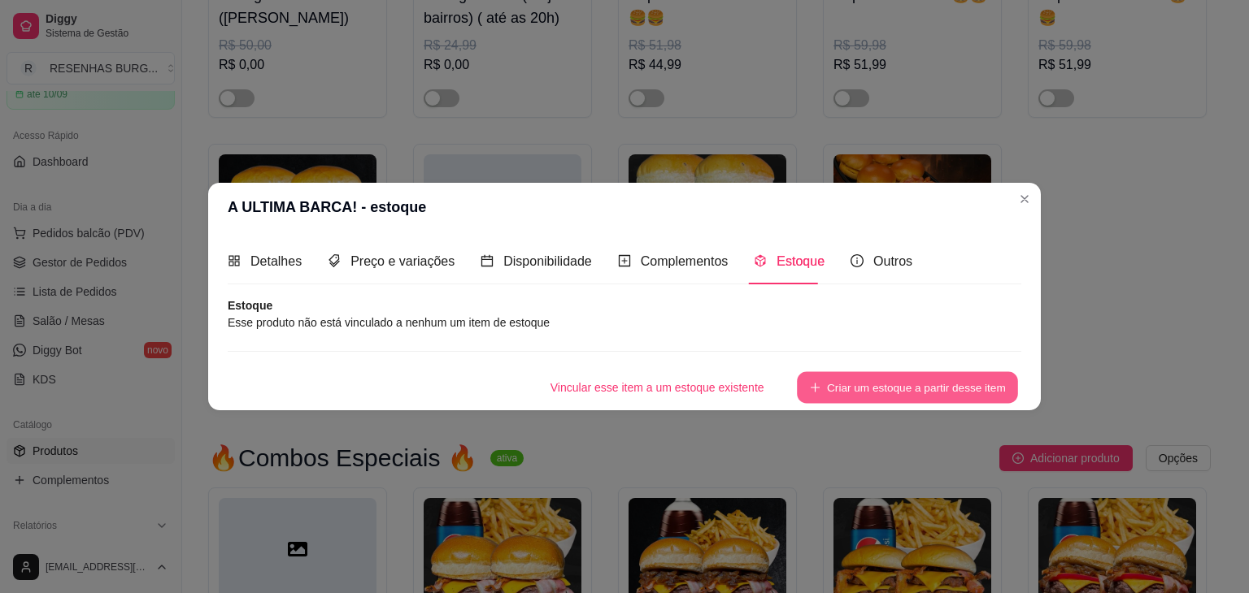
click at [869, 396] on button "Criar um estoque a partir desse item" at bounding box center [907, 388] width 221 height 32
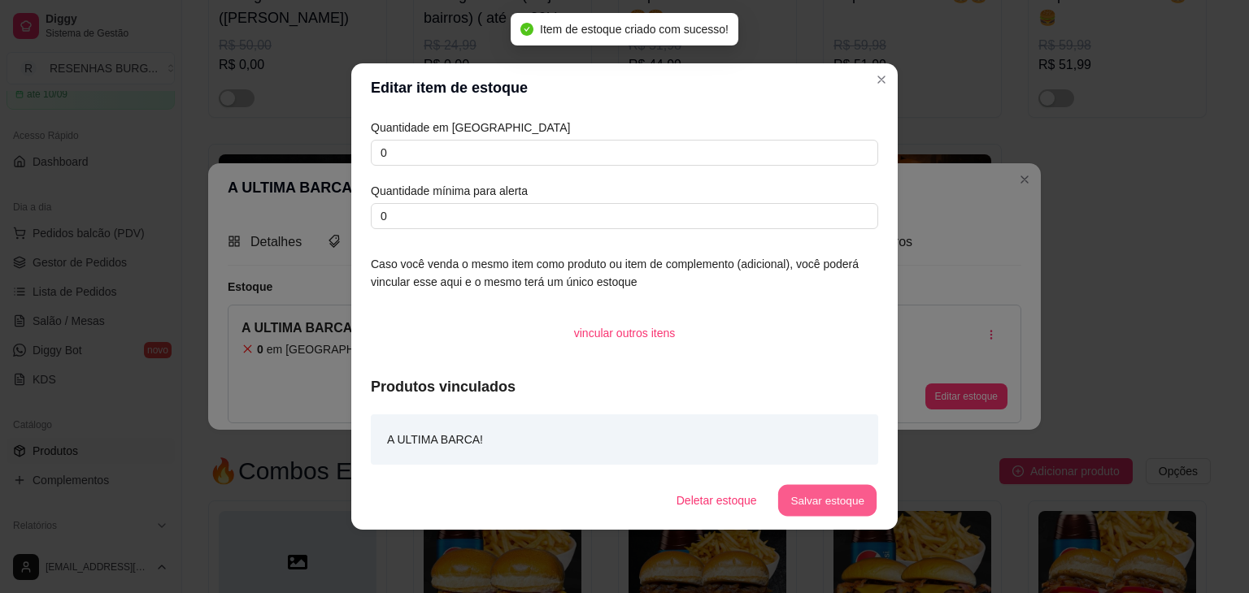
click at [843, 490] on button "Salvar estoque" at bounding box center [826, 501] width 99 height 32
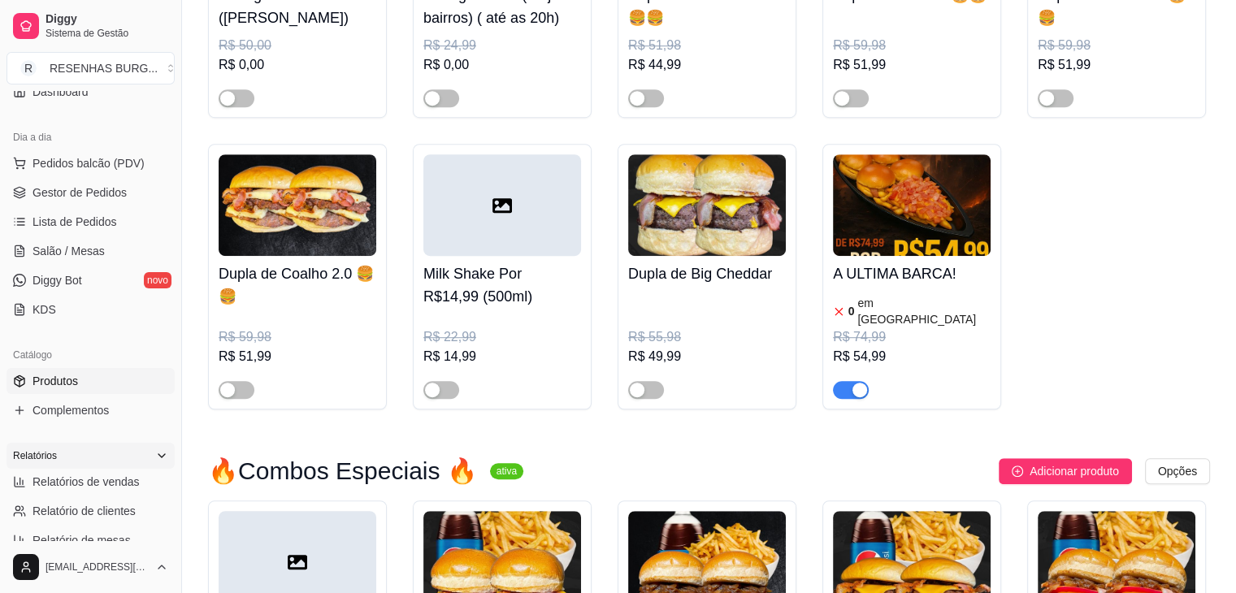
scroll to position [81, 0]
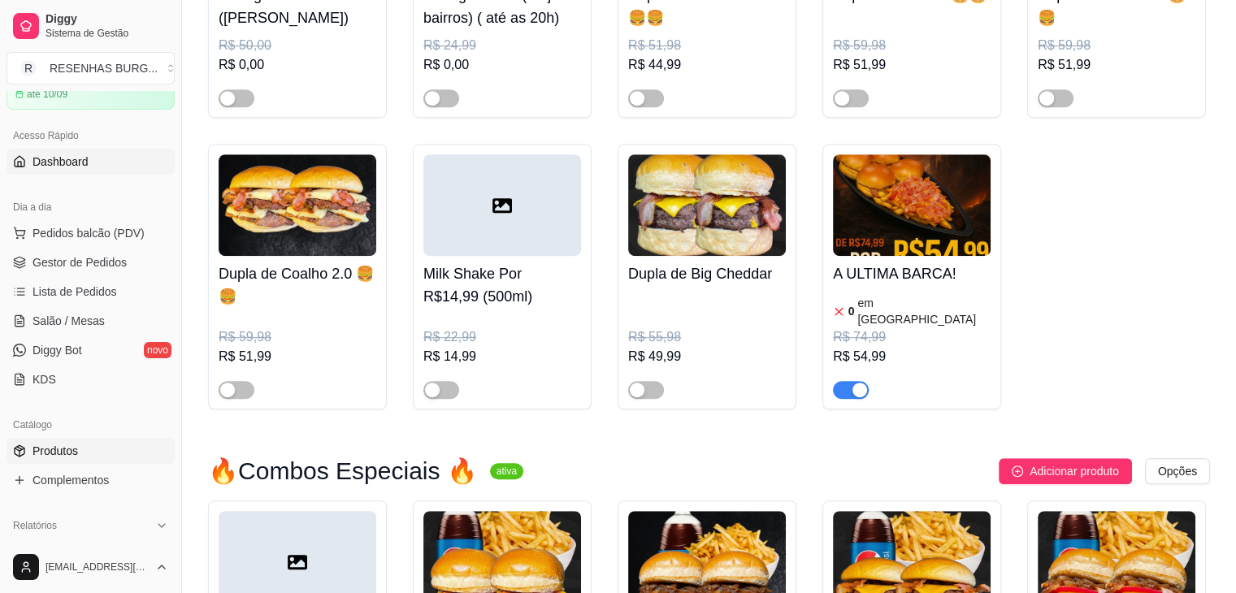
click at [77, 171] on link "Dashboard" at bounding box center [91, 162] width 168 height 26
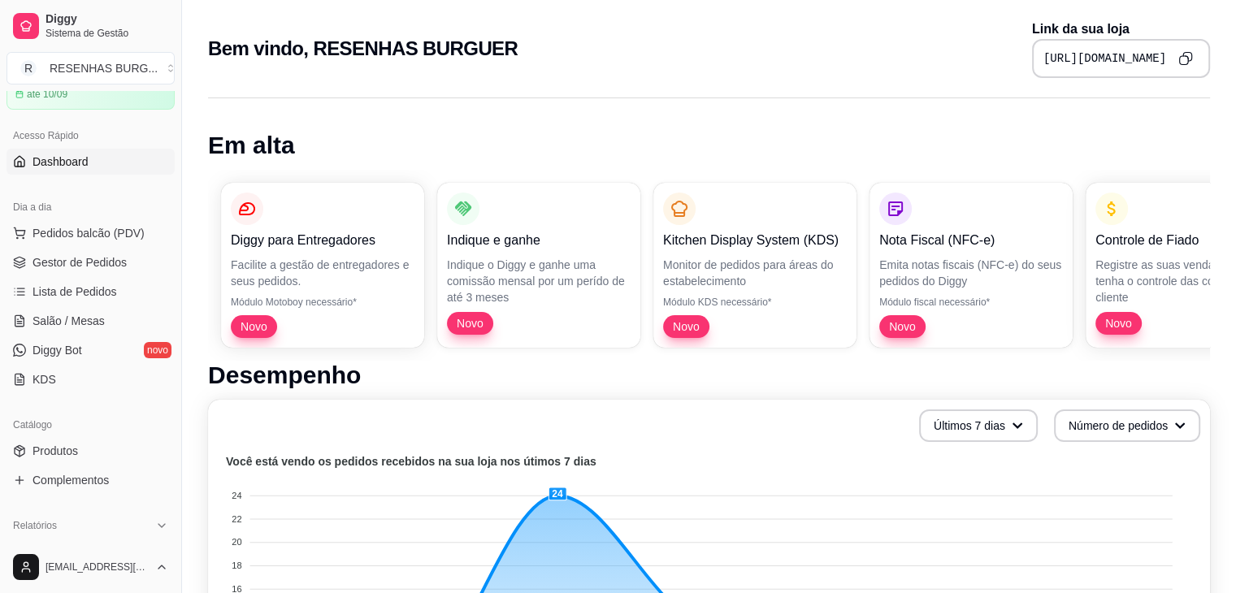
click at [1189, 56] on icon "Copy to clipboard" at bounding box center [1186, 58] width 15 height 15
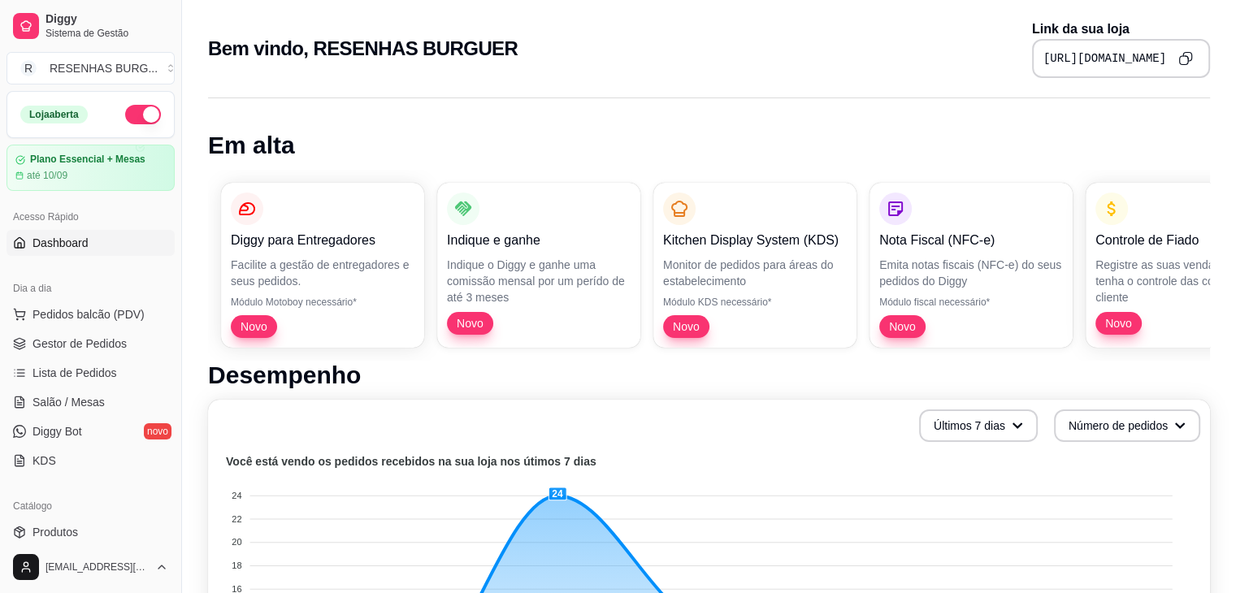
click at [132, 121] on button "button" at bounding box center [143, 115] width 36 height 20
